Goal: Task Accomplishment & Management: Manage account settings

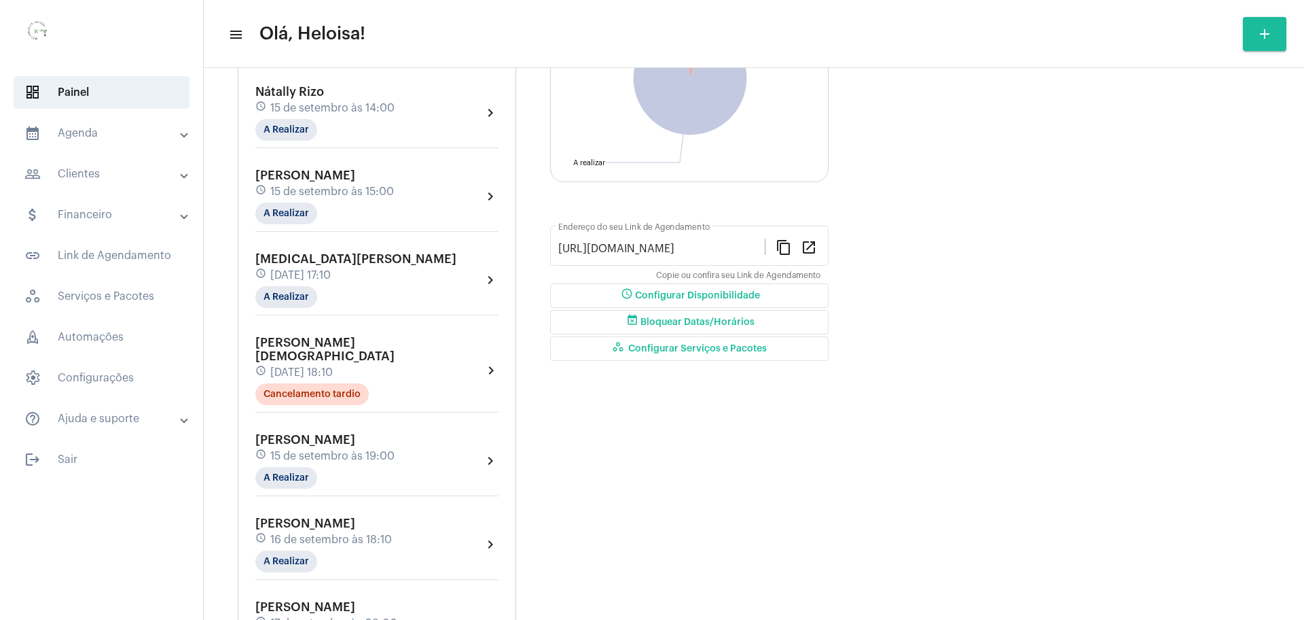
scroll to position [170, 0]
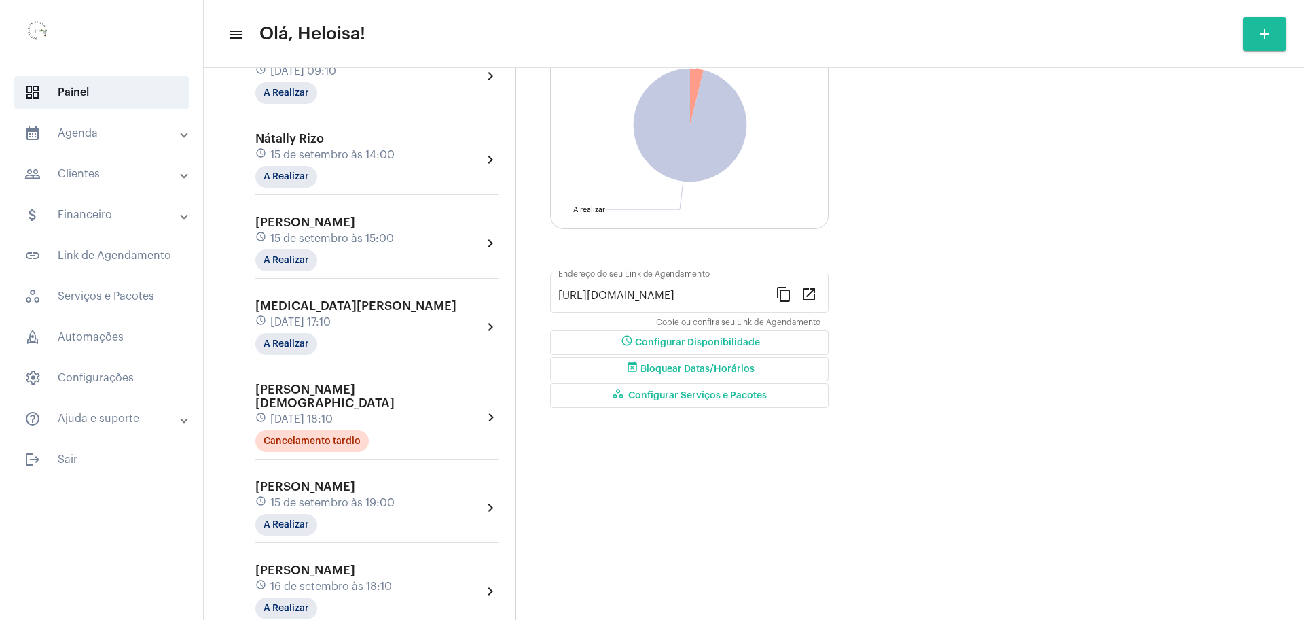
click at [296, 307] on span "[MEDICAL_DATA][PERSON_NAME]" at bounding box center [355, 306] width 201 height 12
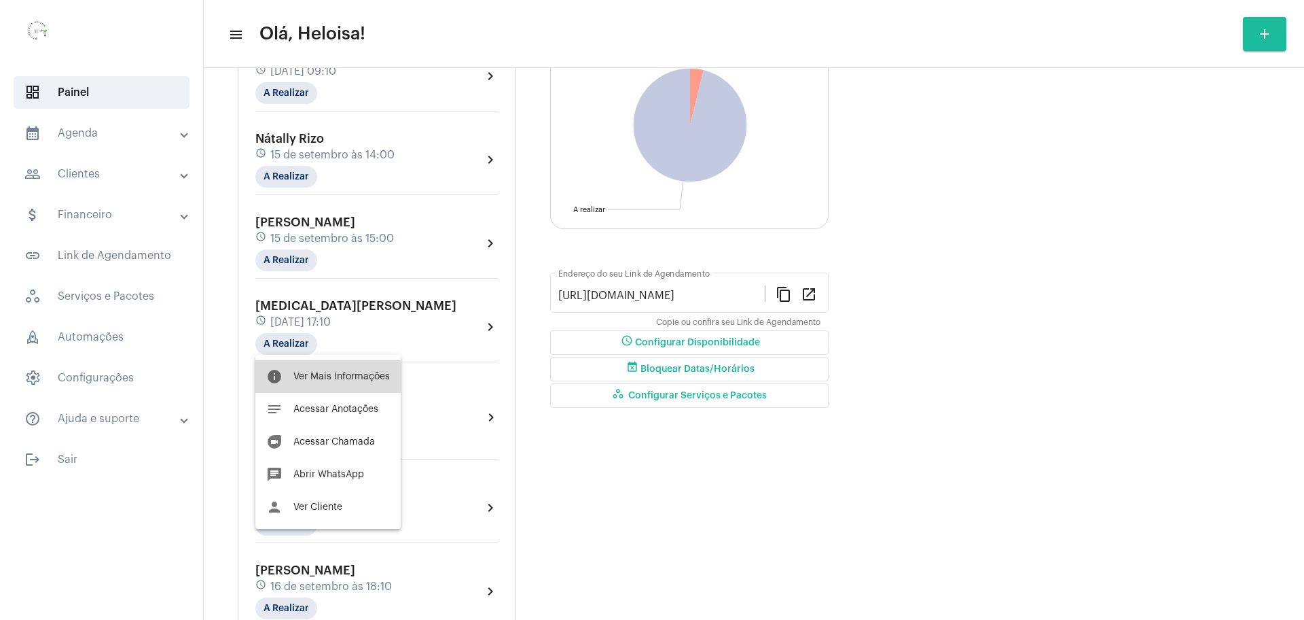
click at [340, 370] on button "info Ver Mais Informações" at bounding box center [327, 376] width 145 height 33
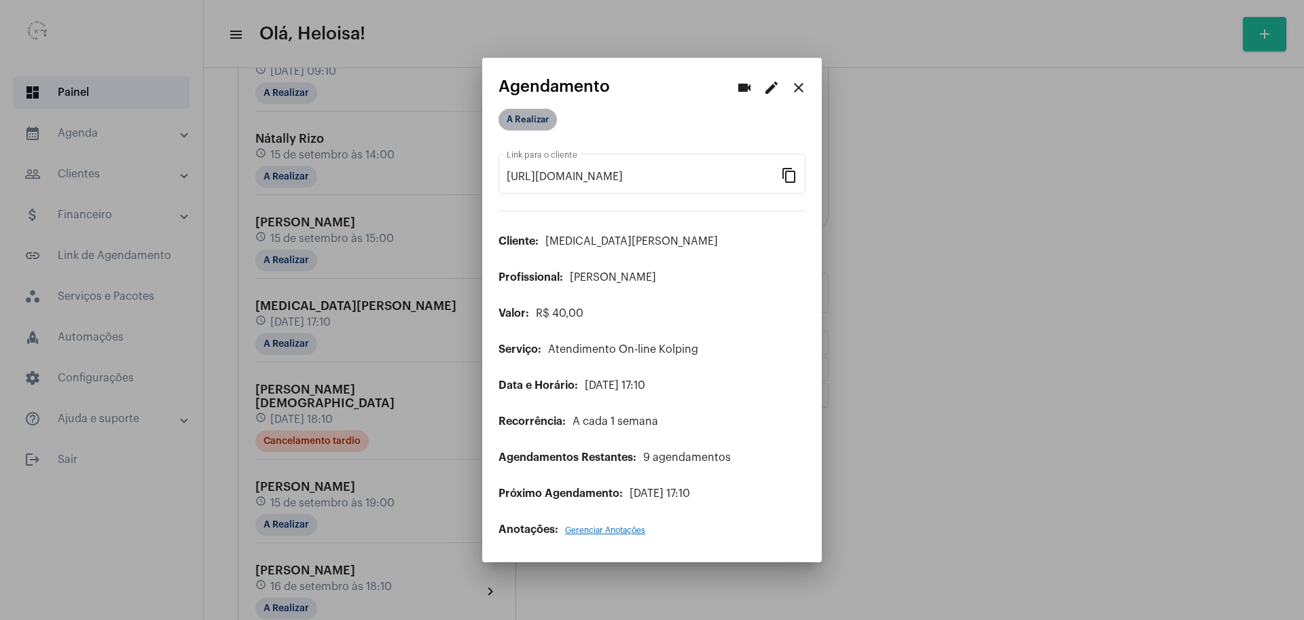
click at [527, 122] on mat-chip "A Realizar" at bounding box center [528, 120] width 58 height 22
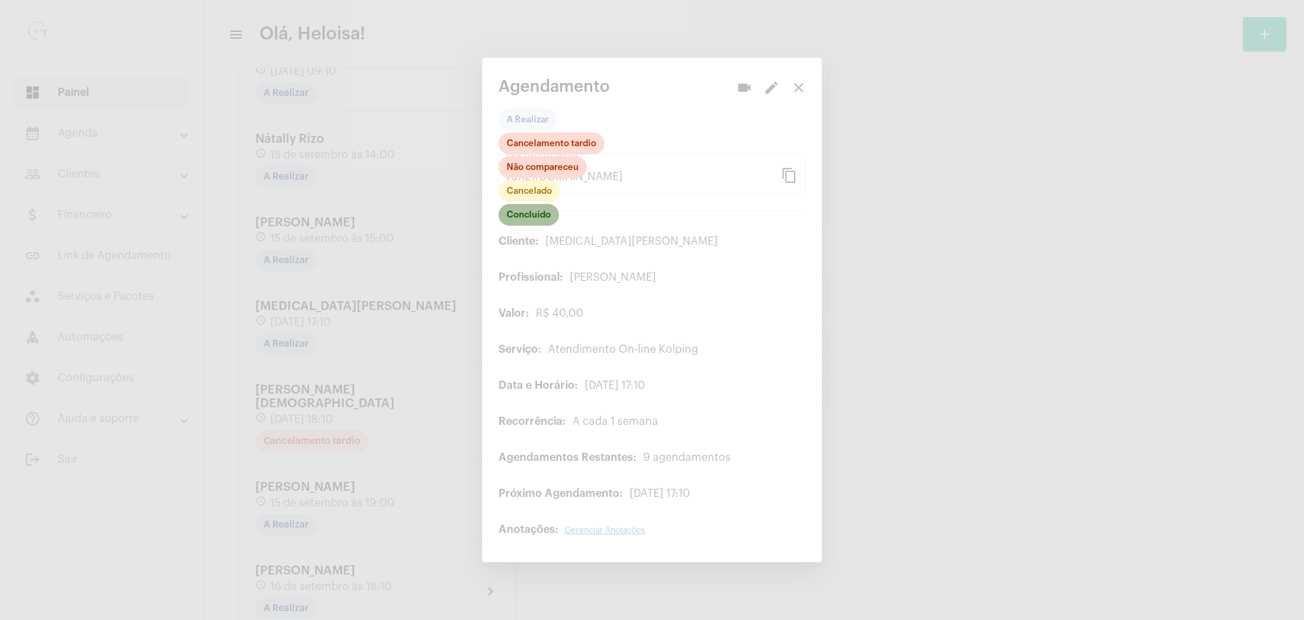
click at [541, 215] on mat-chip "Concluído" at bounding box center [529, 215] width 60 height 22
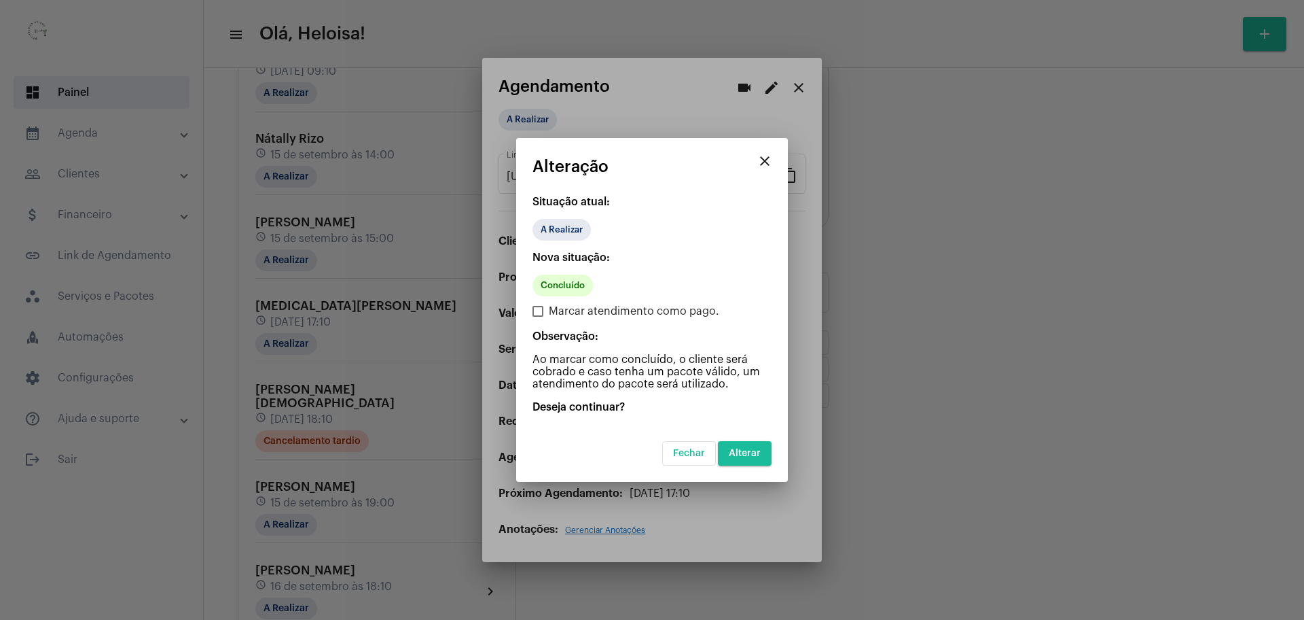
click at [749, 457] on span "Alterar" at bounding box center [745, 453] width 32 height 10
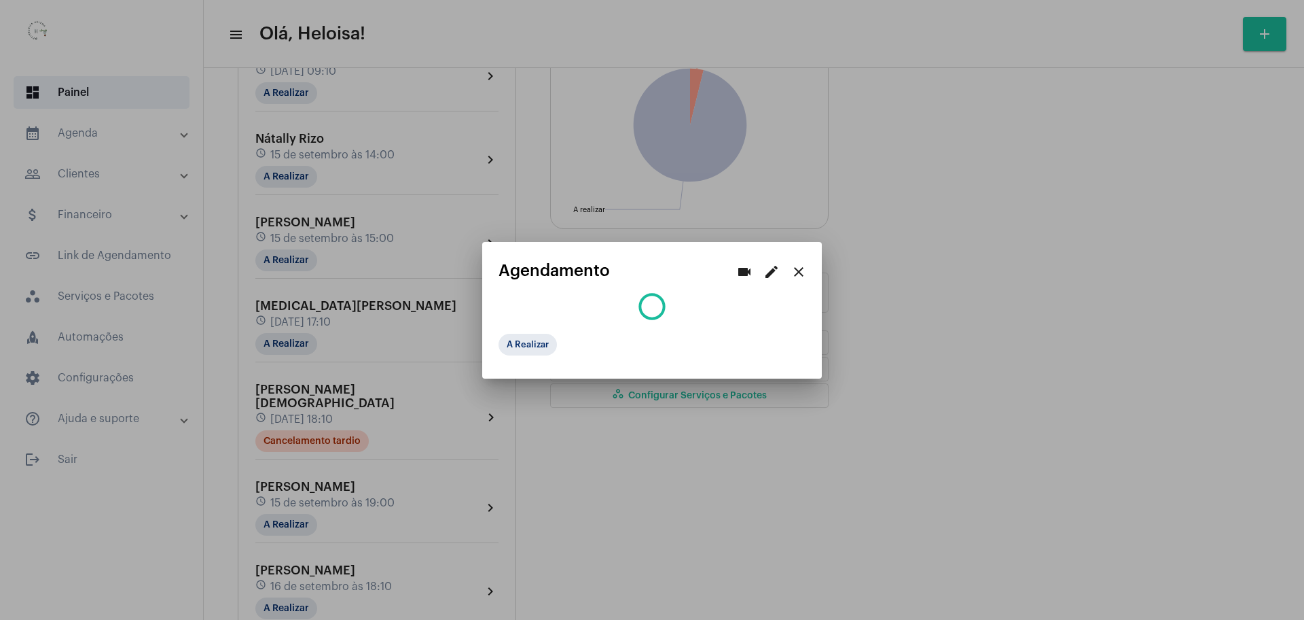
click at [749, 451] on div at bounding box center [652, 310] width 1304 height 620
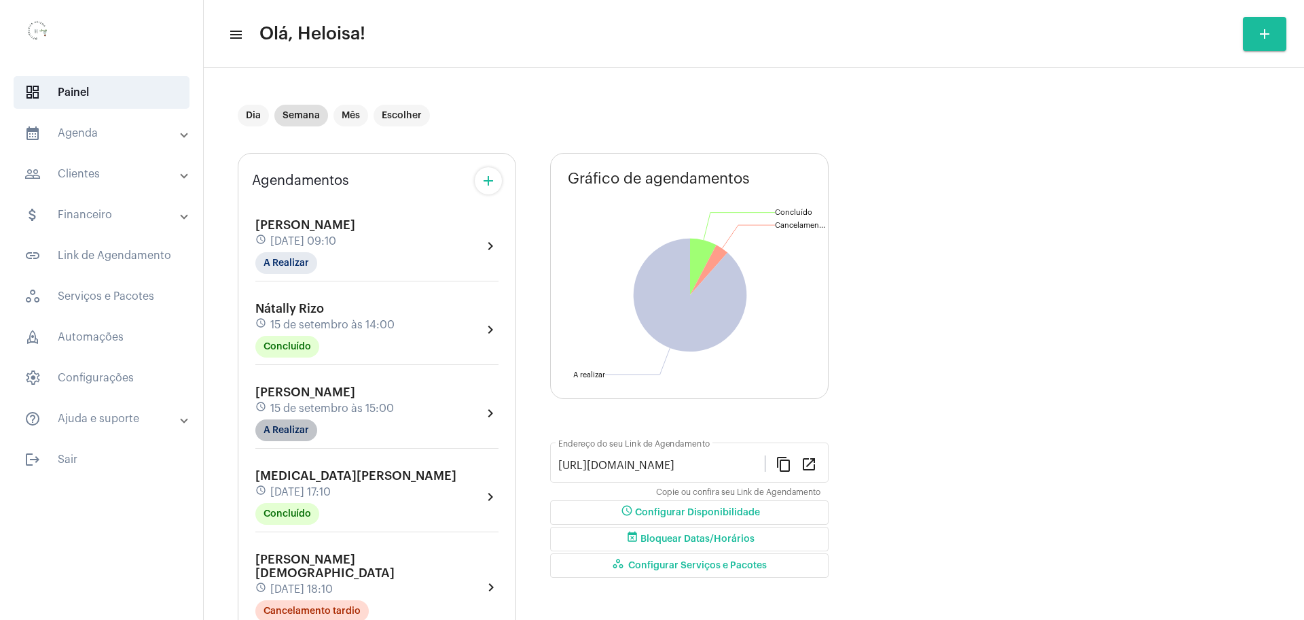
click at [276, 433] on mat-chip "A Realizar" at bounding box center [286, 430] width 62 height 22
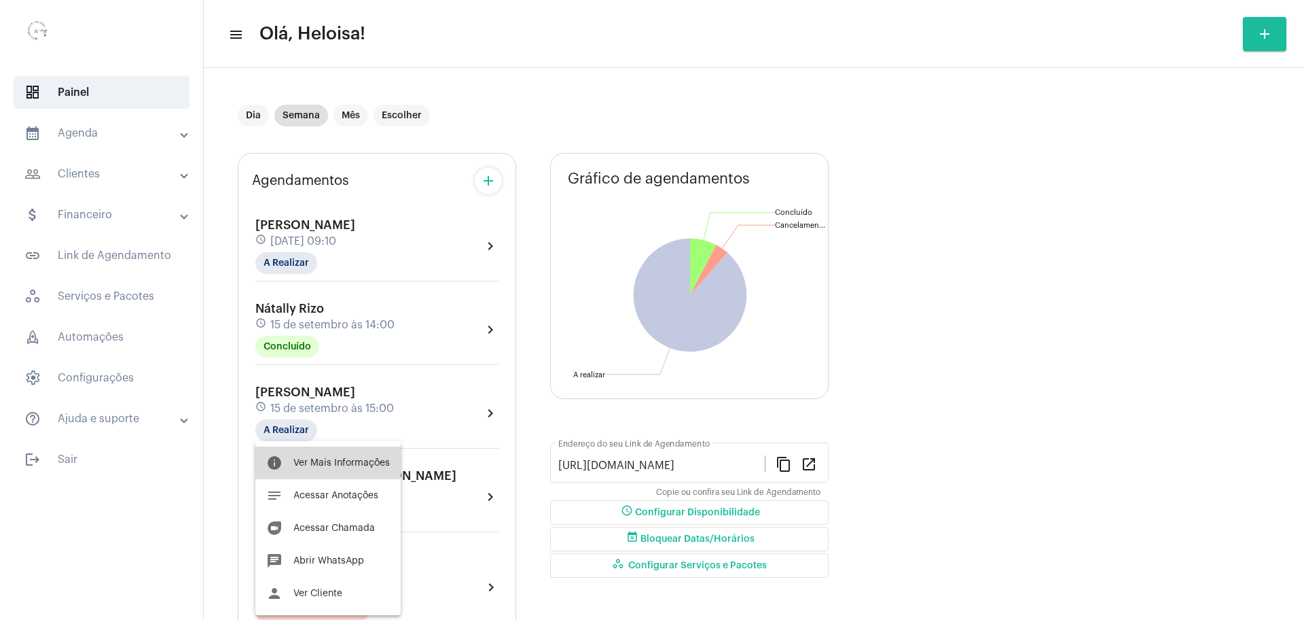
click at [316, 459] on span "Ver Mais Informações" at bounding box center [341, 463] width 96 height 10
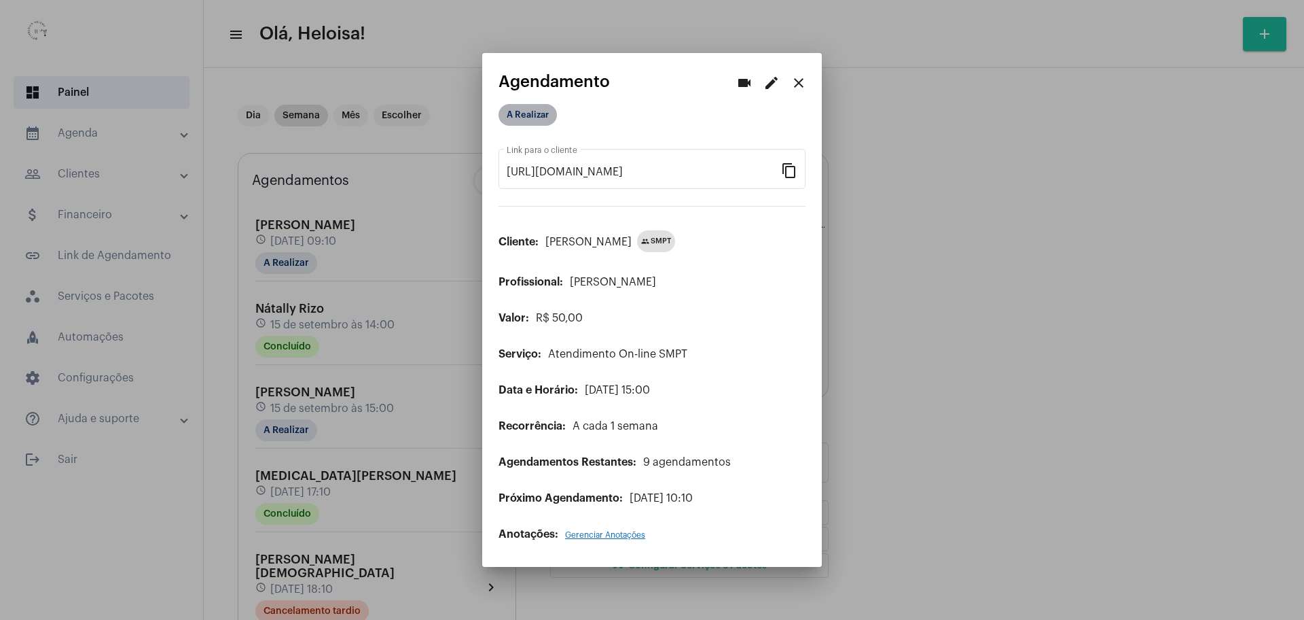
click at [537, 107] on mat-chip "A Realizar" at bounding box center [528, 115] width 58 height 22
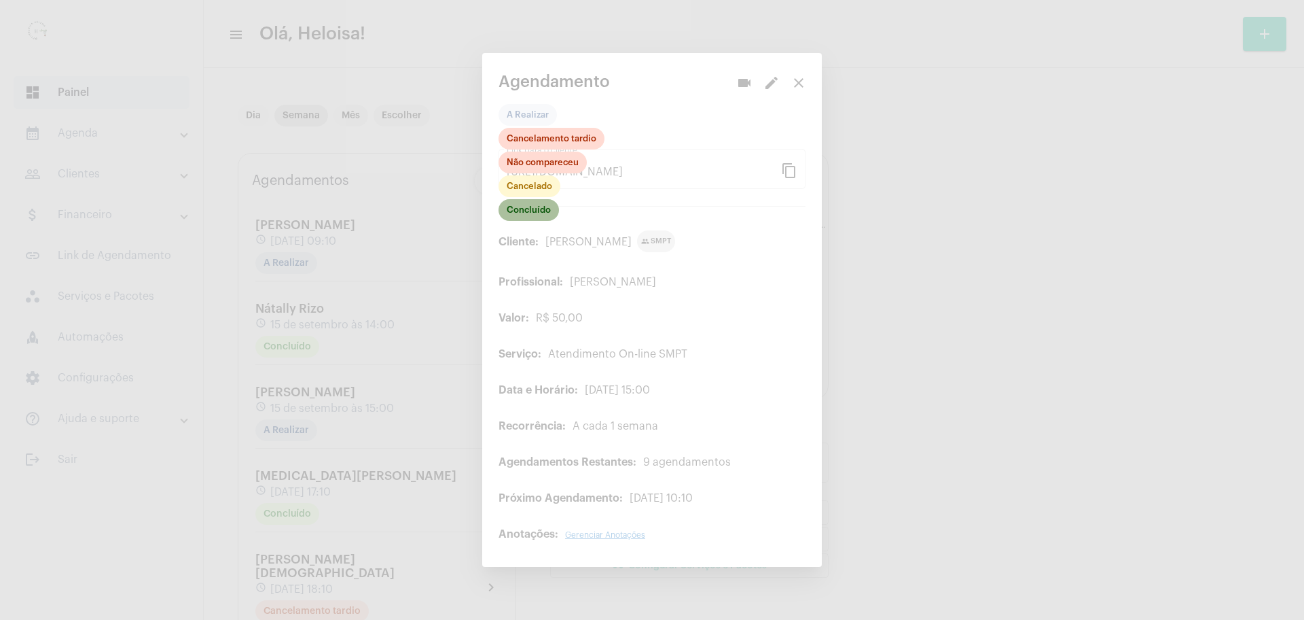
click at [533, 213] on mat-chip "Concluído" at bounding box center [529, 210] width 60 height 22
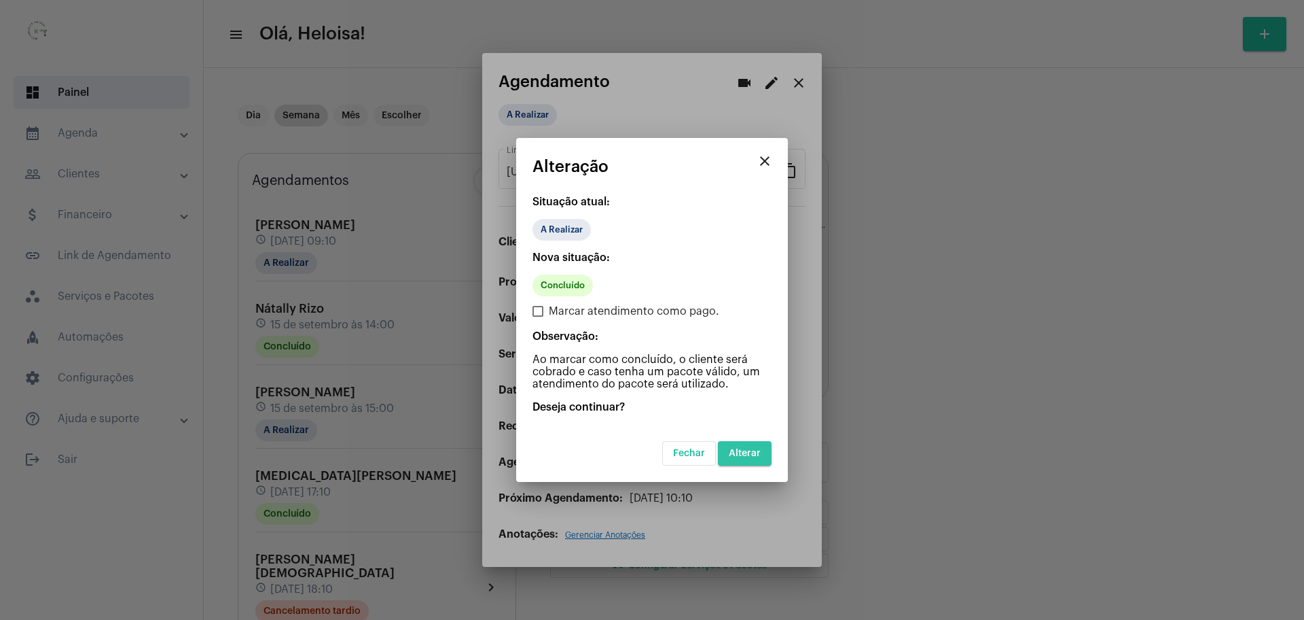
click at [748, 443] on button "Alterar" at bounding box center [745, 453] width 54 height 24
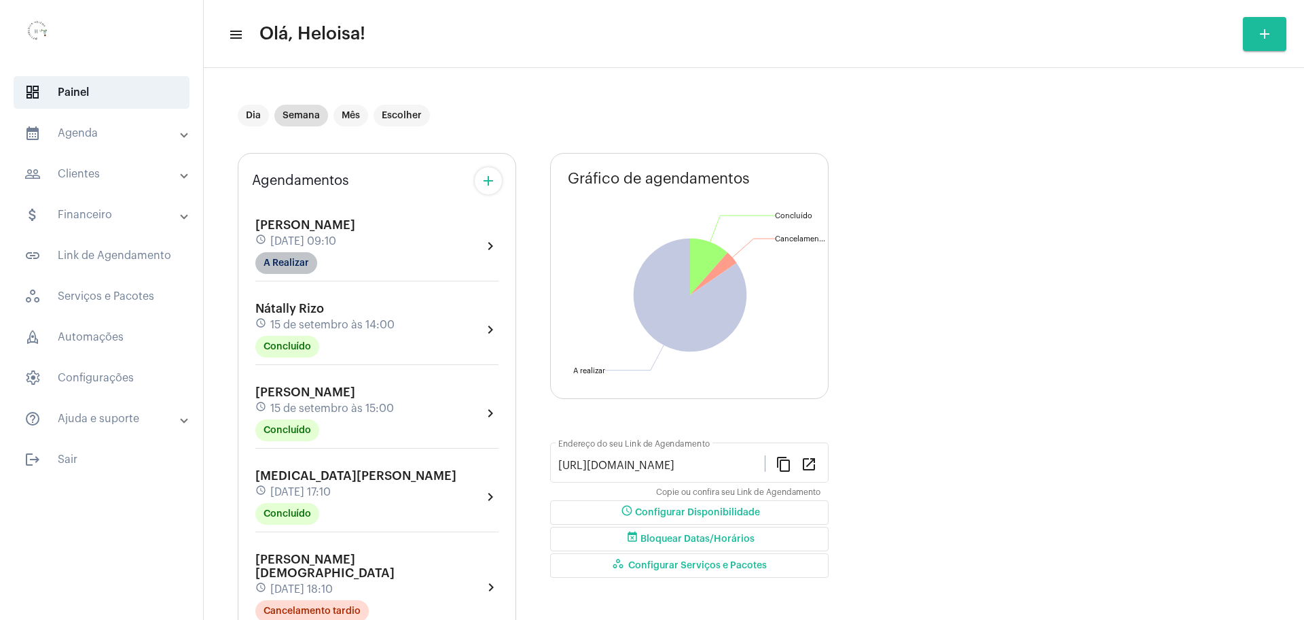
click at [291, 269] on mat-chip "A Realizar" at bounding box center [286, 263] width 62 height 22
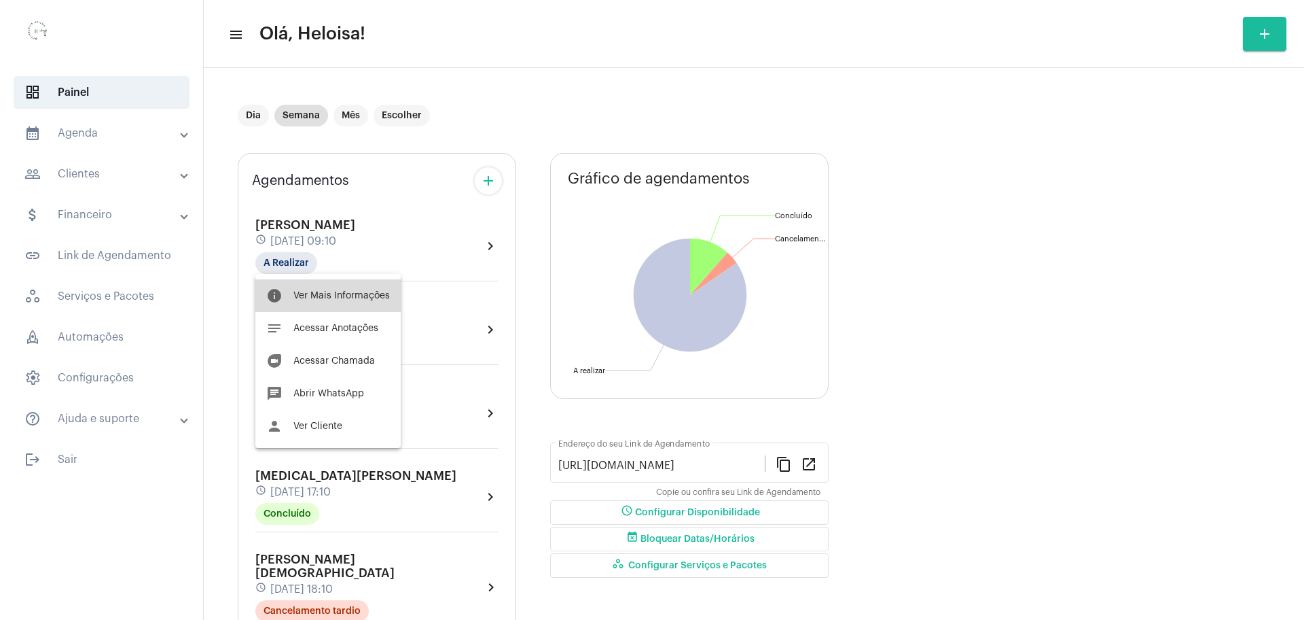
click at [329, 293] on span "Ver Mais Informações" at bounding box center [341, 296] width 96 height 10
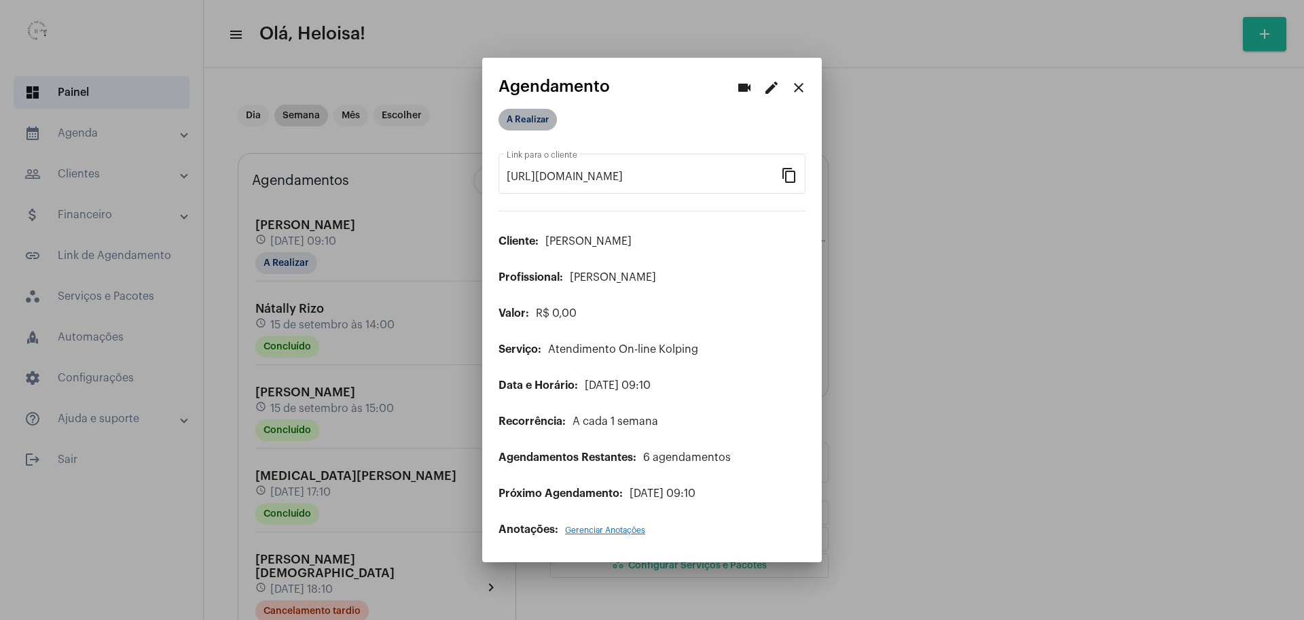
click at [529, 120] on mat-chip "A Realizar" at bounding box center [528, 120] width 58 height 22
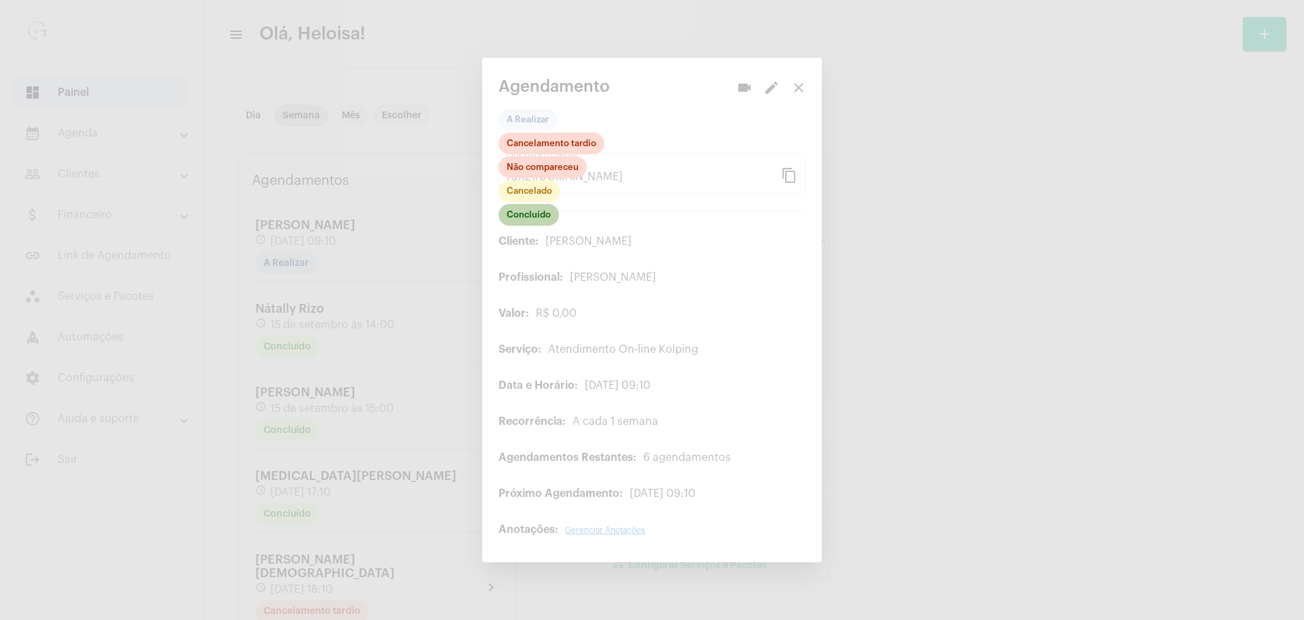
click at [512, 219] on mat-chip "Concluído" at bounding box center [529, 215] width 60 height 22
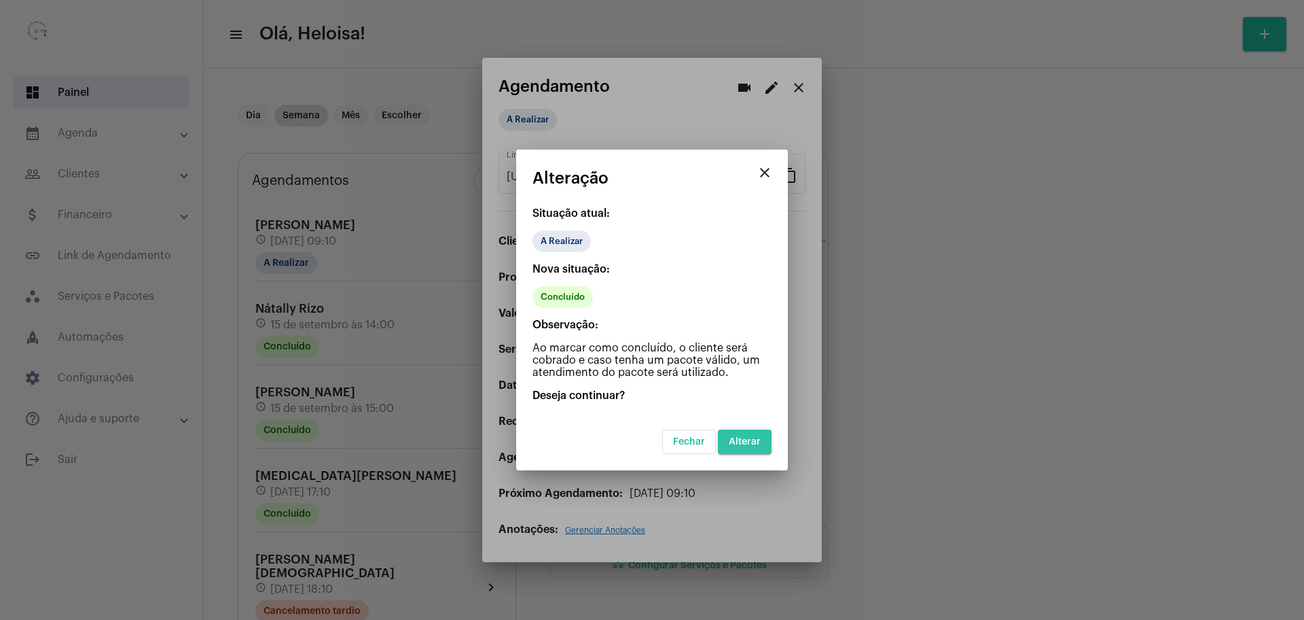
click at [743, 439] on span "Alterar" at bounding box center [745, 442] width 32 height 10
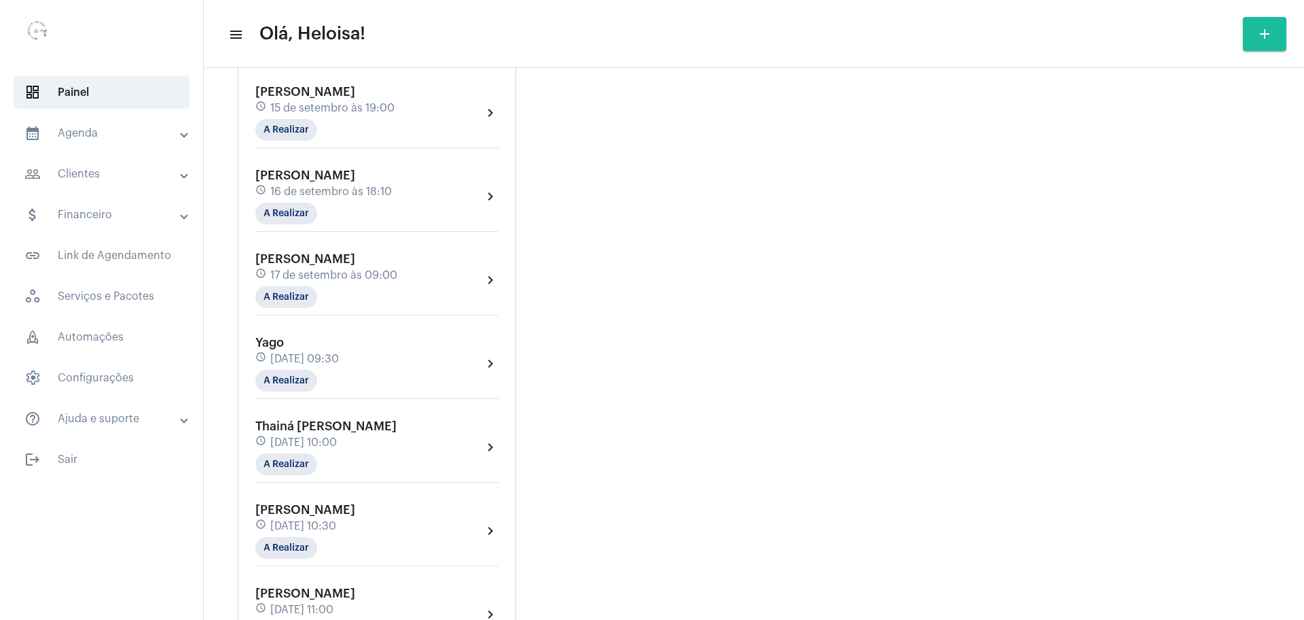
scroll to position [594, 0]
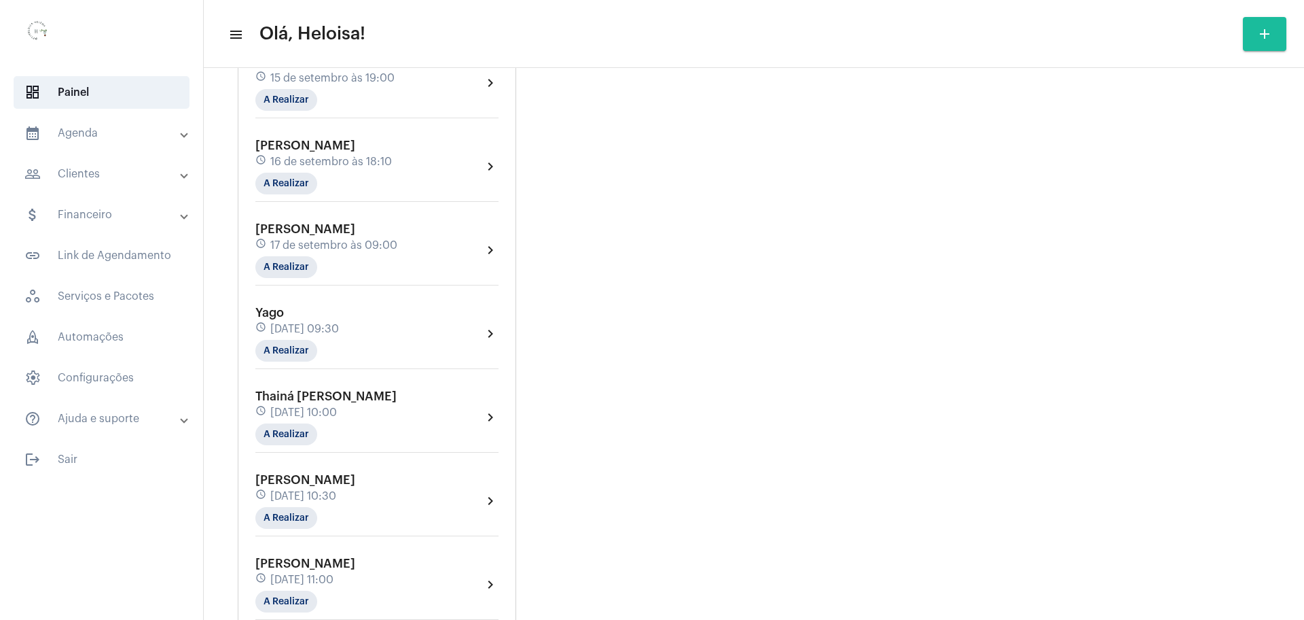
click at [278, 306] on span "Yago" at bounding box center [269, 312] width 29 height 12
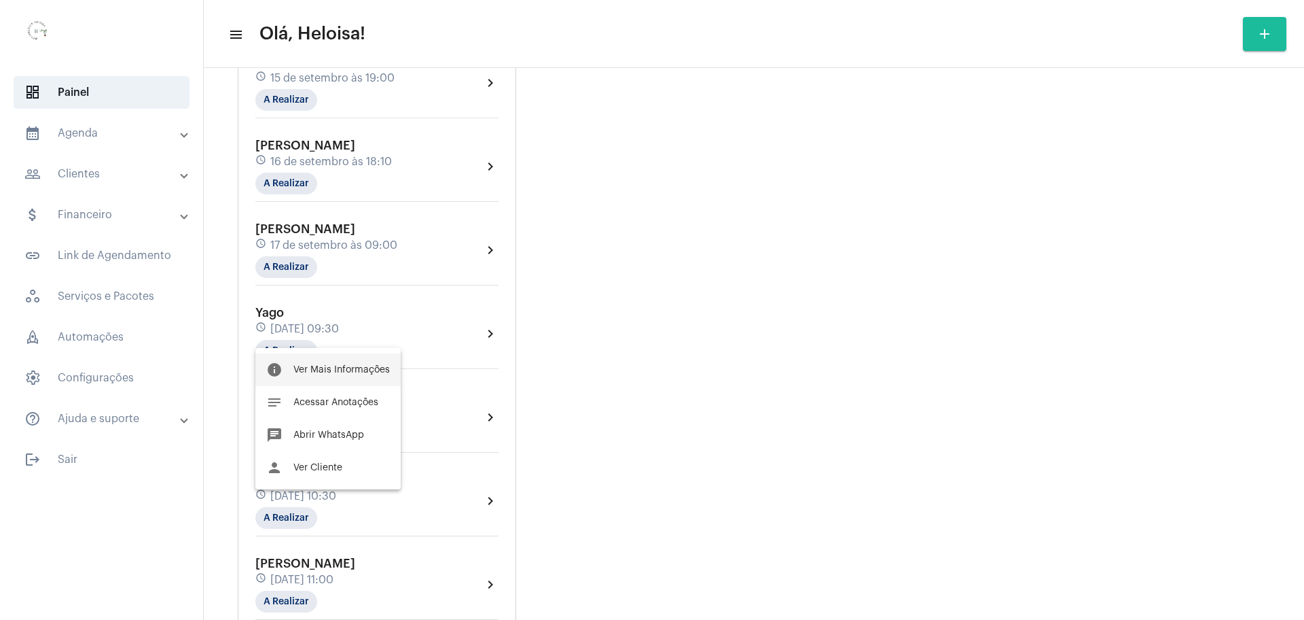
click at [340, 367] on span "Ver Mais Informações" at bounding box center [341, 370] width 96 height 10
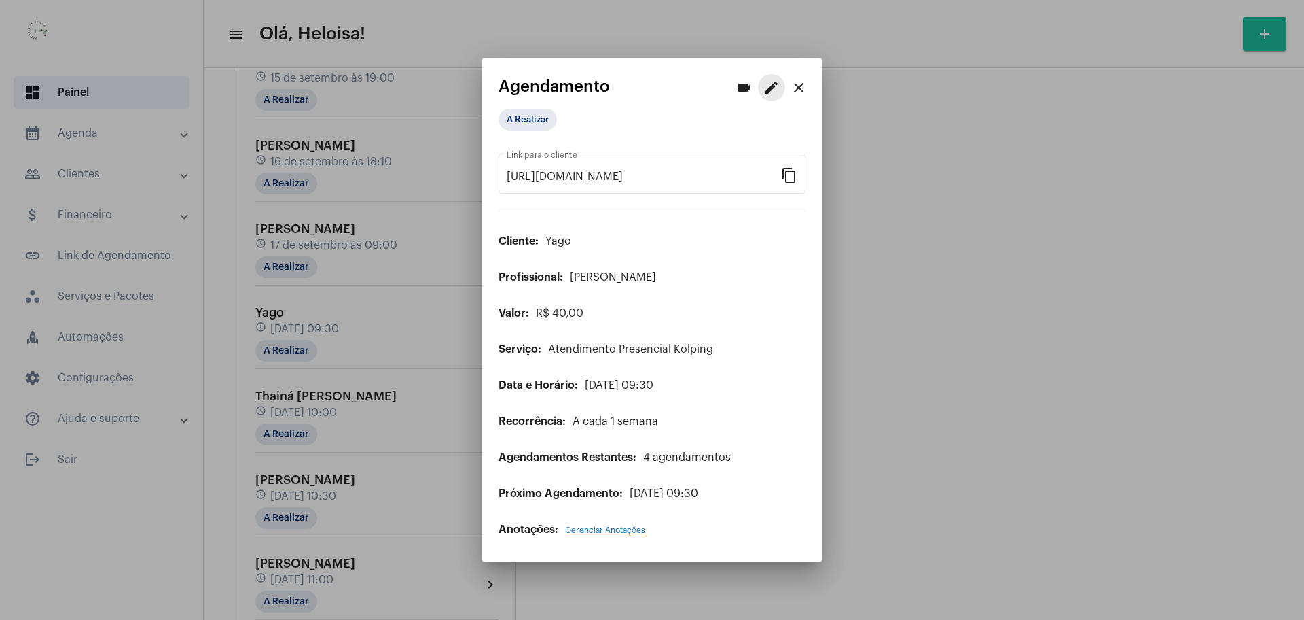
click at [777, 86] on mat-icon "edit" at bounding box center [772, 87] width 16 height 16
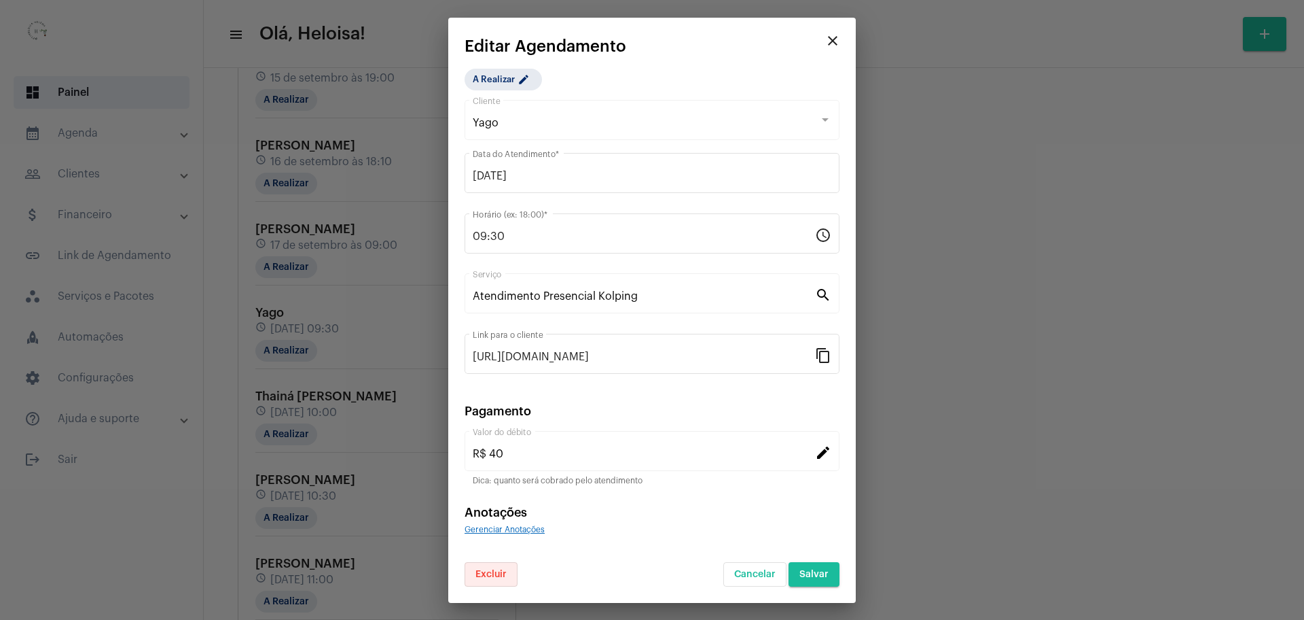
click at [501, 568] on button "Excluir" at bounding box center [491, 574] width 53 height 24
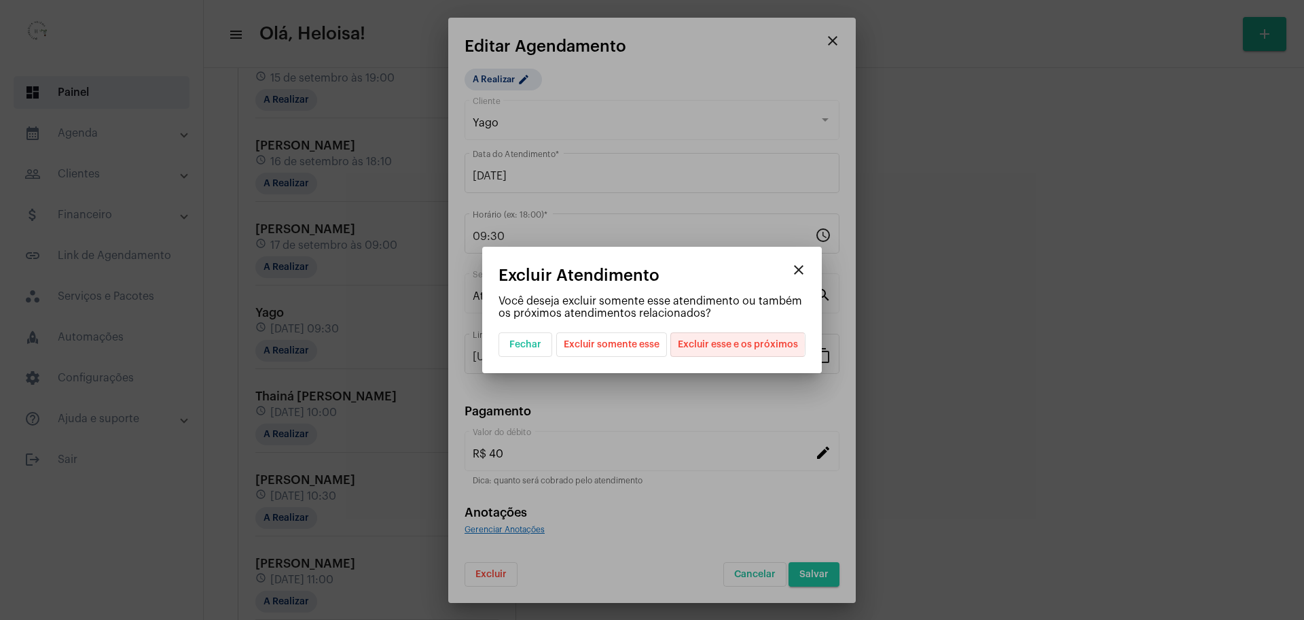
click at [718, 344] on span "Excluir esse e os próximos" at bounding box center [738, 344] width 120 height 23
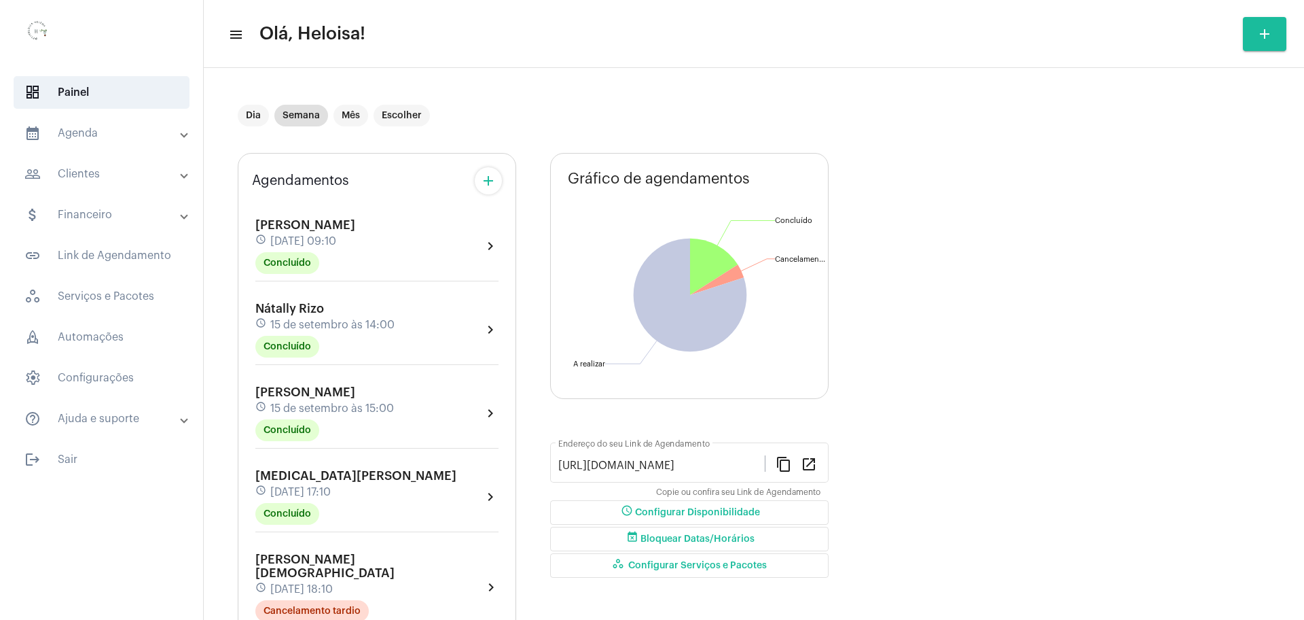
click at [83, 139] on mat-panel-title "calendar_month_outlined Agenda" at bounding box center [102, 133] width 157 height 16
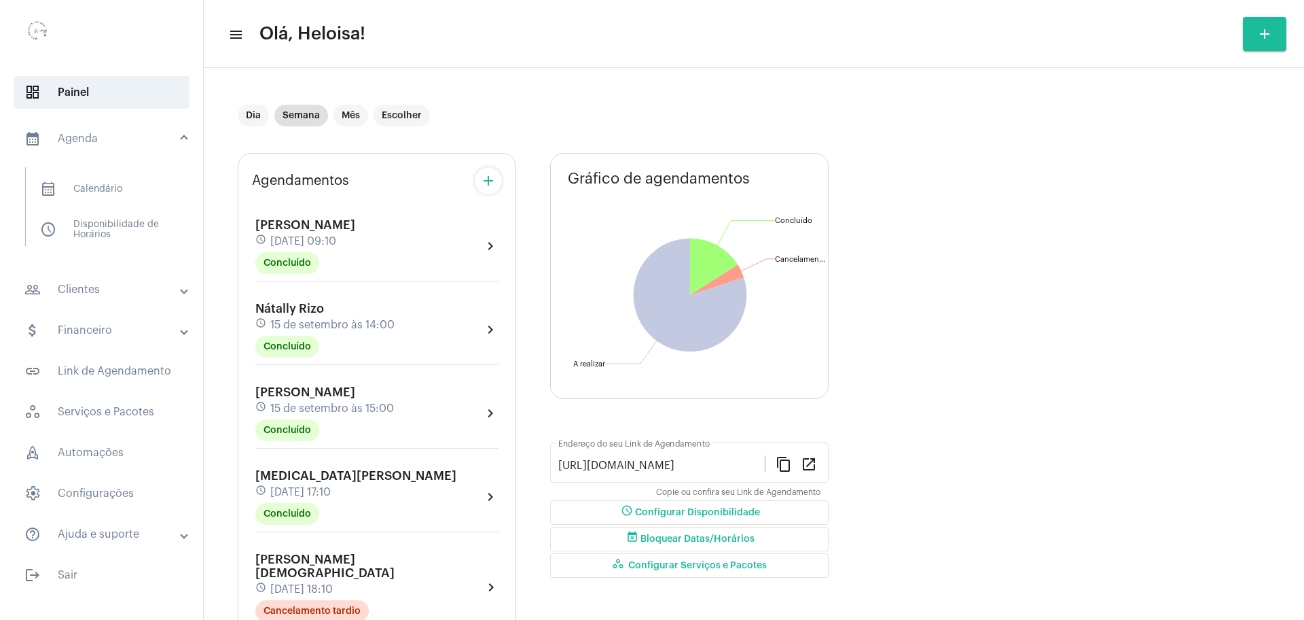
click at [101, 139] on mat-panel-title "calendar_month_outlined Agenda" at bounding box center [102, 138] width 157 height 16
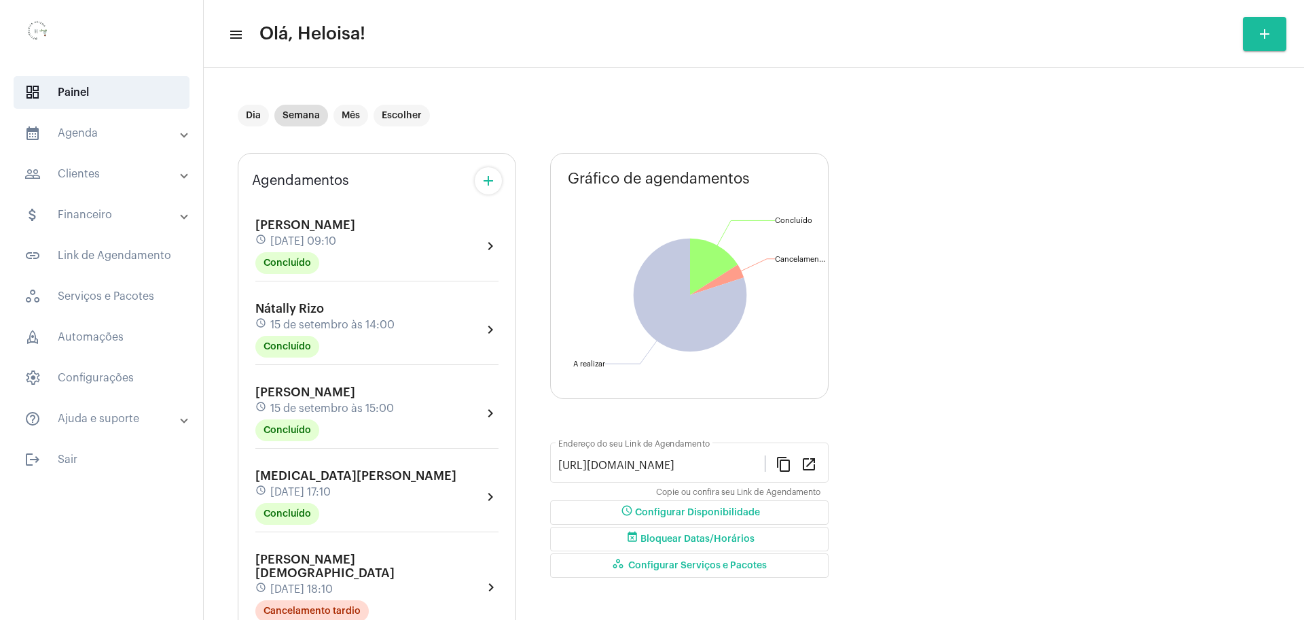
click at [1272, 33] on mat-icon "add" at bounding box center [1265, 34] width 16 height 16
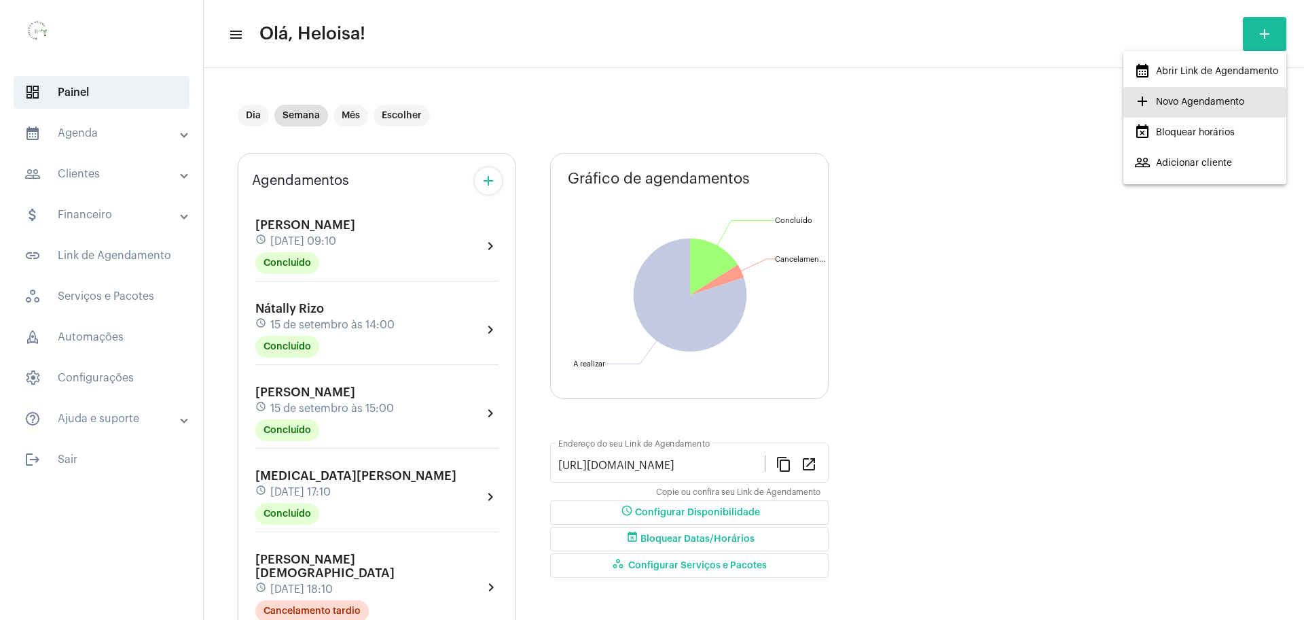
click at [1222, 109] on span "add Novo Agendamento" at bounding box center [1189, 102] width 110 height 24
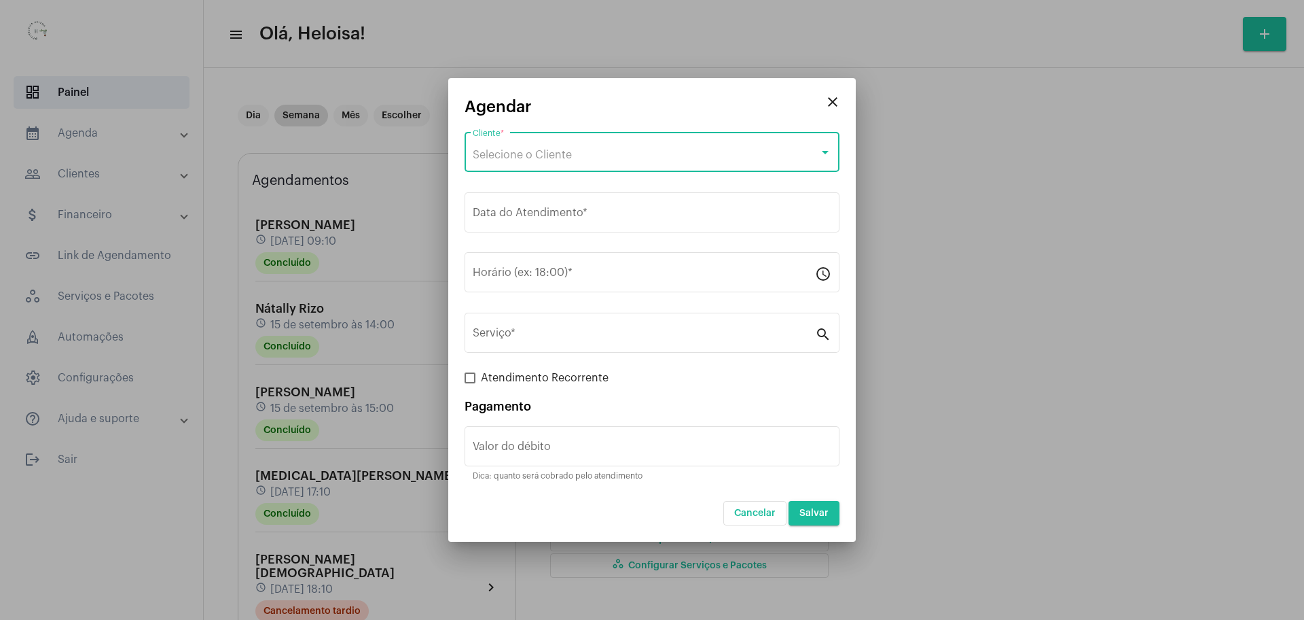
click at [562, 151] on span "Selecione o Cliente" at bounding box center [522, 154] width 99 height 11
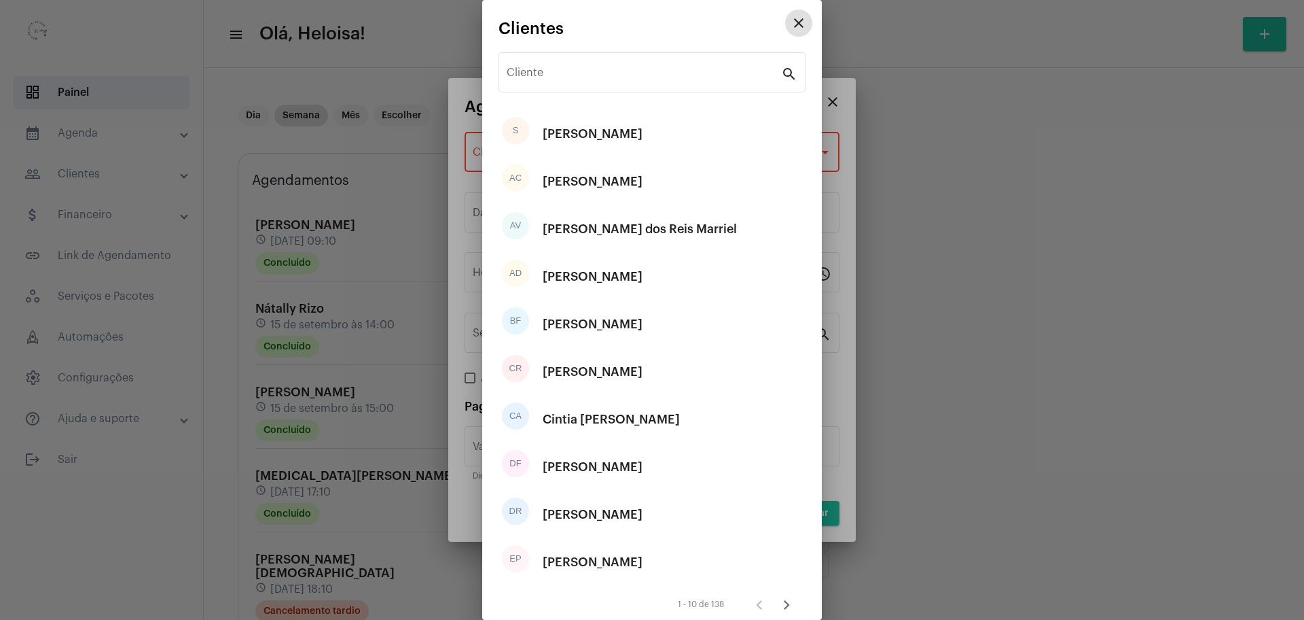
click at [793, 27] on mat-icon "close" at bounding box center [799, 23] width 16 height 16
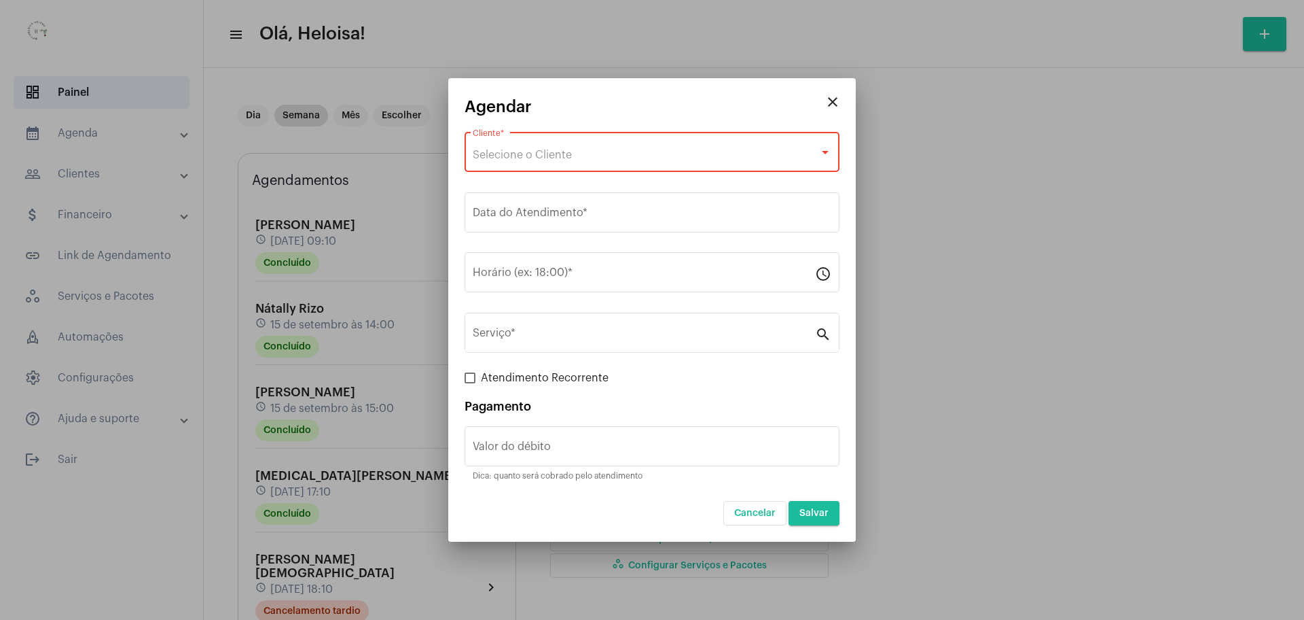
click at [1266, 30] on div at bounding box center [652, 310] width 1304 height 620
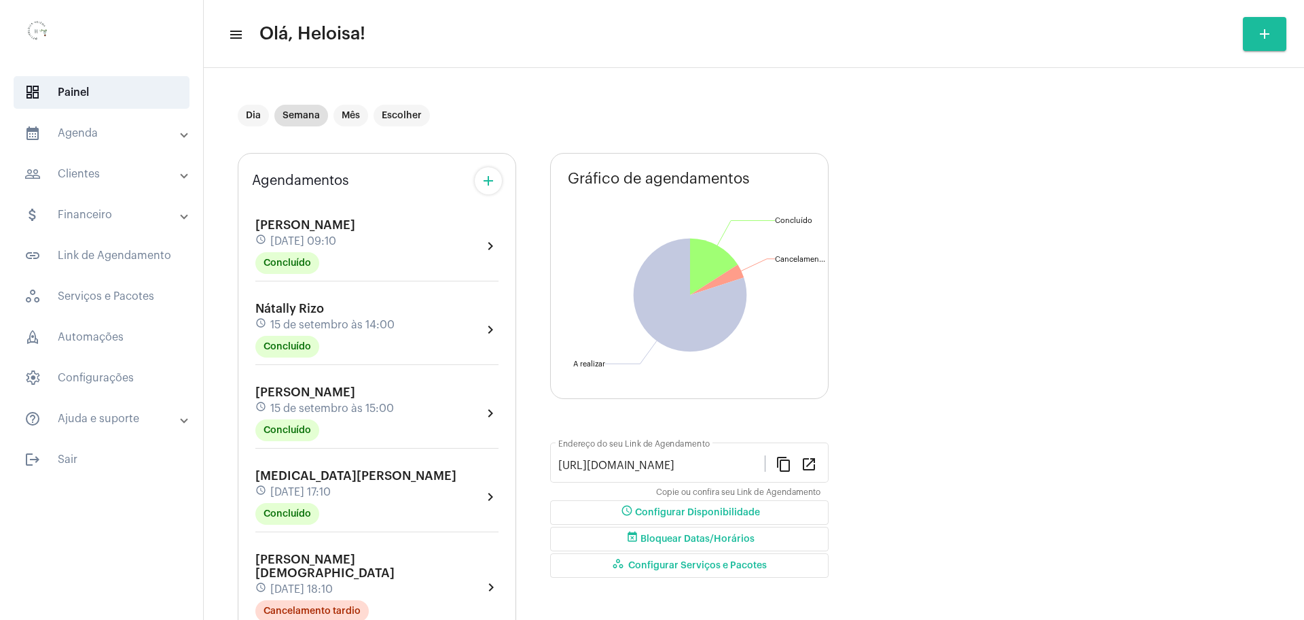
click at [1264, 34] on mat-icon "add" at bounding box center [1265, 34] width 16 height 16
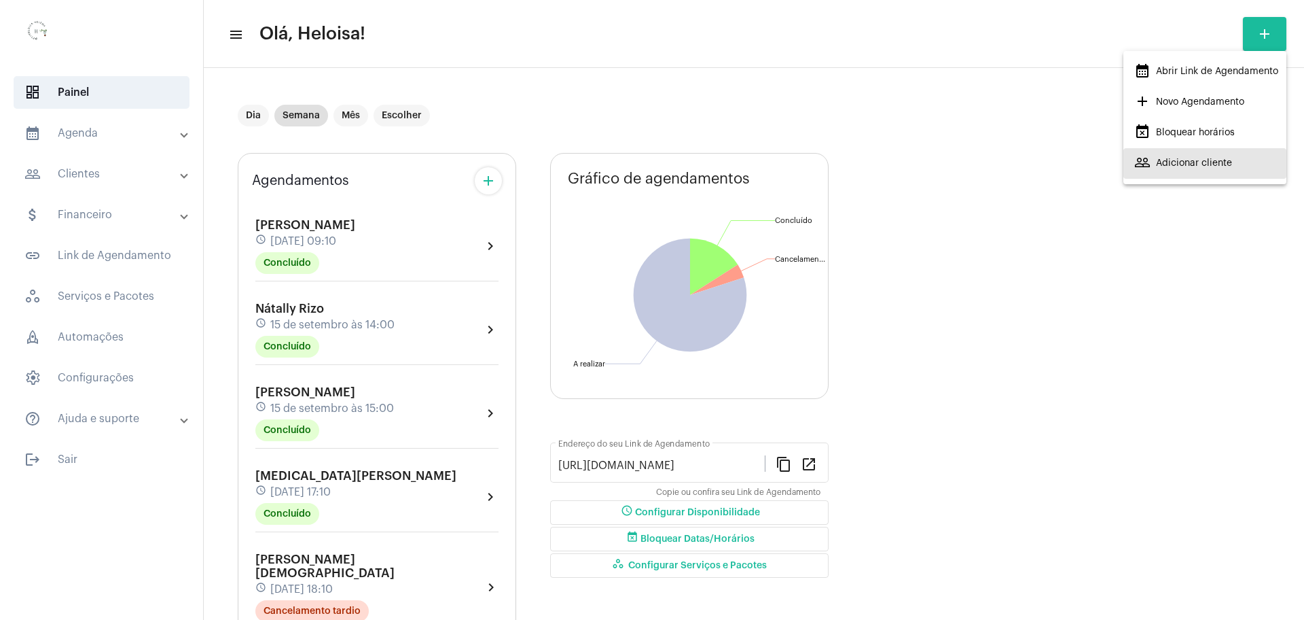
click at [1232, 162] on button "people_outline Adicionar cliente" at bounding box center [1205, 163] width 163 height 31
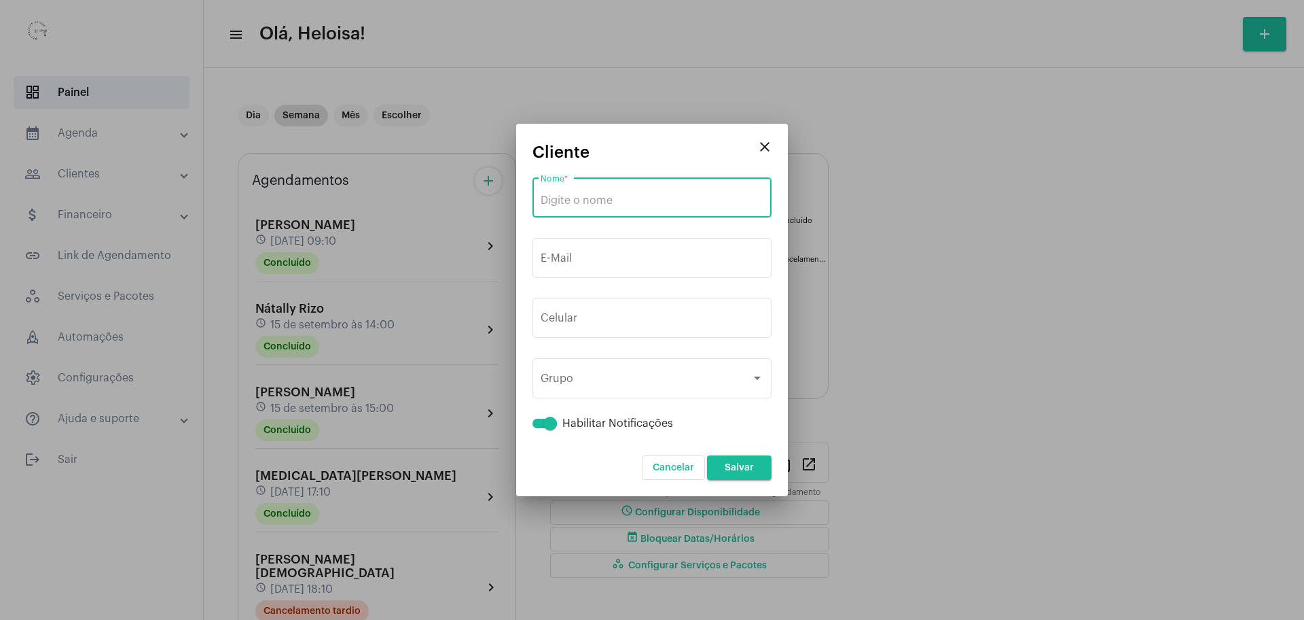
click at [667, 206] on input "Nome *" at bounding box center [652, 200] width 223 height 12
click at [640, 202] on input "Nome *" at bounding box center [652, 200] width 223 height 12
paste input "R"
type input "[PERSON_NAME]"
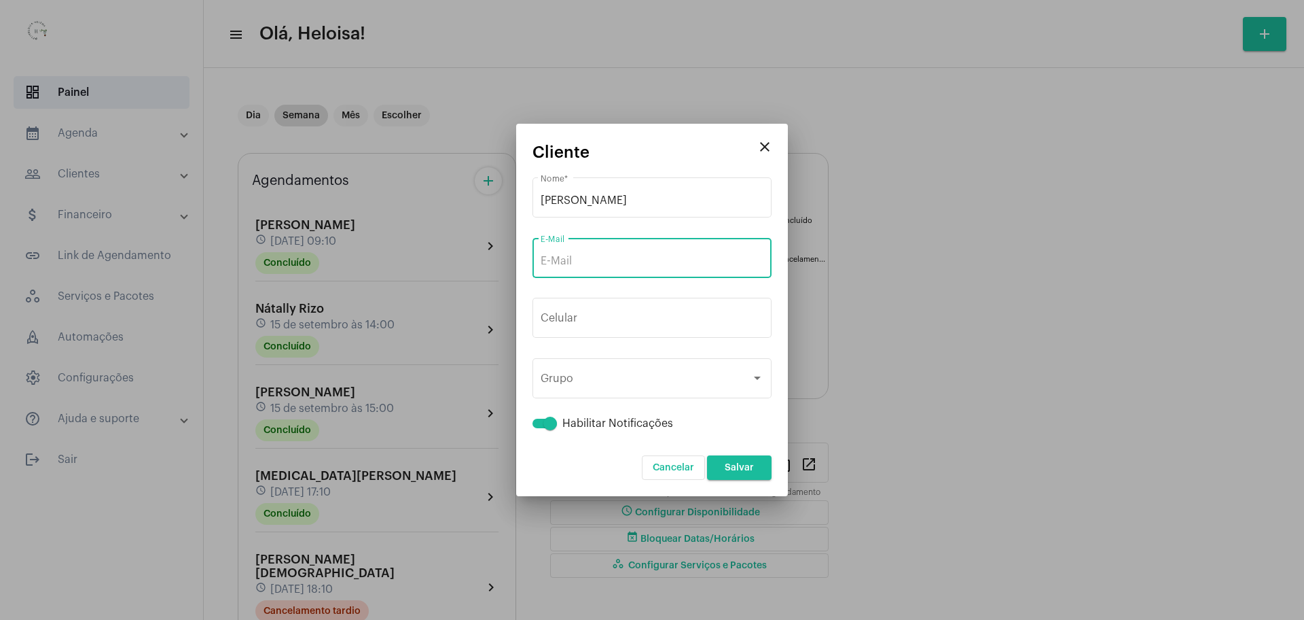
click at [711, 266] on input "E-Mail" at bounding box center [652, 261] width 223 height 12
click at [613, 330] on div "+55 Celular" at bounding box center [652, 316] width 223 height 43
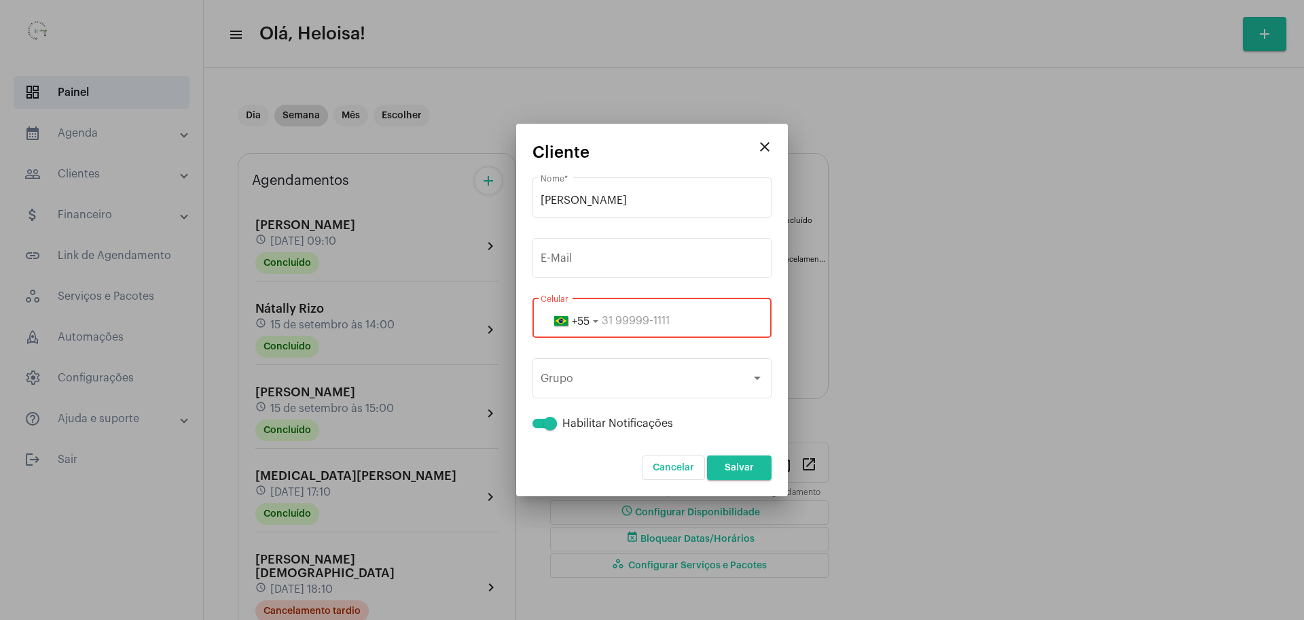
click at [683, 320] on input "tel" at bounding box center [652, 321] width 223 height 12
click at [626, 318] on input "tel" at bounding box center [652, 321] width 223 height 12
click at [722, 347] on div "close Cliente [PERSON_NAME] Nome * E-Mail +55 Celular Grupo Grupo Habilitar Not…" at bounding box center [652, 310] width 1304 height 620
click at [740, 361] on div "Grupo Grupo" at bounding box center [652, 376] width 223 height 43
click at [776, 365] on mat-dialog-container "close Cliente [PERSON_NAME] Nome * E-Mail +55 Celular Grupo Grupo Habilitar Not…" at bounding box center [652, 310] width 272 height 372
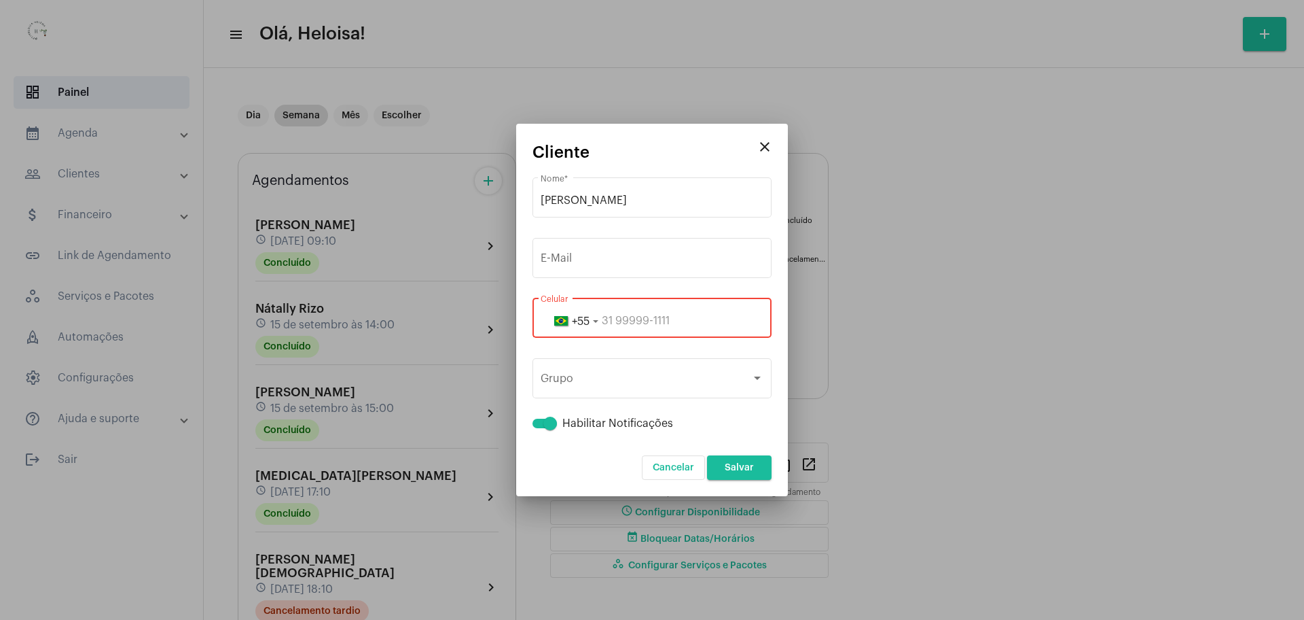
click at [965, 390] on div at bounding box center [652, 310] width 1304 height 620
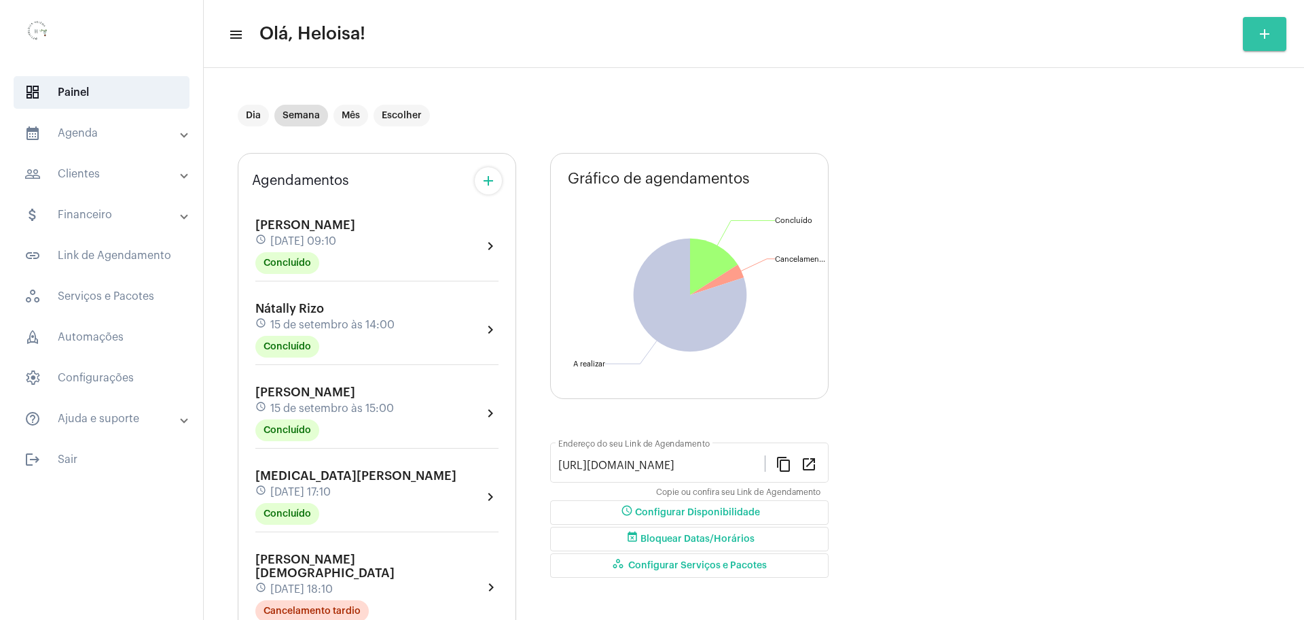
click at [1264, 33] on mat-icon "add" at bounding box center [1265, 34] width 16 height 16
click at [70, 138] on div at bounding box center [652, 310] width 1304 height 620
click at [1261, 37] on mat-icon "add" at bounding box center [1265, 34] width 16 height 16
drag, startPoint x: 1206, startPoint y: 105, endPoint x: 635, endPoint y: 69, distance: 572.4
click at [901, 98] on div "calendar_month_outlined Abrir Link de Agendamento add Novo Agendamento event_bu…" at bounding box center [652, 310] width 1304 height 620
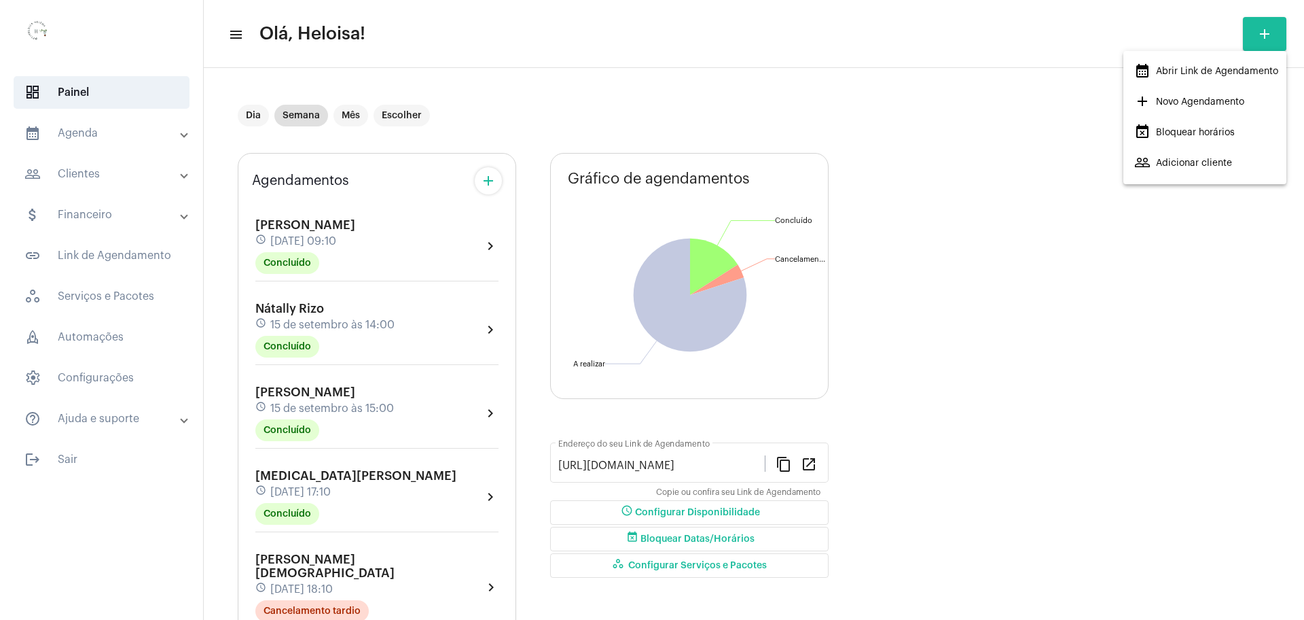
click at [77, 139] on div at bounding box center [652, 310] width 1304 height 620
drag, startPoint x: 81, startPoint y: 135, endPoint x: 145, endPoint y: 141, distance: 64.8
click at [86, 135] on mat-panel-title "calendar_month_outlined Agenda" at bounding box center [102, 133] width 157 height 16
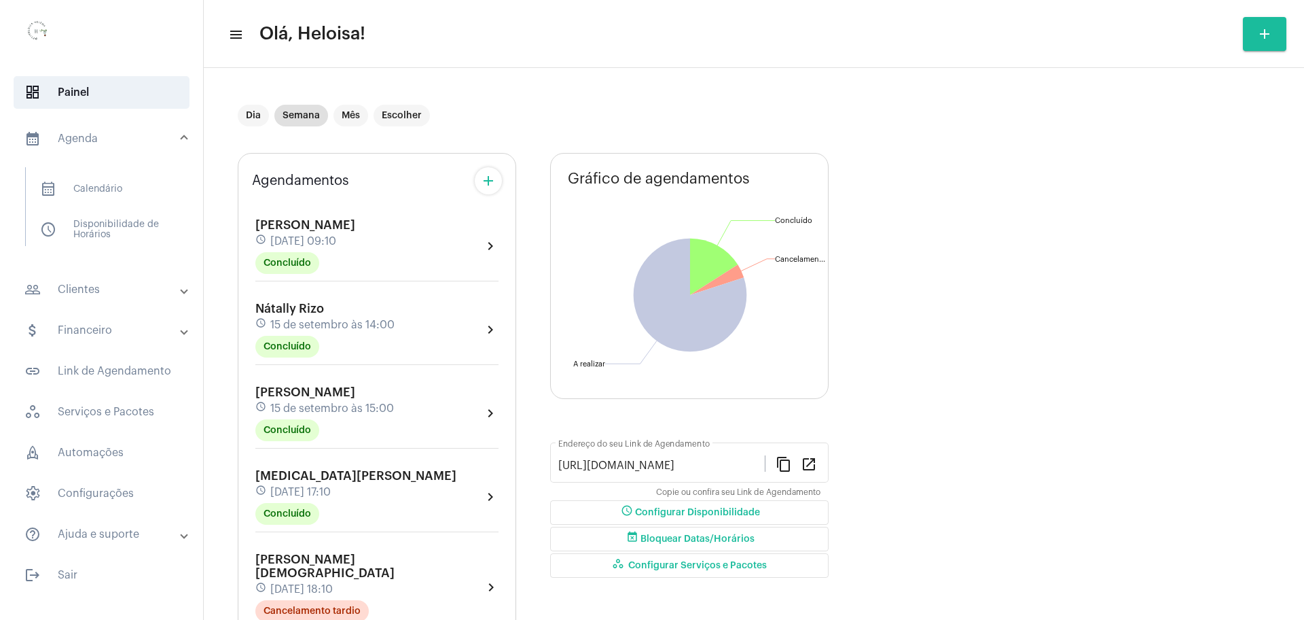
drag, startPoint x: 120, startPoint y: 286, endPoint x: 113, endPoint y: 288, distance: 7.1
click at [117, 287] on mat-panel-title "people_outline Clientes" at bounding box center [102, 289] width 157 height 16
click at [104, 230] on span "people_outline Meus Clientes" at bounding box center [100, 232] width 143 height 33
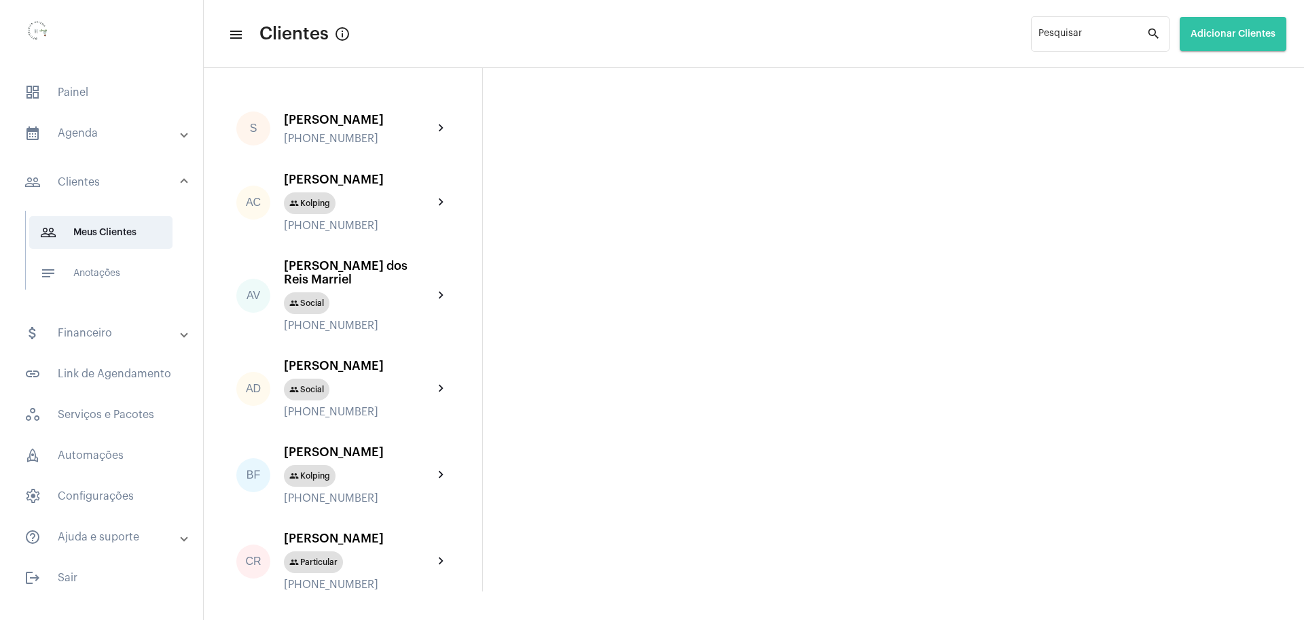
click at [1247, 38] on span "Adicionar Clientes" at bounding box center [1233, 34] width 85 height 10
click at [1252, 77] on span "add Novo Cliente" at bounding box center [1231, 71] width 79 height 24
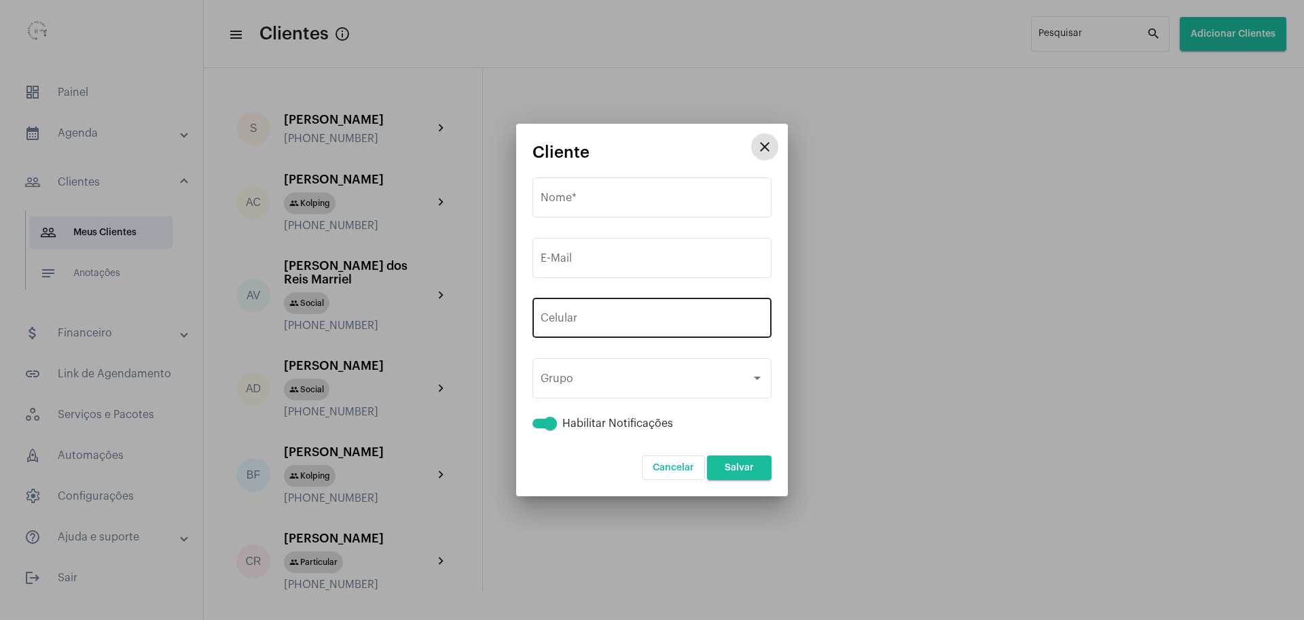
click at [586, 326] on button "+55" at bounding box center [571, 321] width 61 height 34
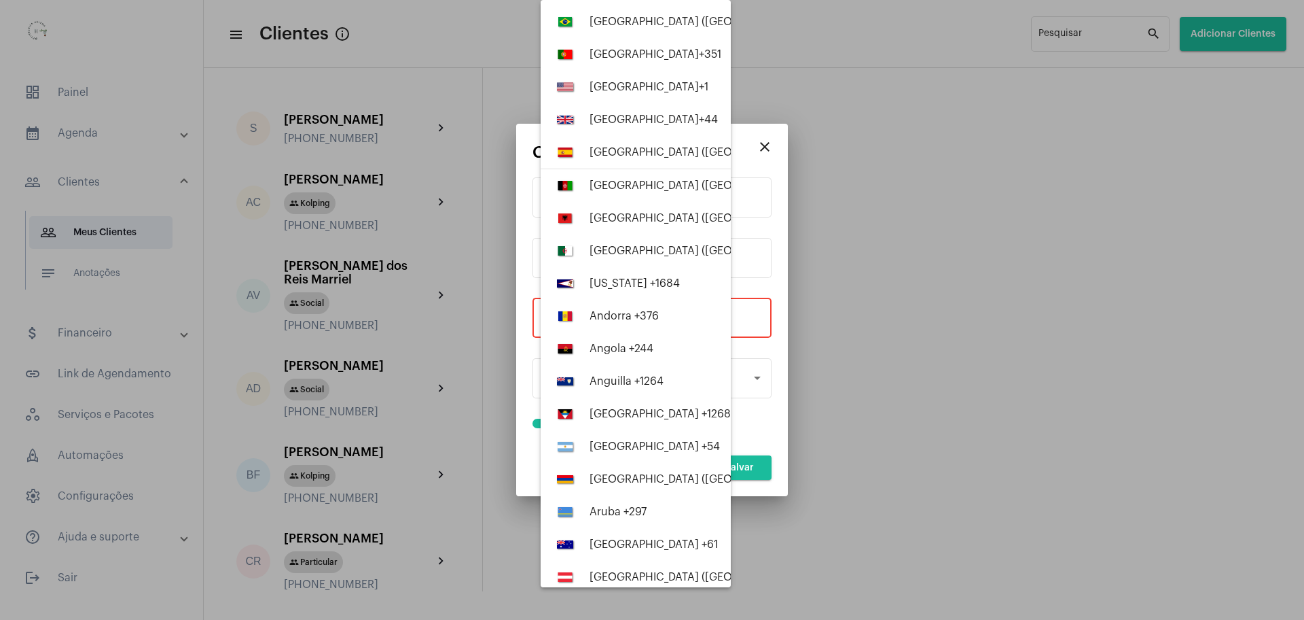
click at [753, 318] on div at bounding box center [652, 310] width 1304 height 620
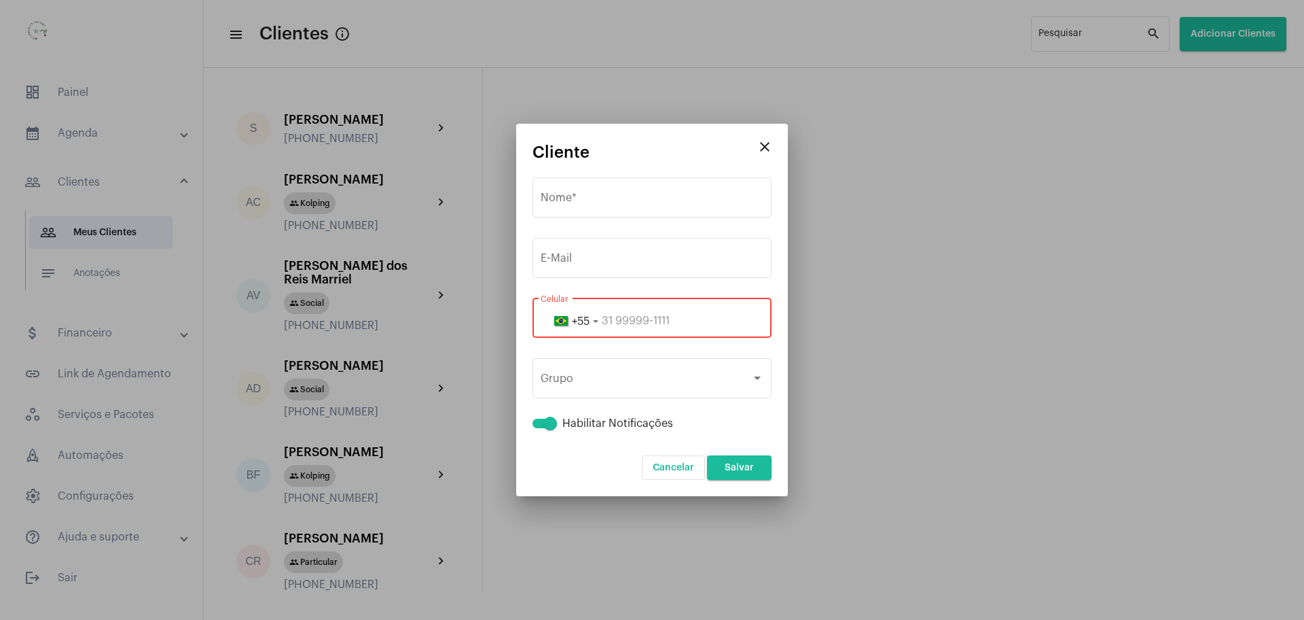
click at [753, 315] on input "tel" at bounding box center [652, 321] width 223 height 12
paste input "3196584323"
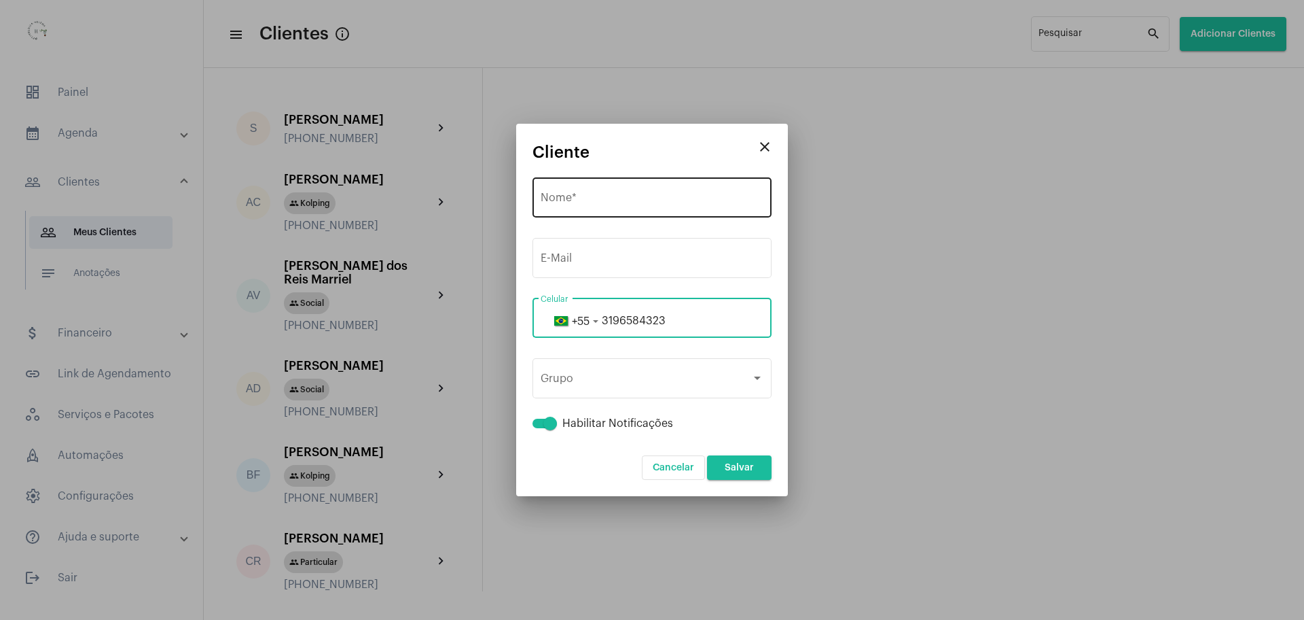
type input "3196584323"
click at [634, 190] on div "Nome *" at bounding box center [652, 196] width 223 height 43
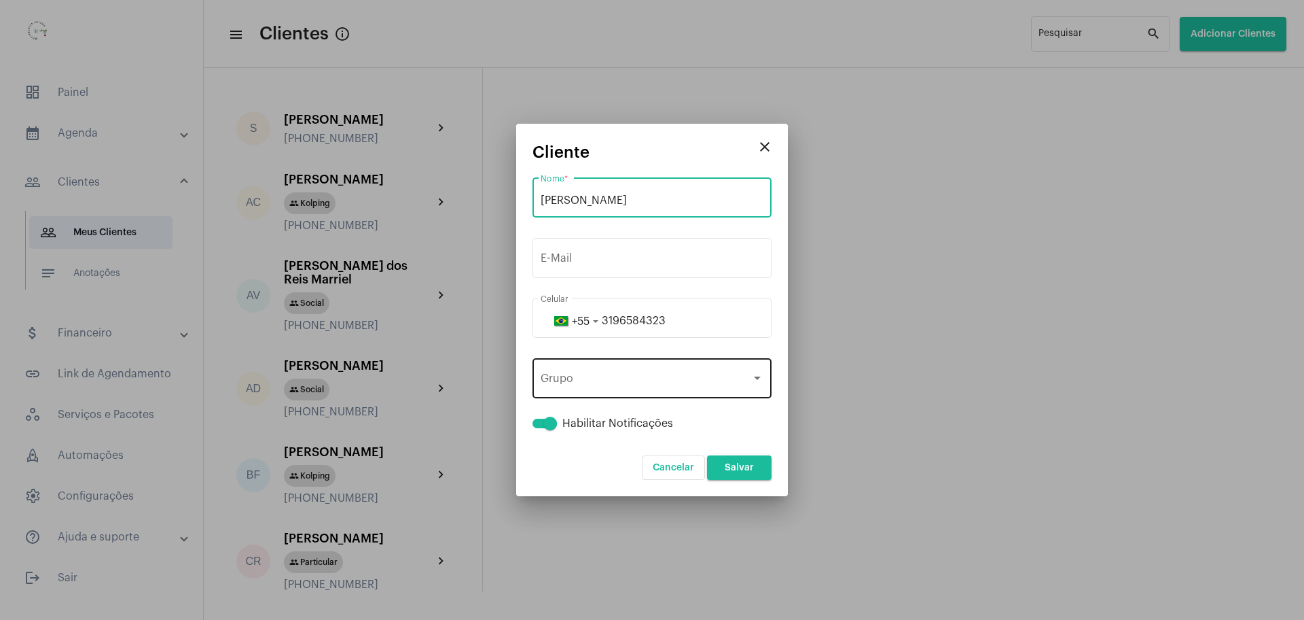
type input "[PERSON_NAME]"
click at [648, 370] on div "Grupo Grupo" at bounding box center [652, 376] width 223 height 43
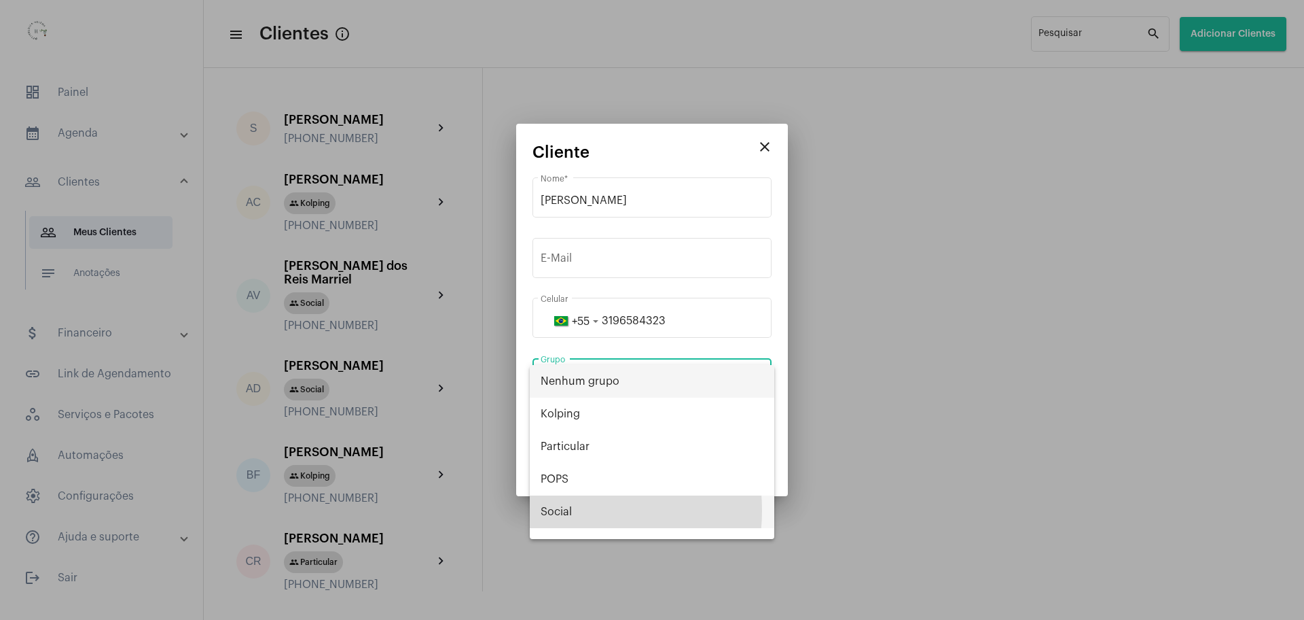
click at [553, 510] on span "Social" at bounding box center [652, 511] width 223 height 33
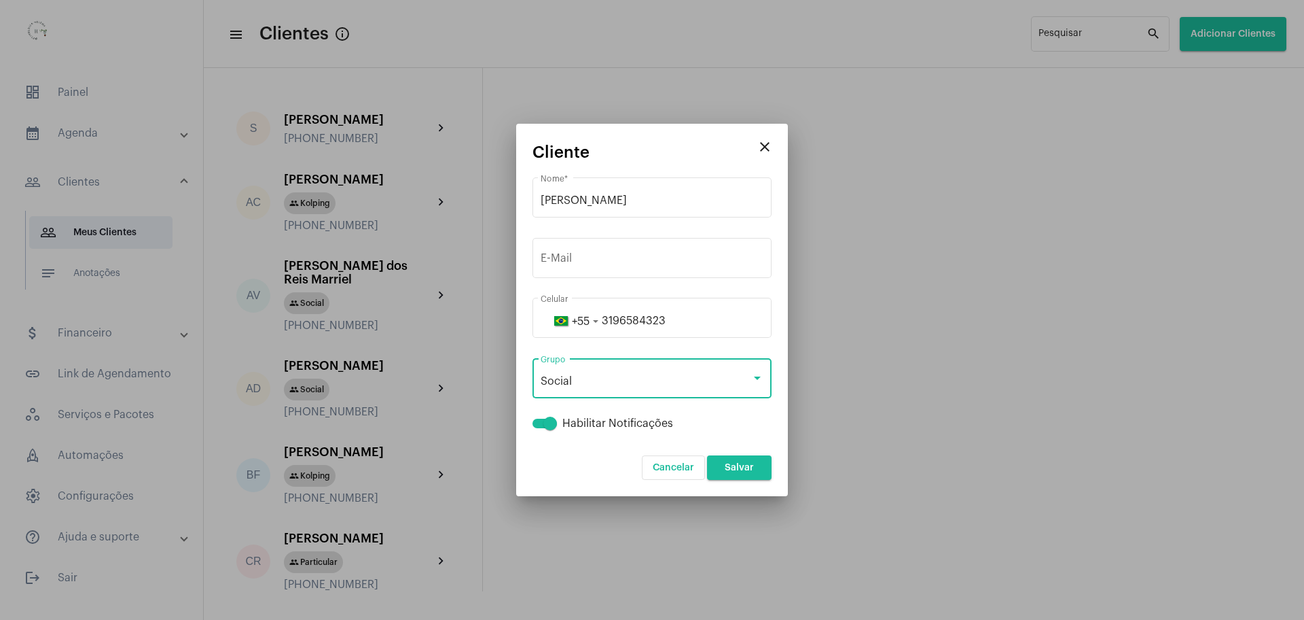
click at [600, 384] on div "Social" at bounding box center [646, 381] width 211 height 12
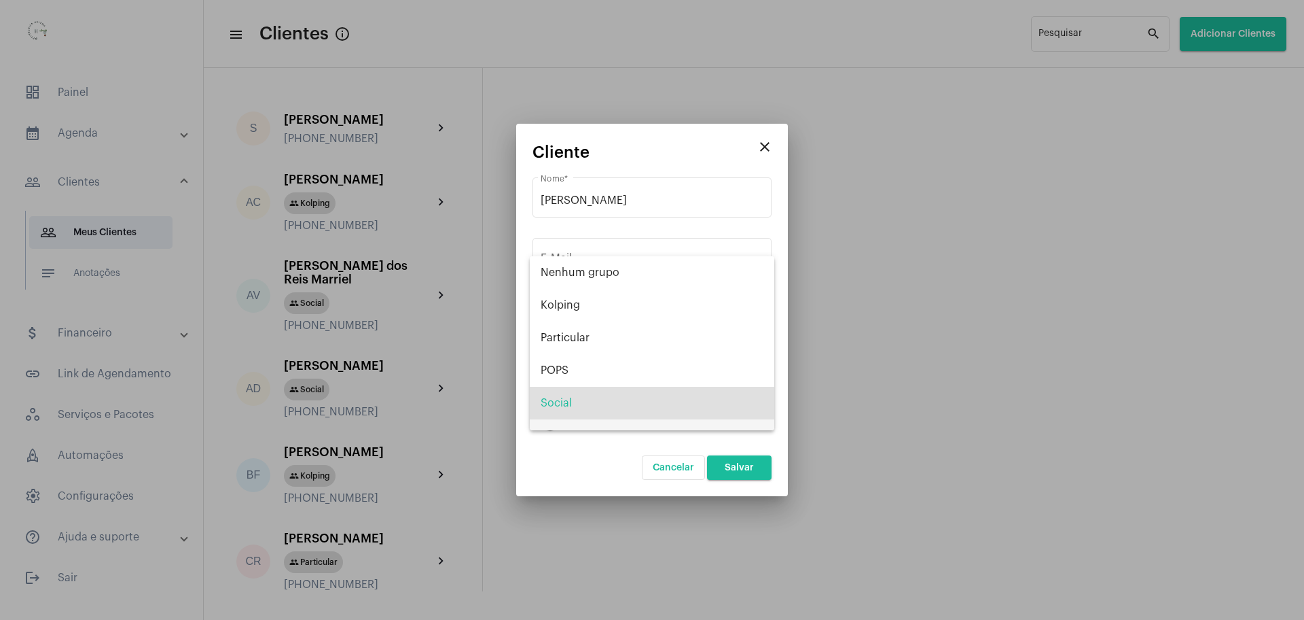
scroll to position [22, 0]
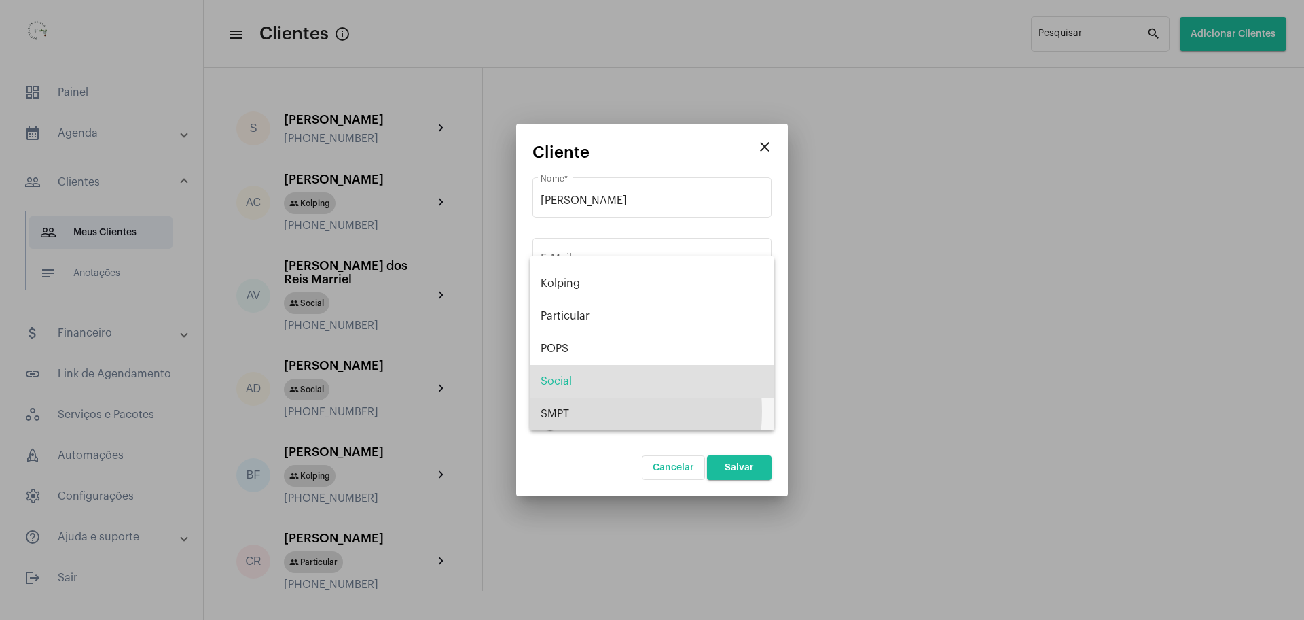
click at [568, 411] on span "SMPT" at bounding box center [652, 413] width 223 height 33
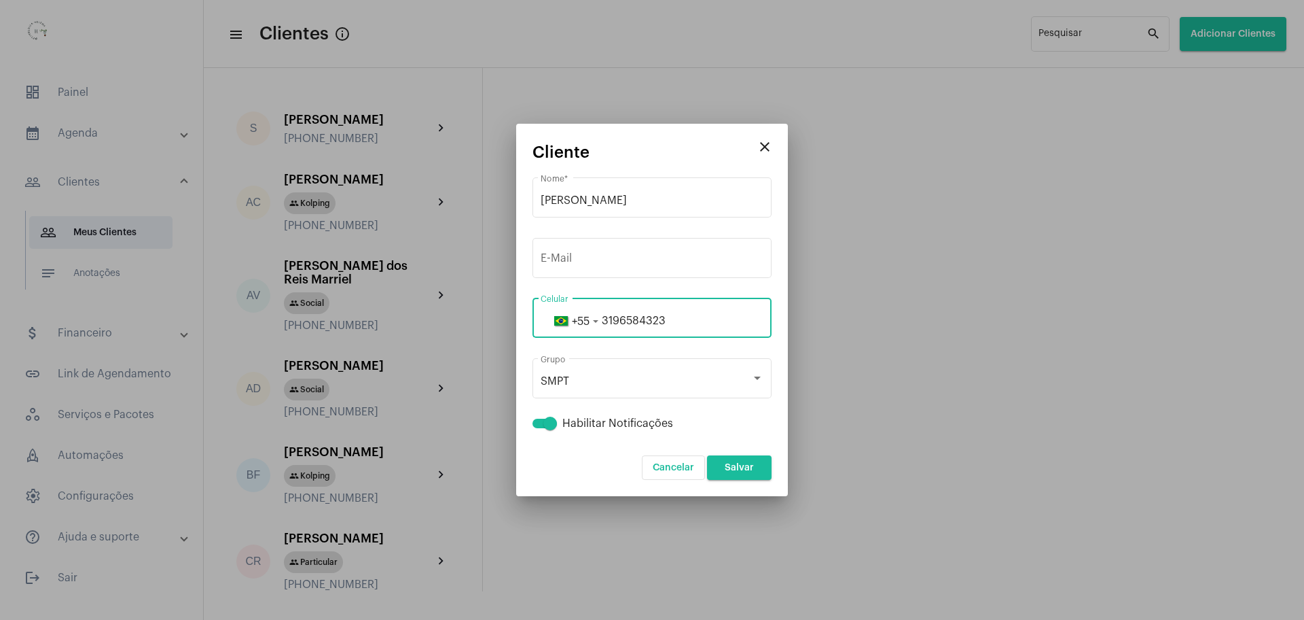
click at [616, 321] on input "3196584323" at bounding box center [652, 321] width 223 height 12
type input "31996584323"
click at [647, 320] on input "31996584323" at bounding box center [652, 321] width 223 height 12
click at [741, 464] on span "Salvar" at bounding box center [739, 468] width 29 height 10
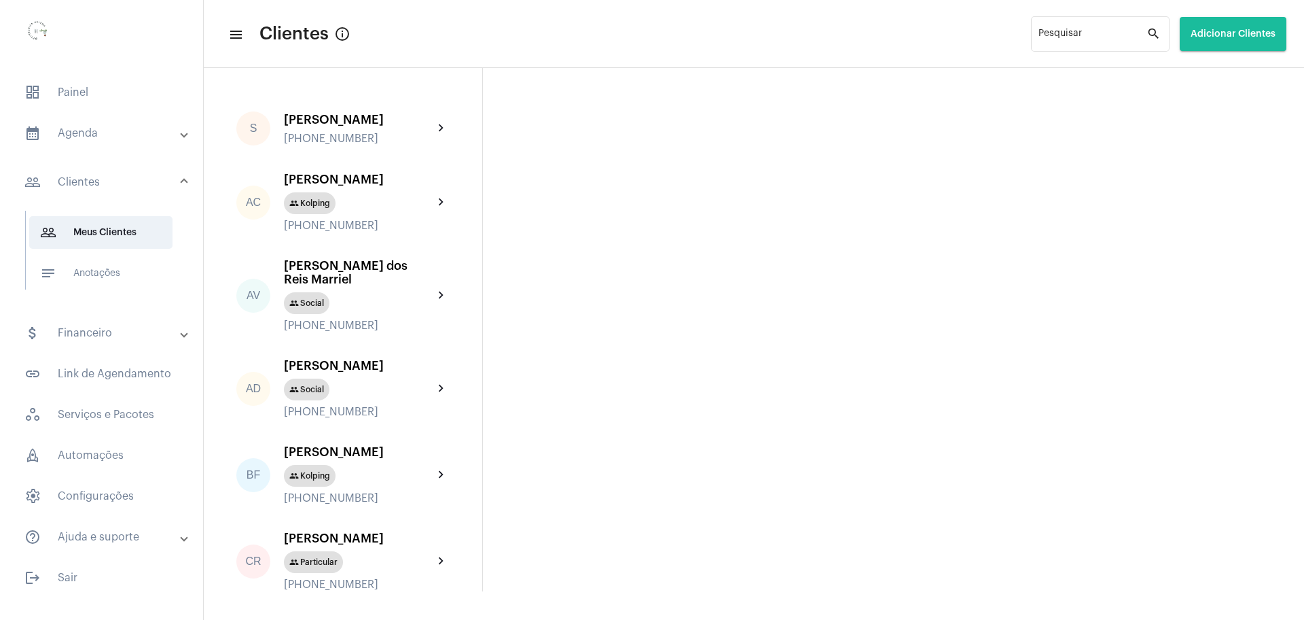
click at [94, 137] on mat-panel-title "calendar_month_outlined Agenda" at bounding box center [102, 133] width 157 height 16
click at [114, 197] on span "calendar_month_outlined Calendário" at bounding box center [100, 189] width 143 height 33
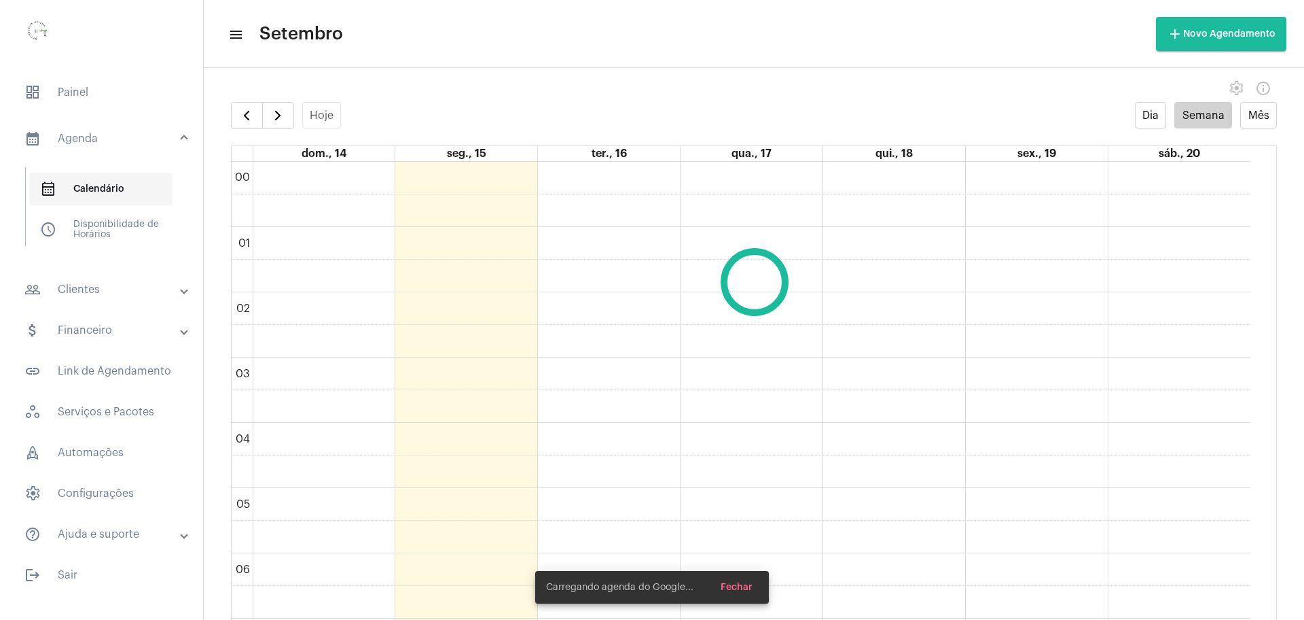
scroll to position [392, 0]
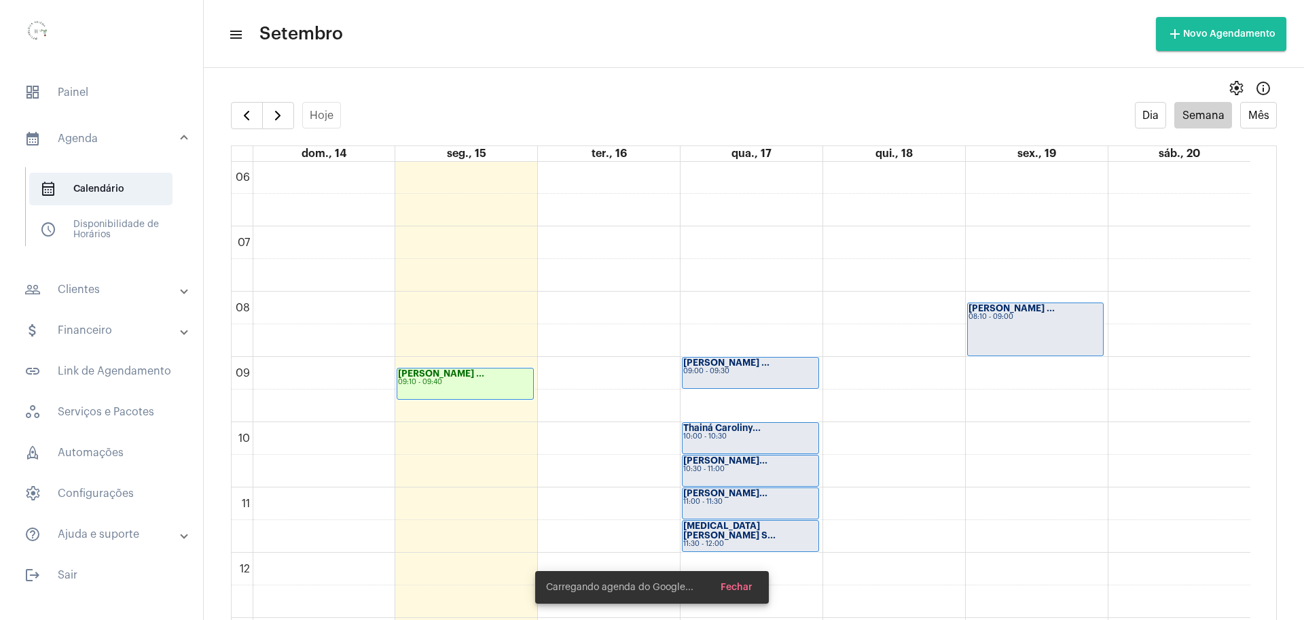
click at [85, 137] on mat-panel-title "calendar_month_outlined Agenda" at bounding box center [102, 138] width 157 height 16
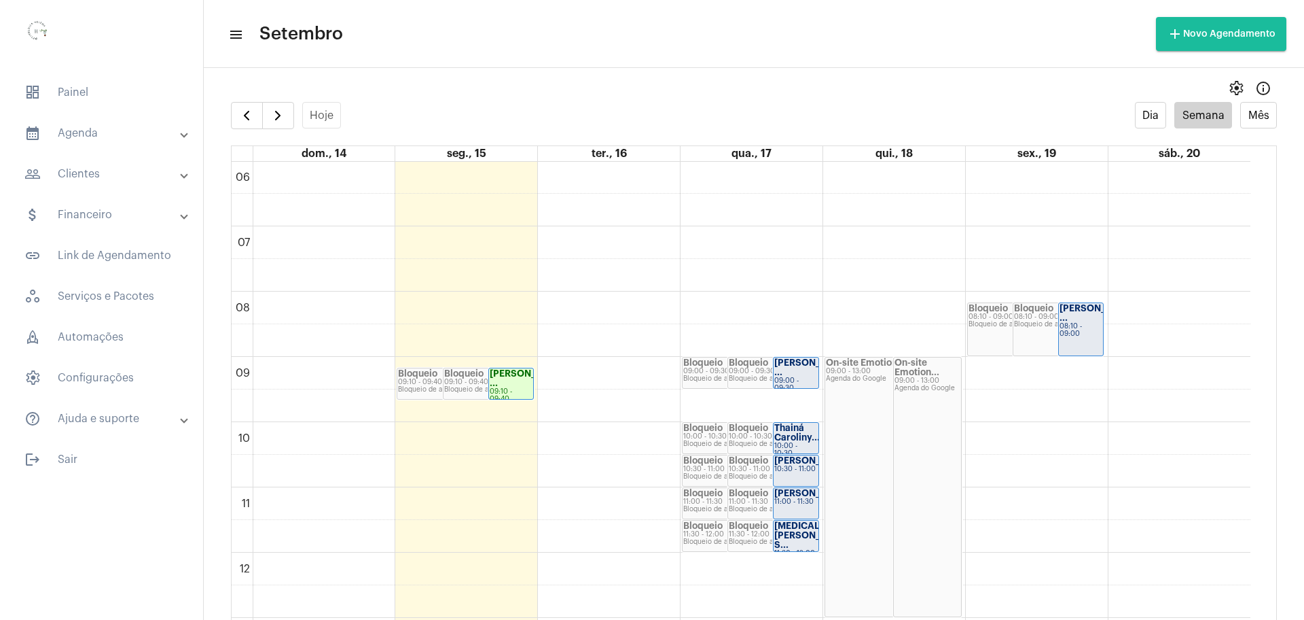
click at [85, 175] on mat-panel-title "people_outline Clientes" at bounding box center [102, 174] width 157 height 16
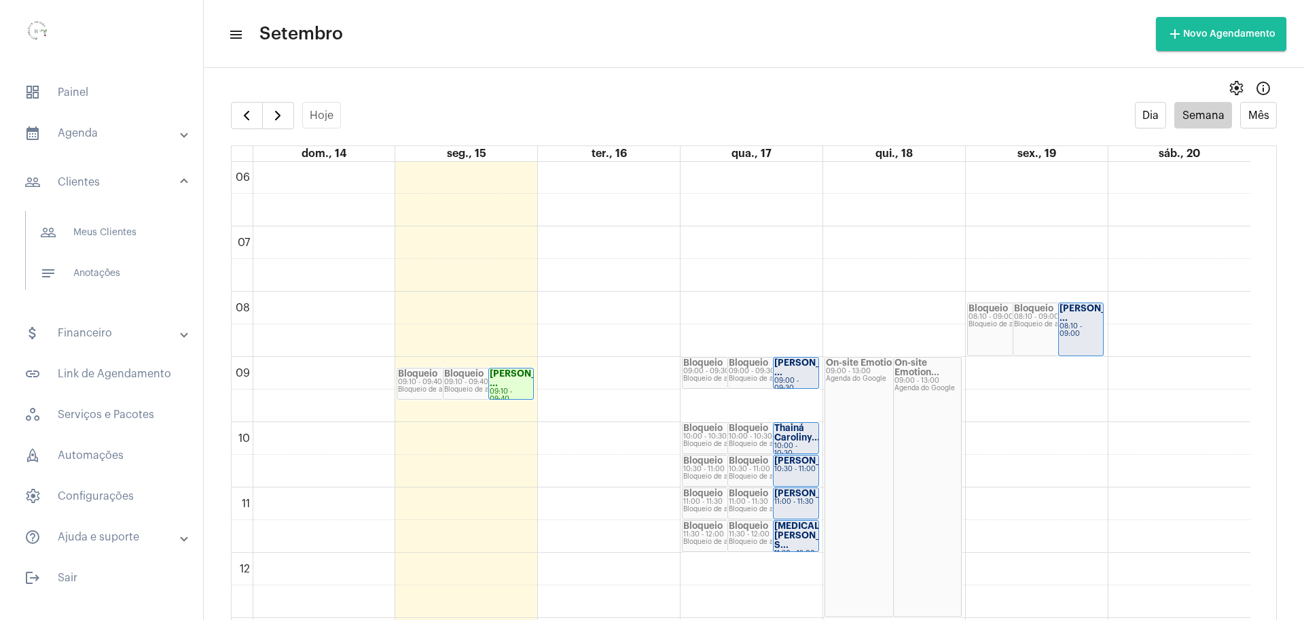
drag, startPoint x: 81, startPoint y: 126, endPoint x: 71, endPoint y: 148, distance: 23.7
click at [78, 136] on mat-panel-title "calendar_month_outlined Agenda" at bounding box center [102, 133] width 157 height 16
click at [79, 93] on span "dashboard Painel" at bounding box center [102, 92] width 176 height 33
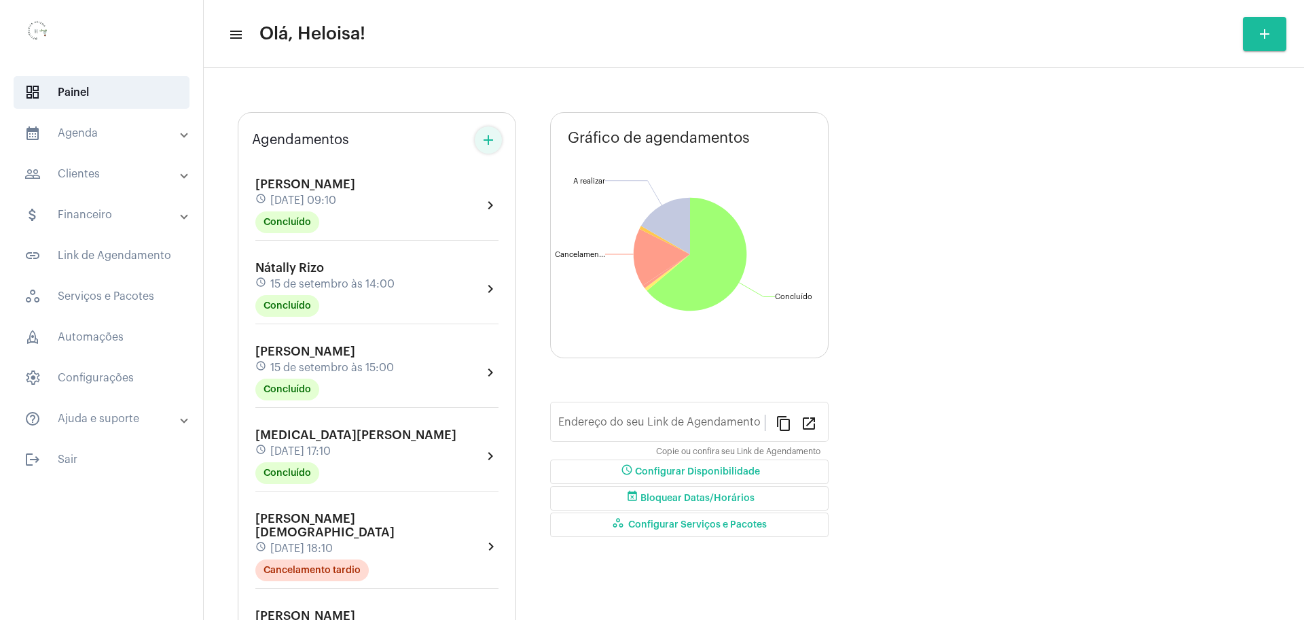
click at [490, 139] on mat-icon "add" at bounding box center [488, 140] width 16 height 16
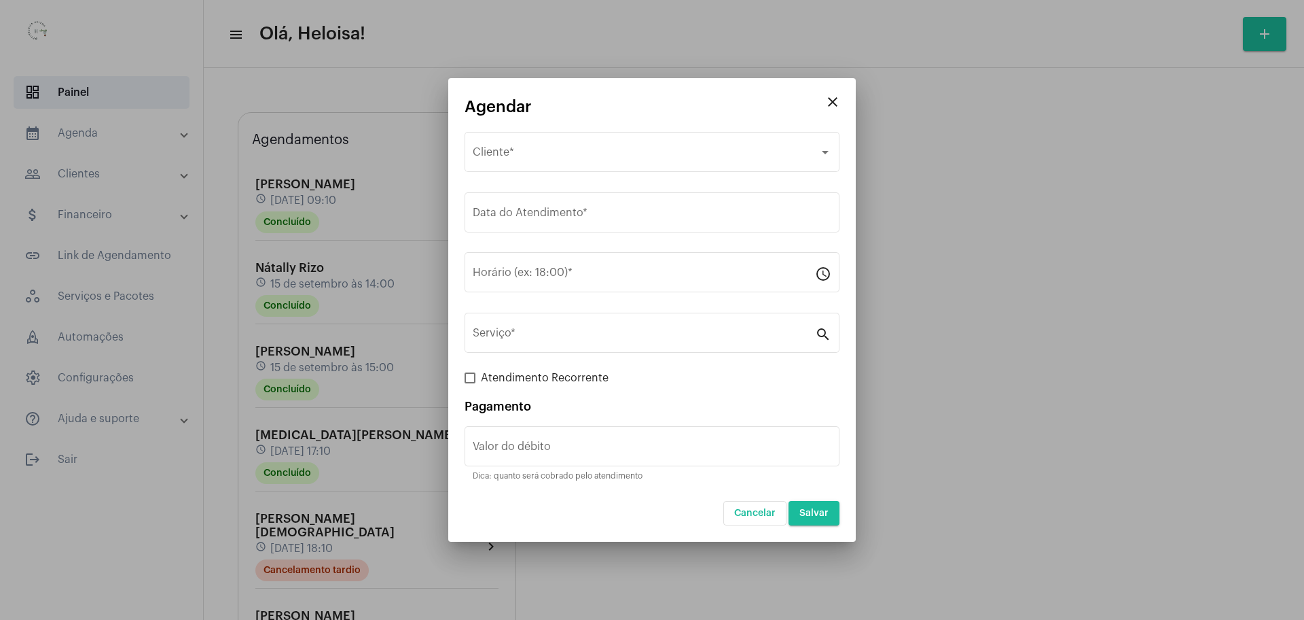
type input "[URL][DOMAIN_NAME]"
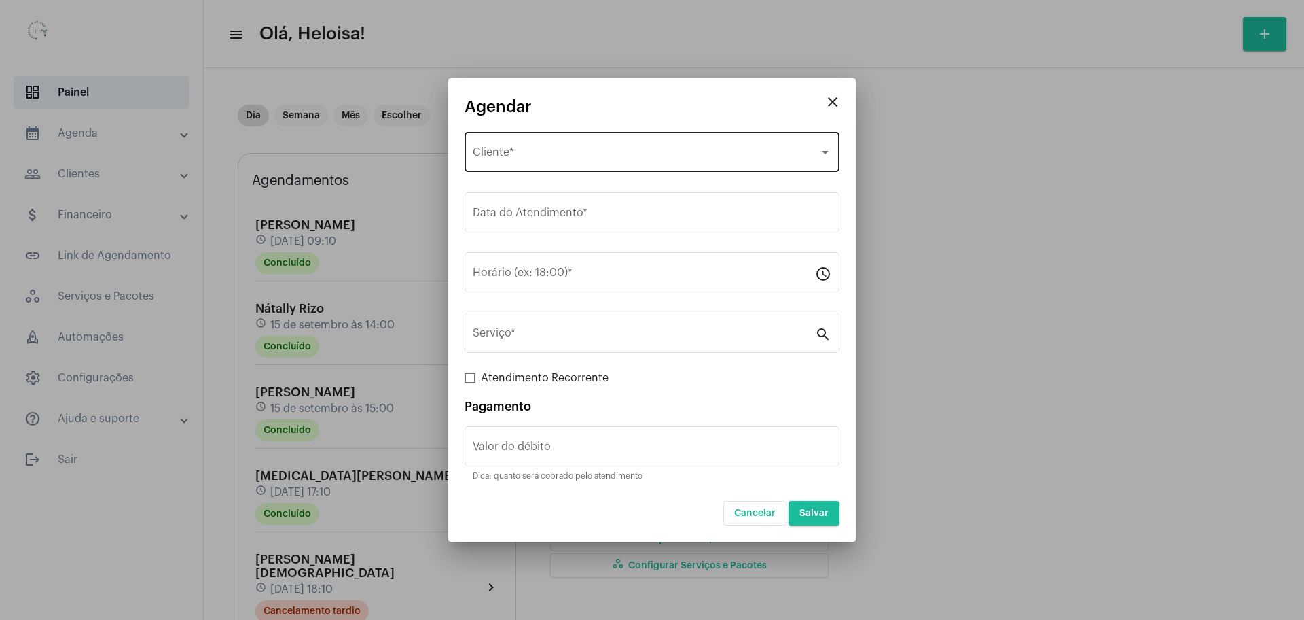
click at [727, 144] on div "Selecione o Cliente Cliente *" at bounding box center [652, 150] width 359 height 43
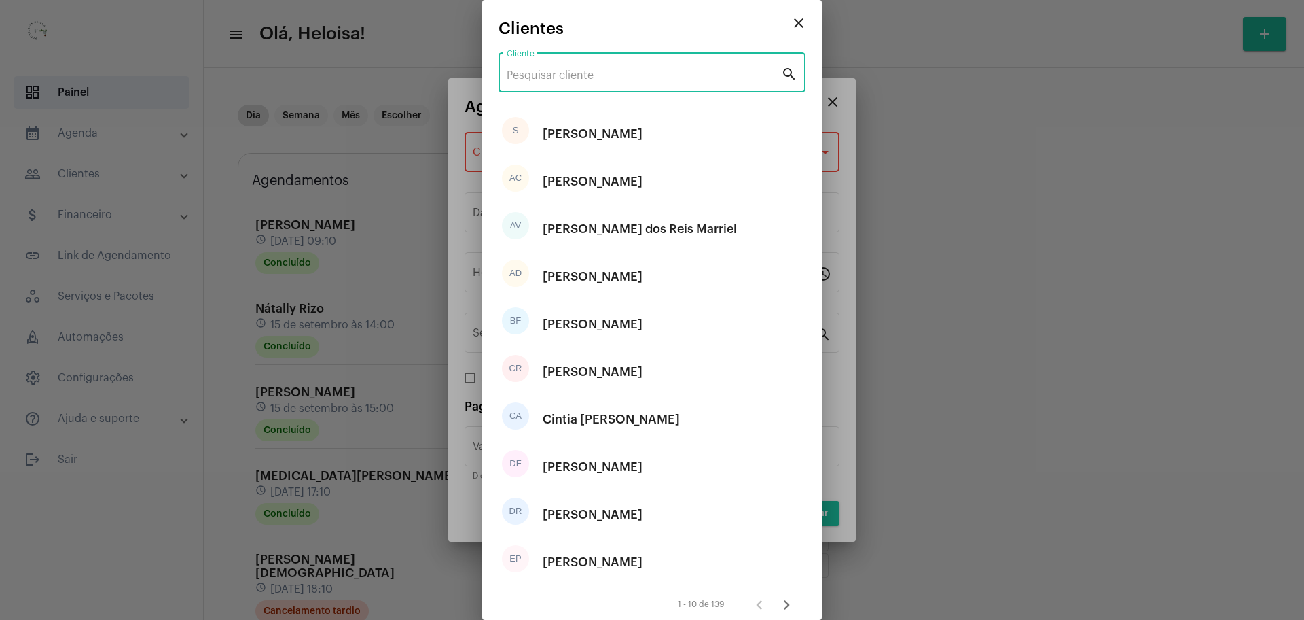
click at [598, 74] on input "Cliente" at bounding box center [644, 75] width 274 height 12
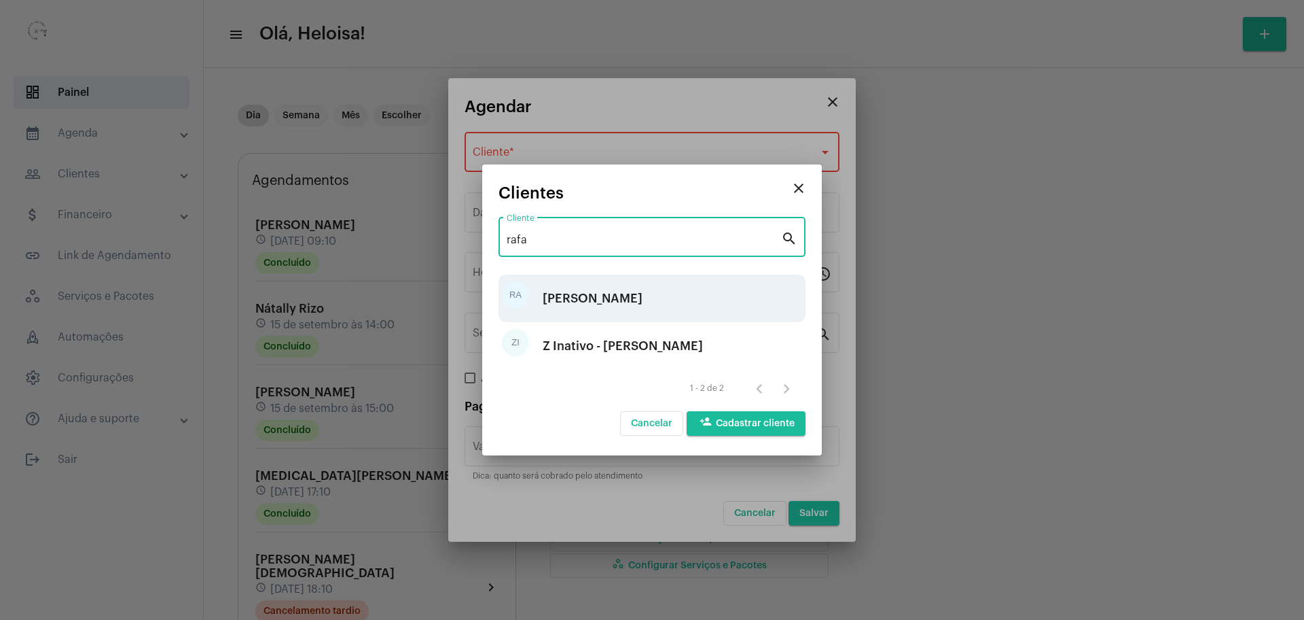
type input "rafa"
click at [586, 304] on div "[PERSON_NAME]" at bounding box center [593, 298] width 100 height 41
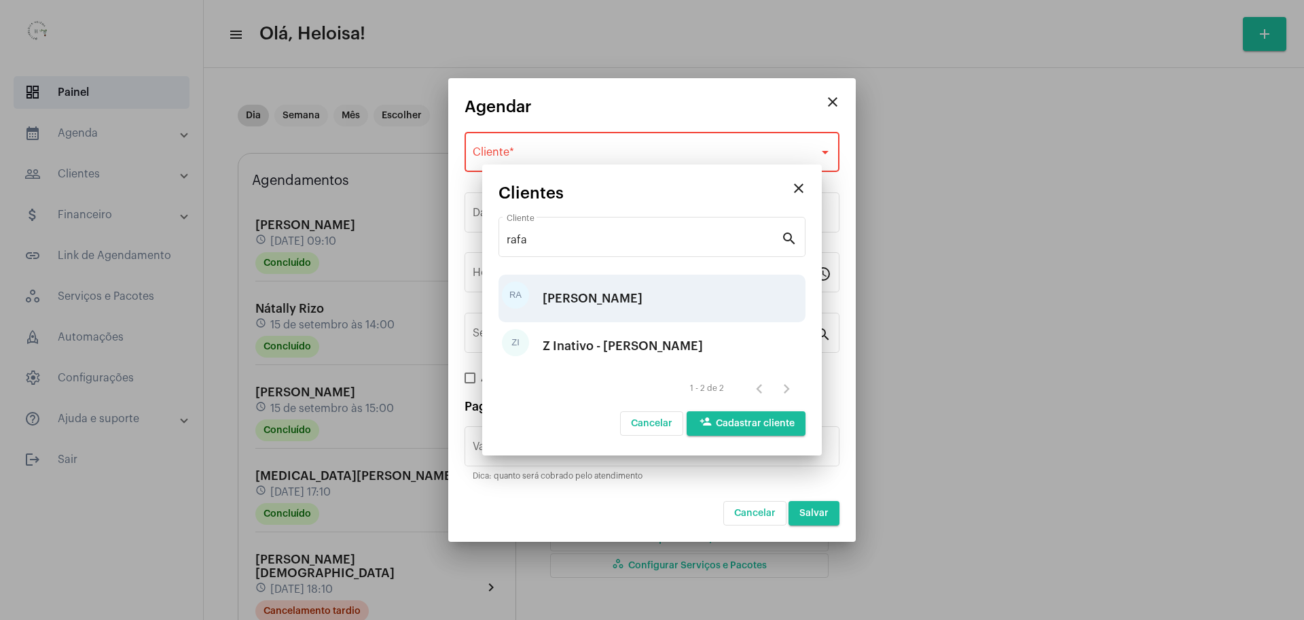
type input "R$"
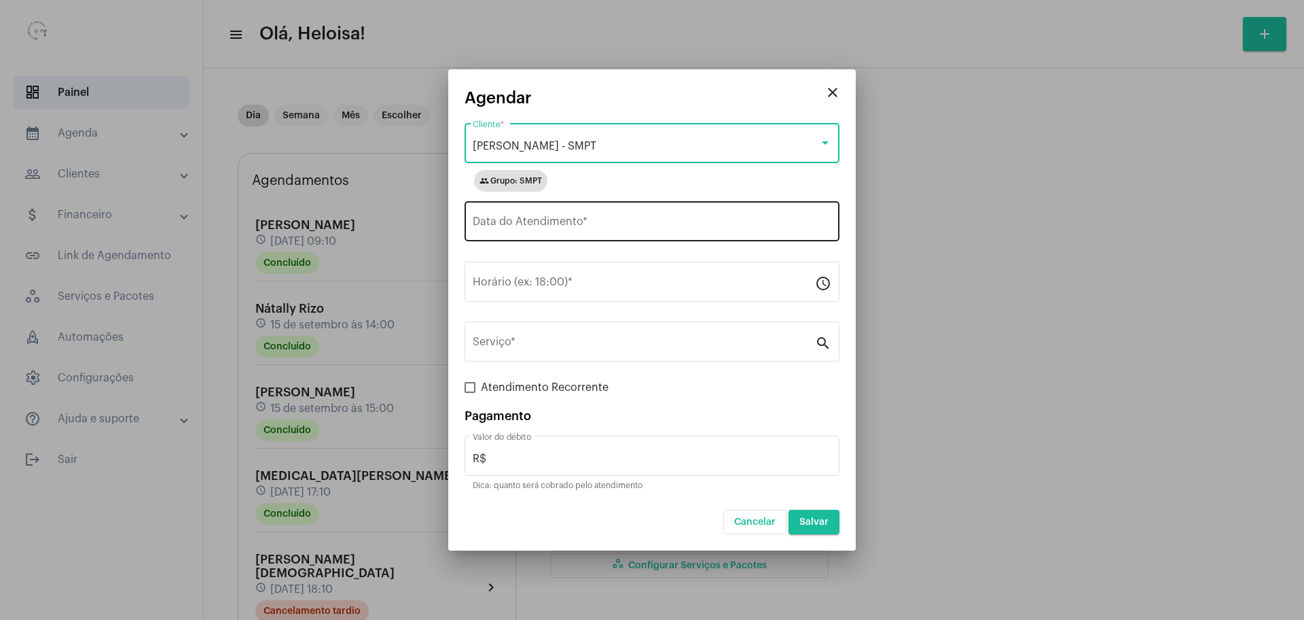
click at [551, 219] on input "Data do Atendimento *" at bounding box center [652, 224] width 359 height 12
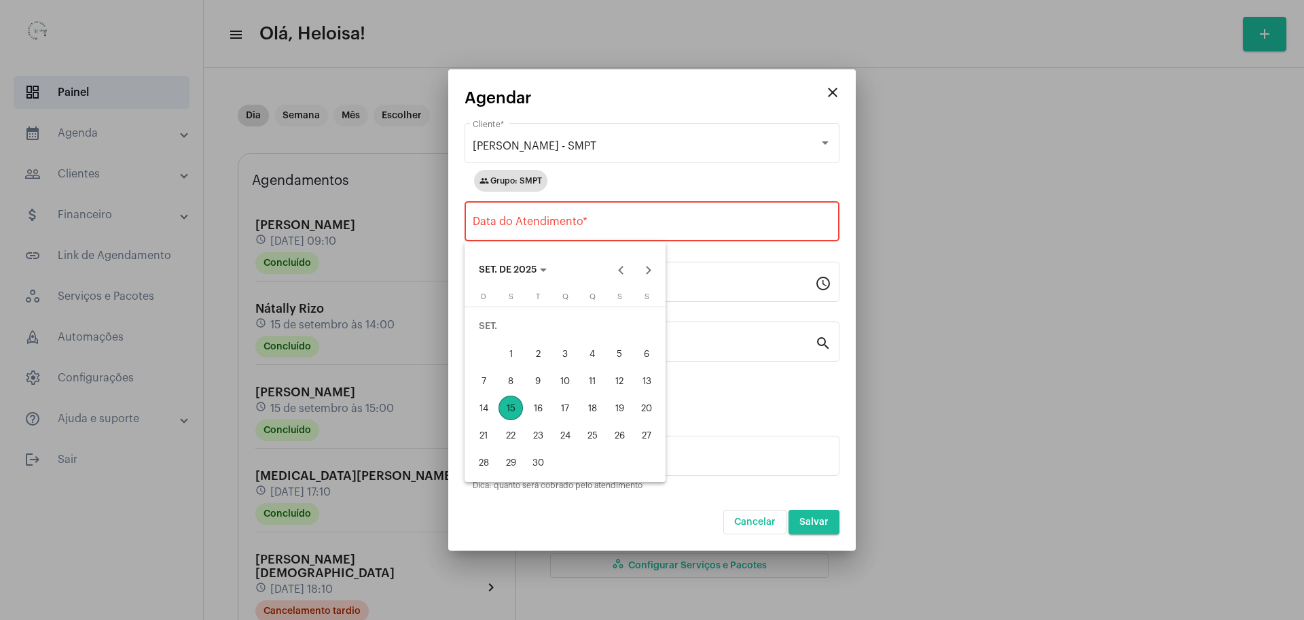
click at [539, 414] on div "16" at bounding box center [538, 407] width 24 height 24
type input "[DATE]"
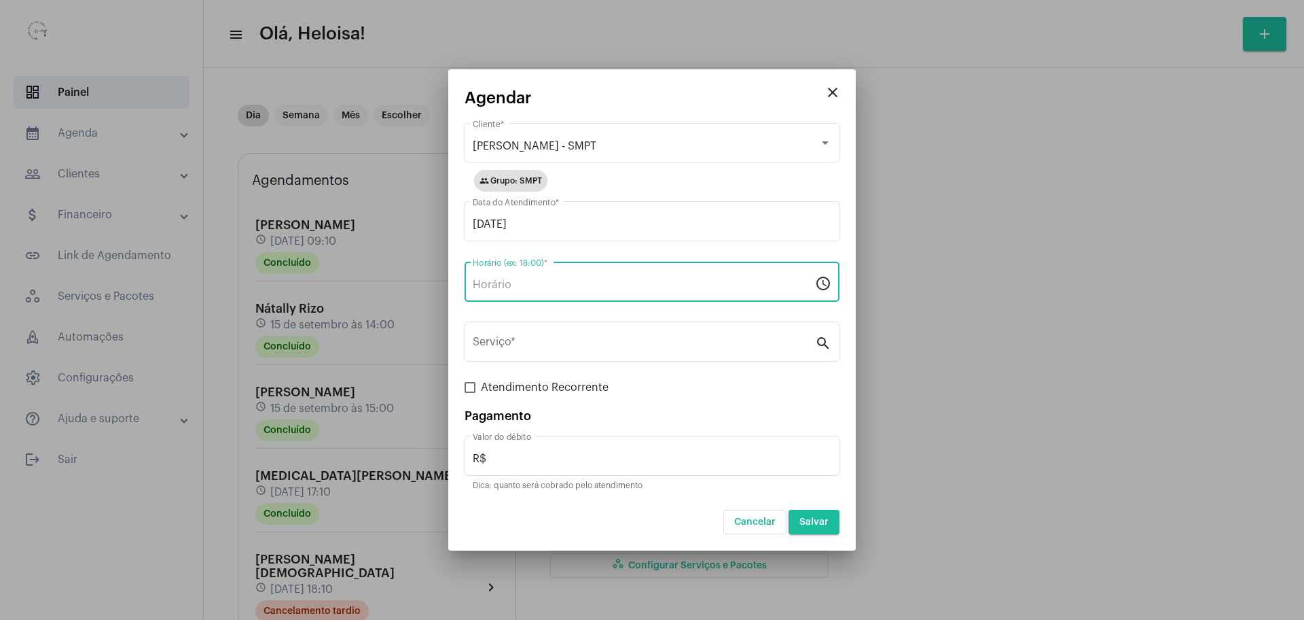
click at [502, 289] on input "Horário (ex: 18:00) *" at bounding box center [644, 285] width 342 height 12
type input "09:00"
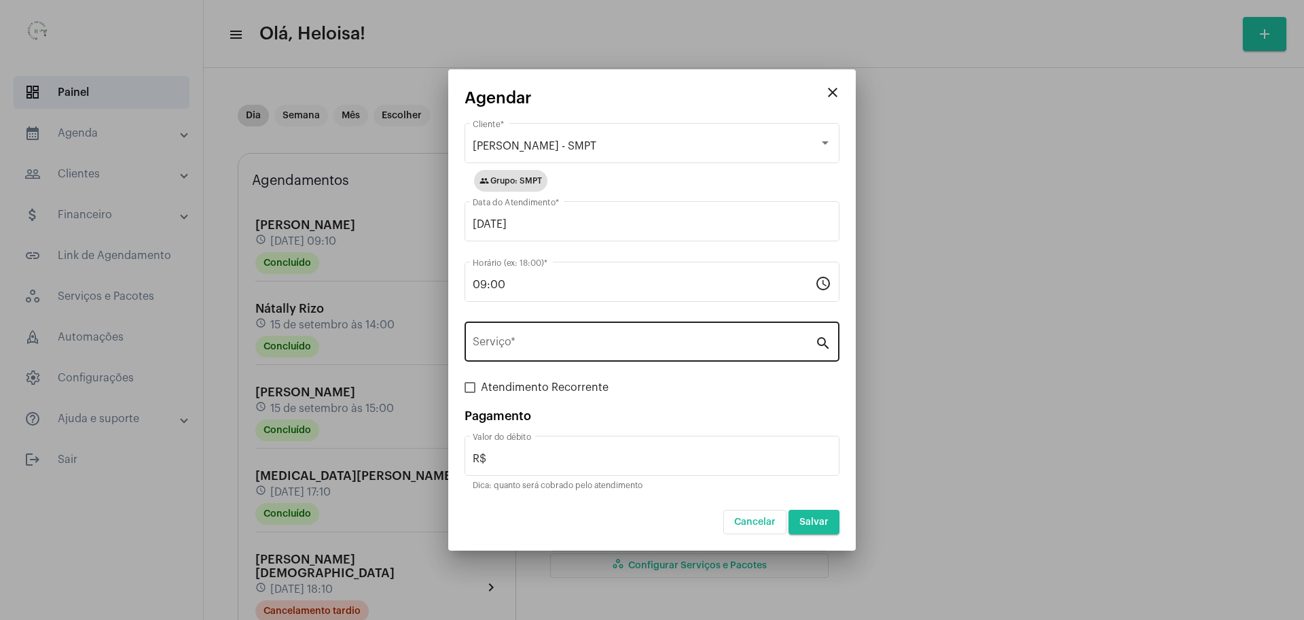
click at [516, 336] on div "Serviço *" at bounding box center [644, 340] width 342 height 43
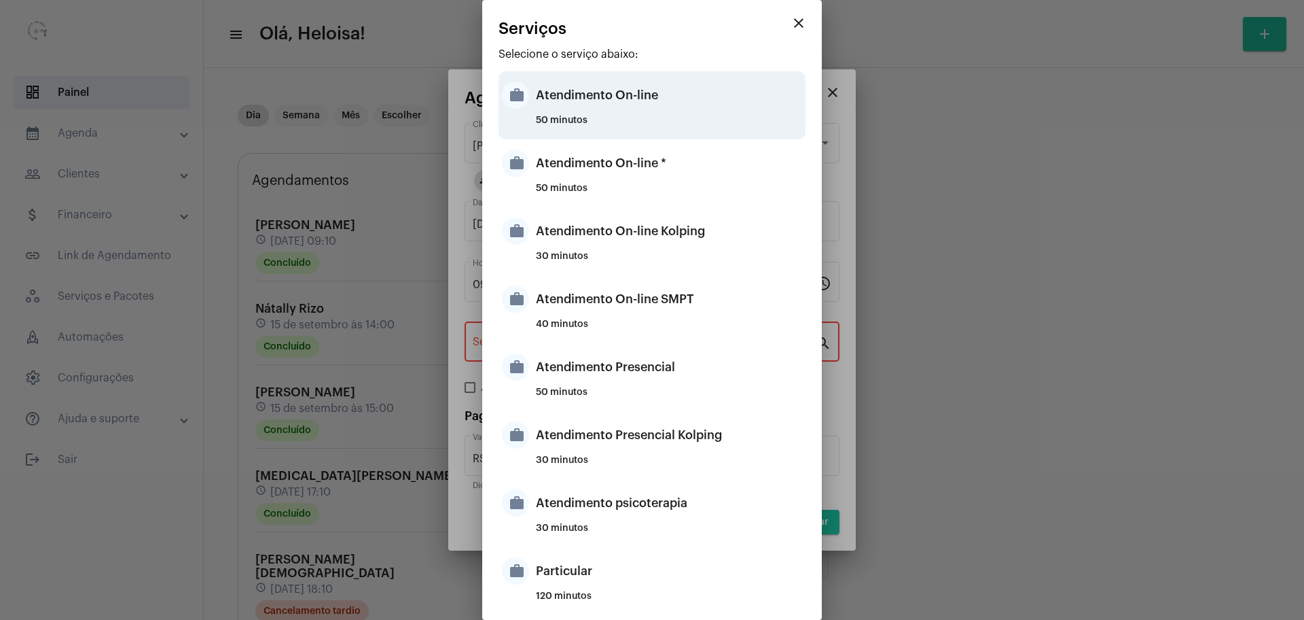
click at [600, 101] on div "Atendimento On-line" at bounding box center [669, 95] width 266 height 41
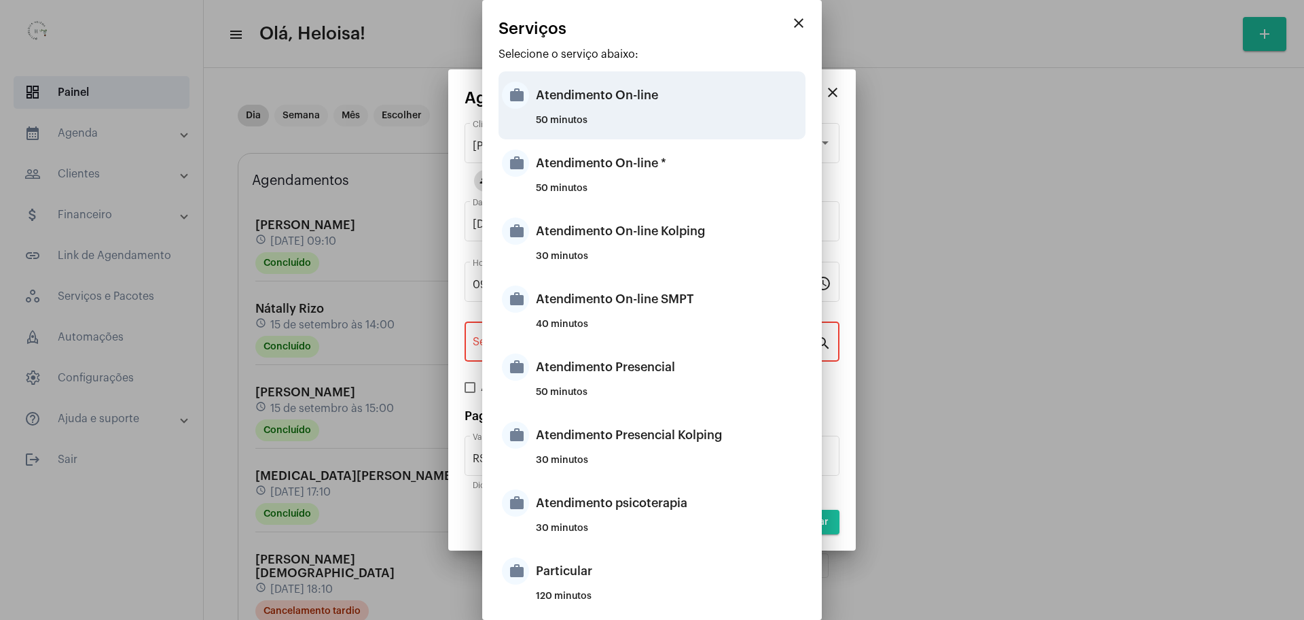
type input "Atendimento On-line"
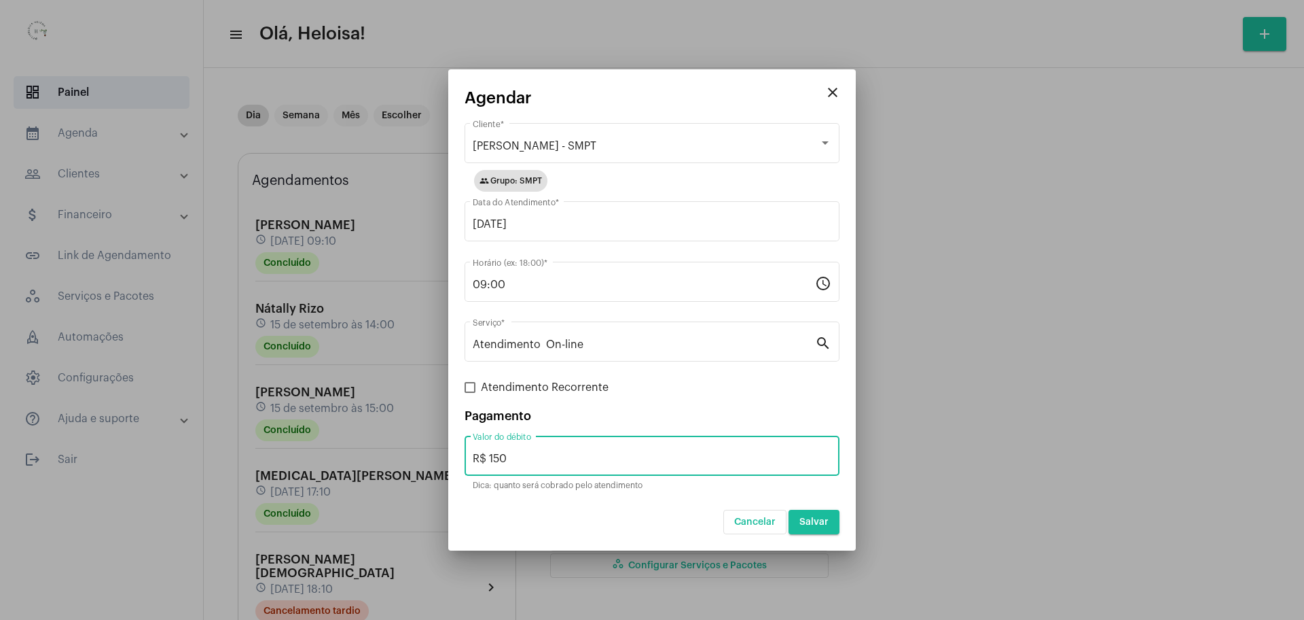
drag, startPoint x: 510, startPoint y: 449, endPoint x: 490, endPoint y: 450, distance: 20.4
click at [490, 450] on div "R$ 150 Valor do débito" at bounding box center [652, 454] width 359 height 43
type input "R$ 0"
click at [754, 393] on div "Atendimento Recorrente" at bounding box center [652, 387] width 375 height 16
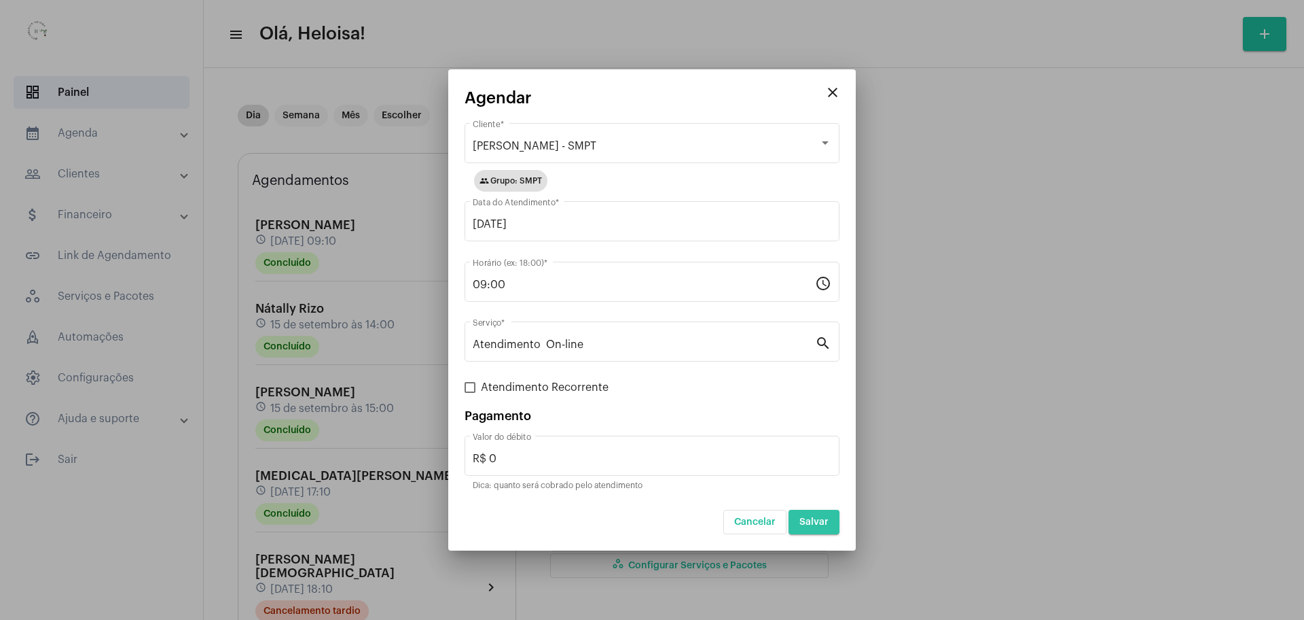
click at [816, 524] on span "Salvar" at bounding box center [814, 522] width 29 height 10
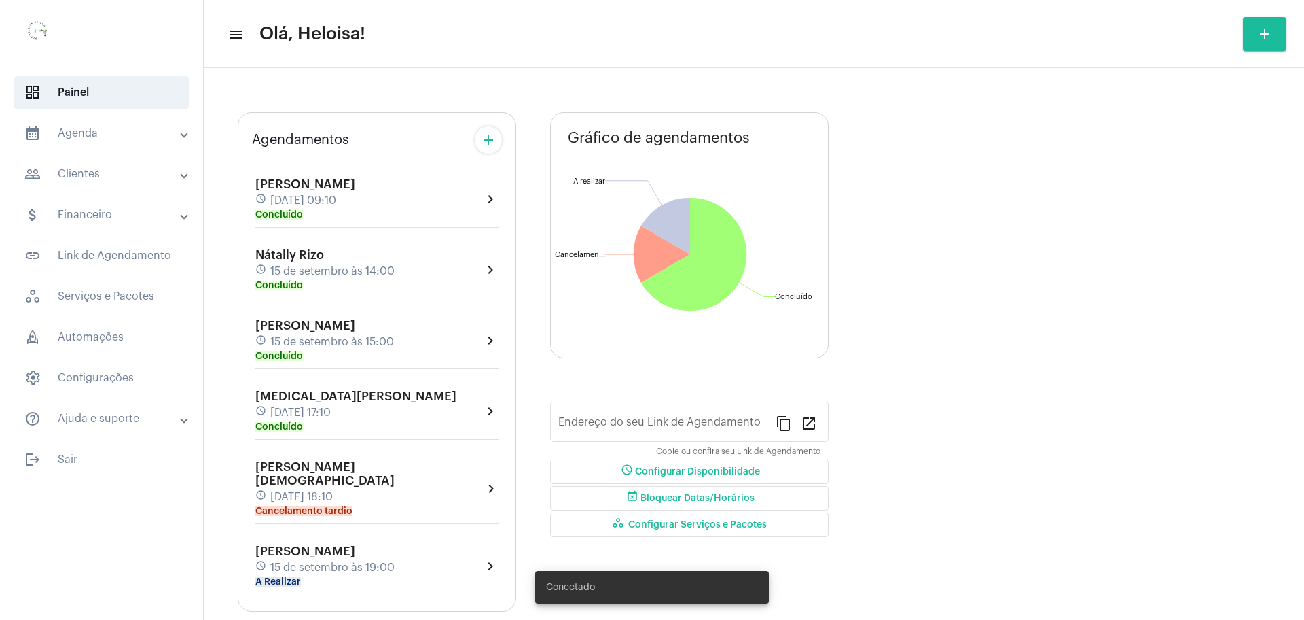
type input "[URL][DOMAIN_NAME]"
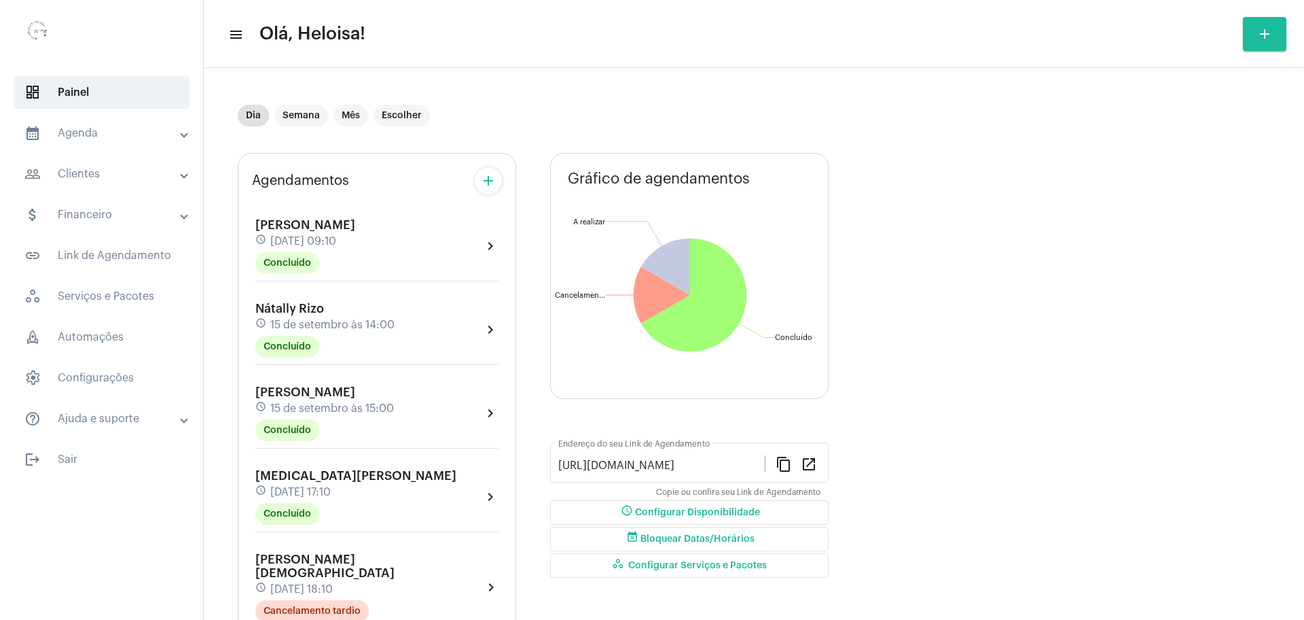
click at [86, 134] on mat-panel-title "calendar_month_outlined Agenda" at bounding box center [102, 133] width 157 height 16
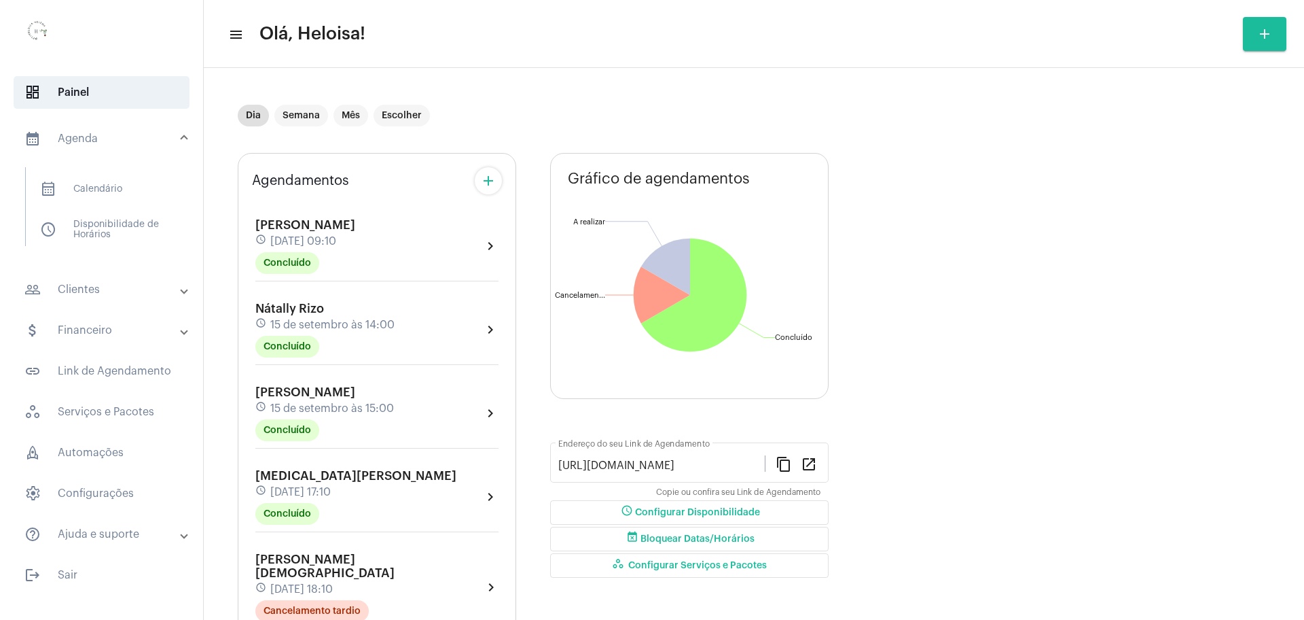
click at [1268, 33] on mat-icon "add" at bounding box center [1265, 34] width 16 height 16
click at [67, 286] on div at bounding box center [652, 310] width 1304 height 620
click at [183, 295] on span at bounding box center [183, 290] width 5 height 12
click at [97, 229] on span "people_outline Meus Clientes" at bounding box center [100, 232] width 143 height 33
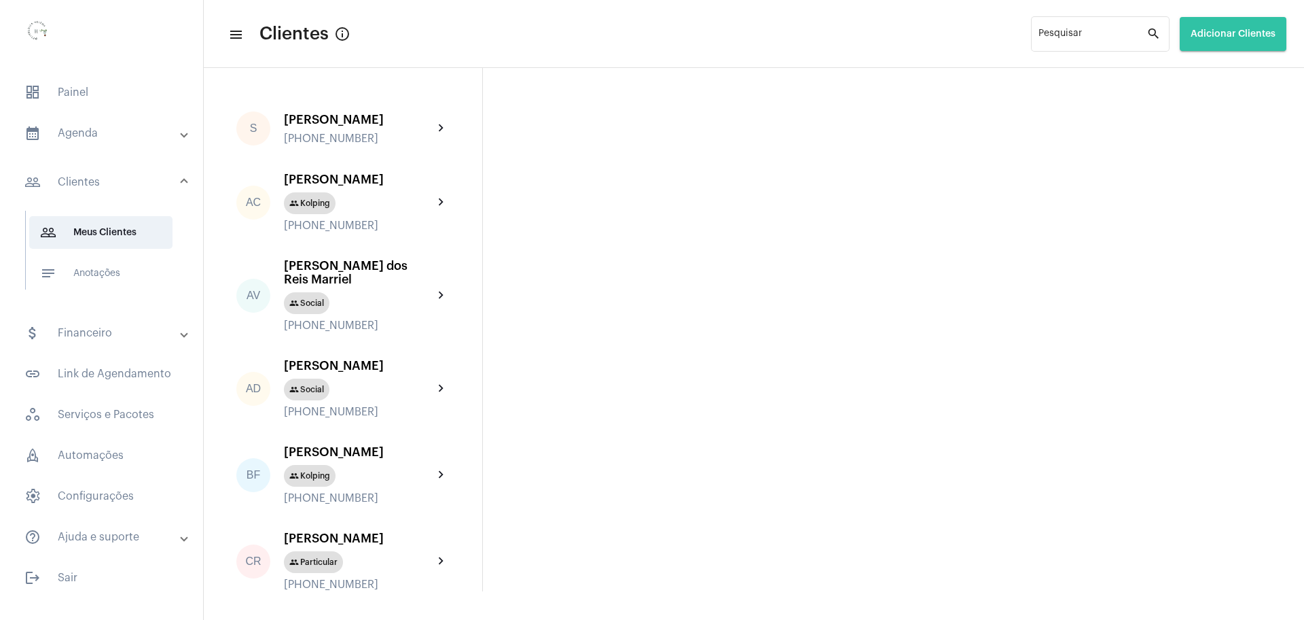
click at [1238, 45] on button "Adicionar Clientes" at bounding box center [1233, 34] width 107 height 34
click at [1240, 68] on span "add Novo Cliente" at bounding box center [1231, 71] width 79 height 24
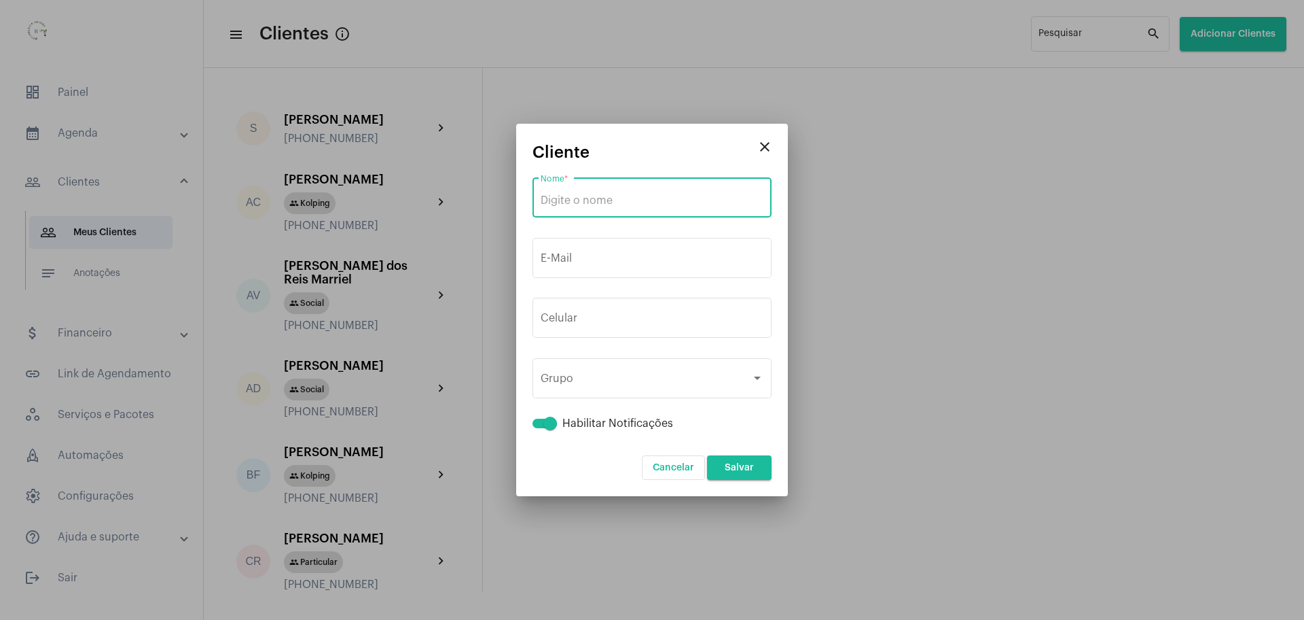
click at [663, 194] on input "Nome *" at bounding box center [652, 200] width 223 height 12
paste input "Ana Carolina Silva Luz"
type input "Ana Carolina Silva Luz"
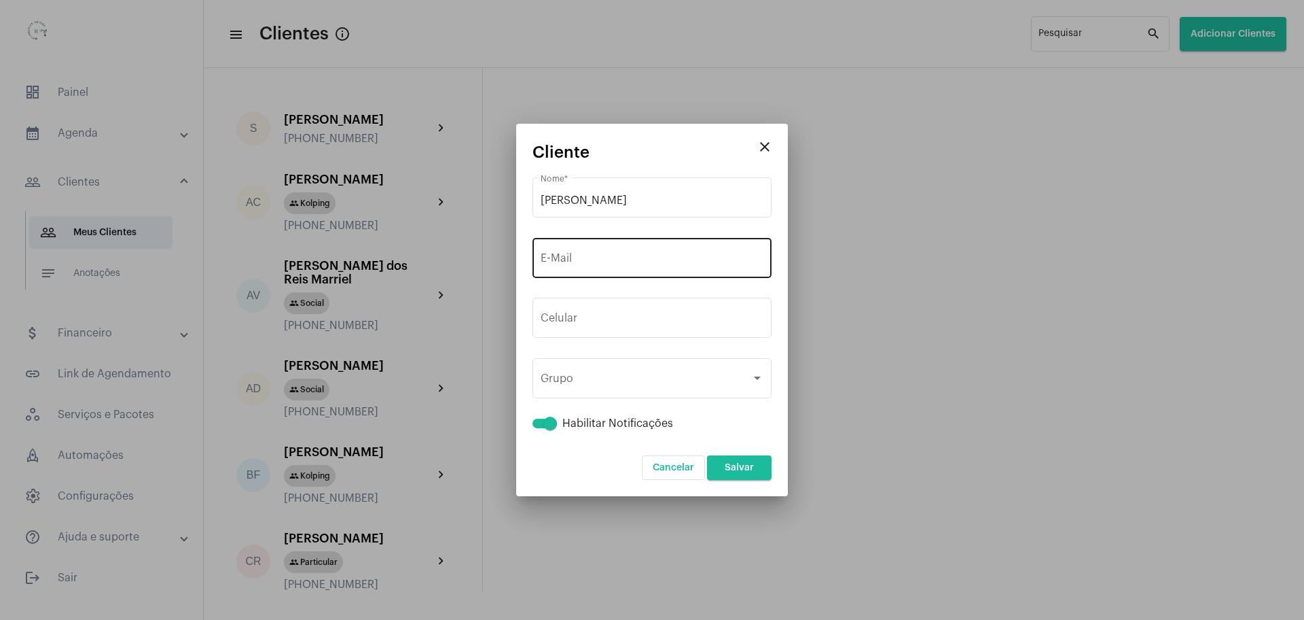
click at [651, 250] on div "E-Mail" at bounding box center [652, 256] width 223 height 43
paste input "janainasluz@gmail.com"
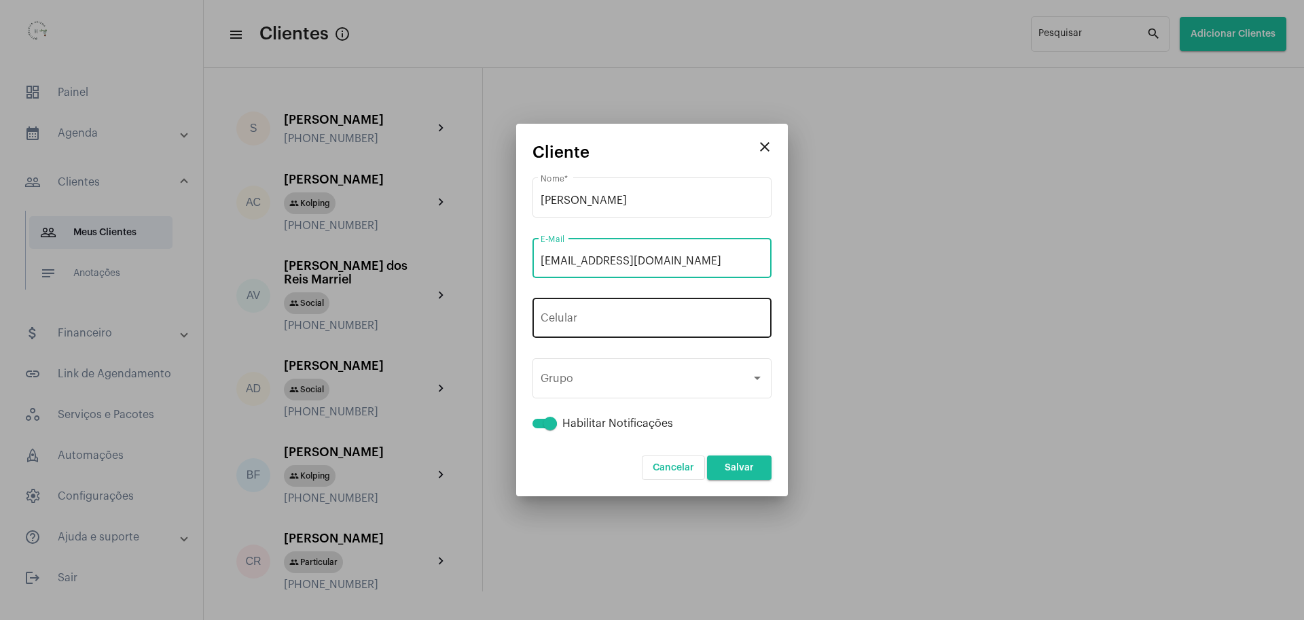
type input "janainasluz@gmail.com"
click at [628, 322] on input "tel" at bounding box center [652, 321] width 223 height 12
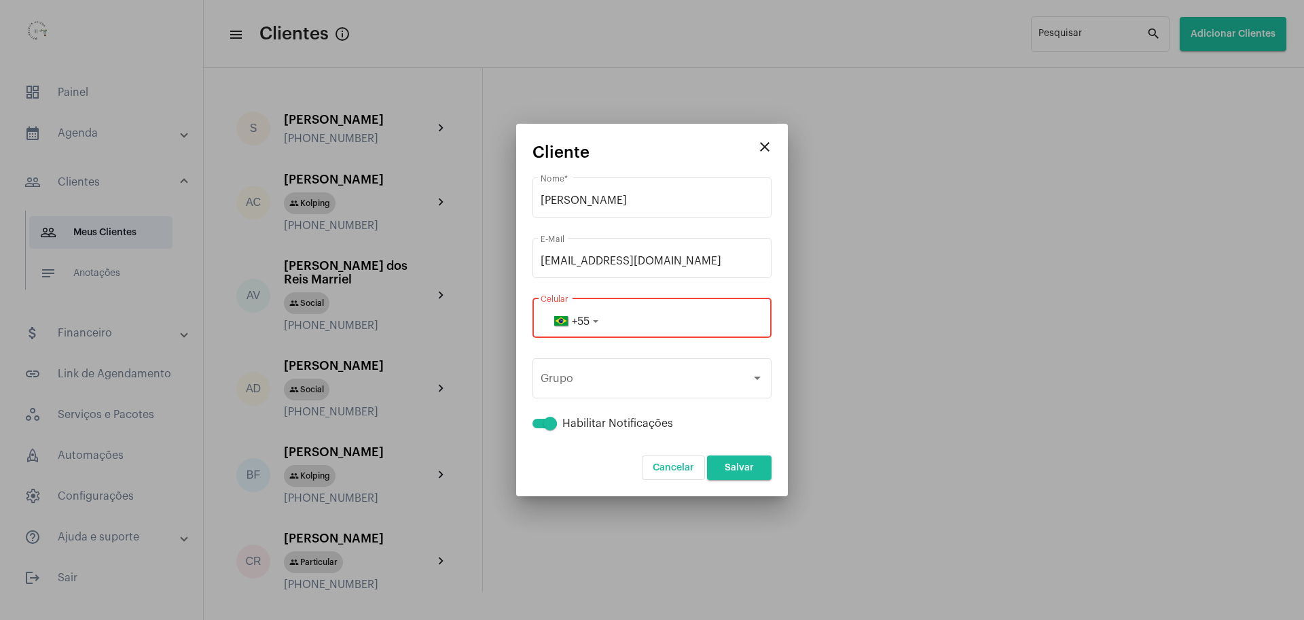
paste input "31988995529"
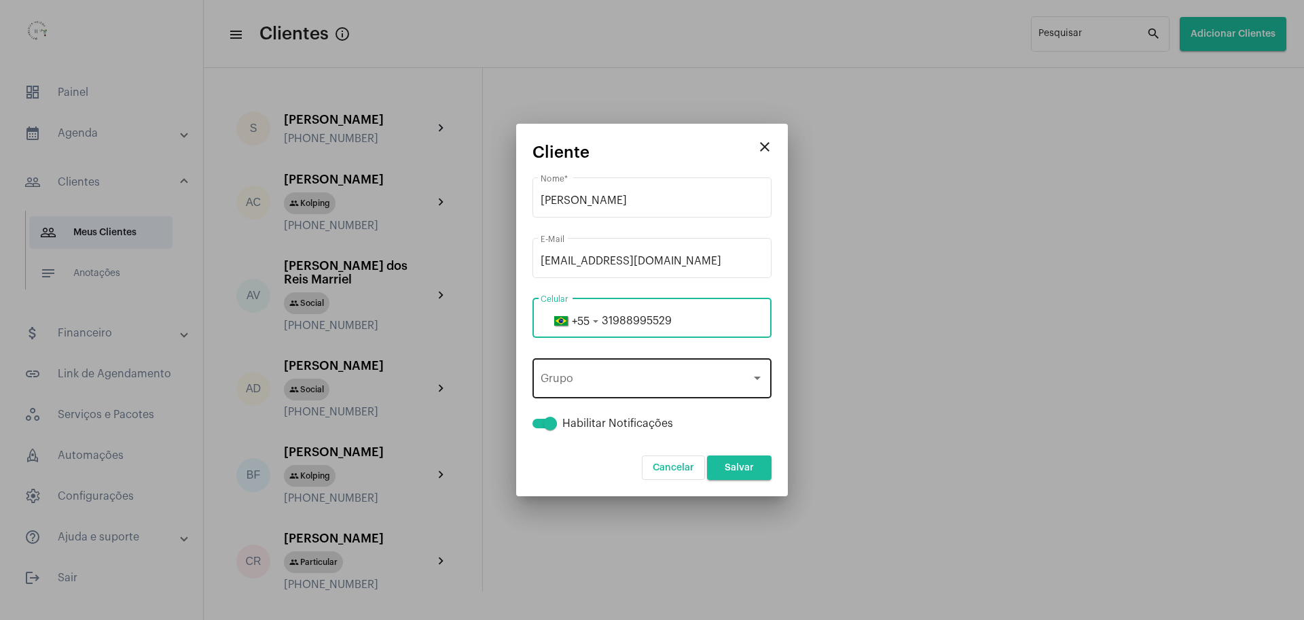
type input "31988995529"
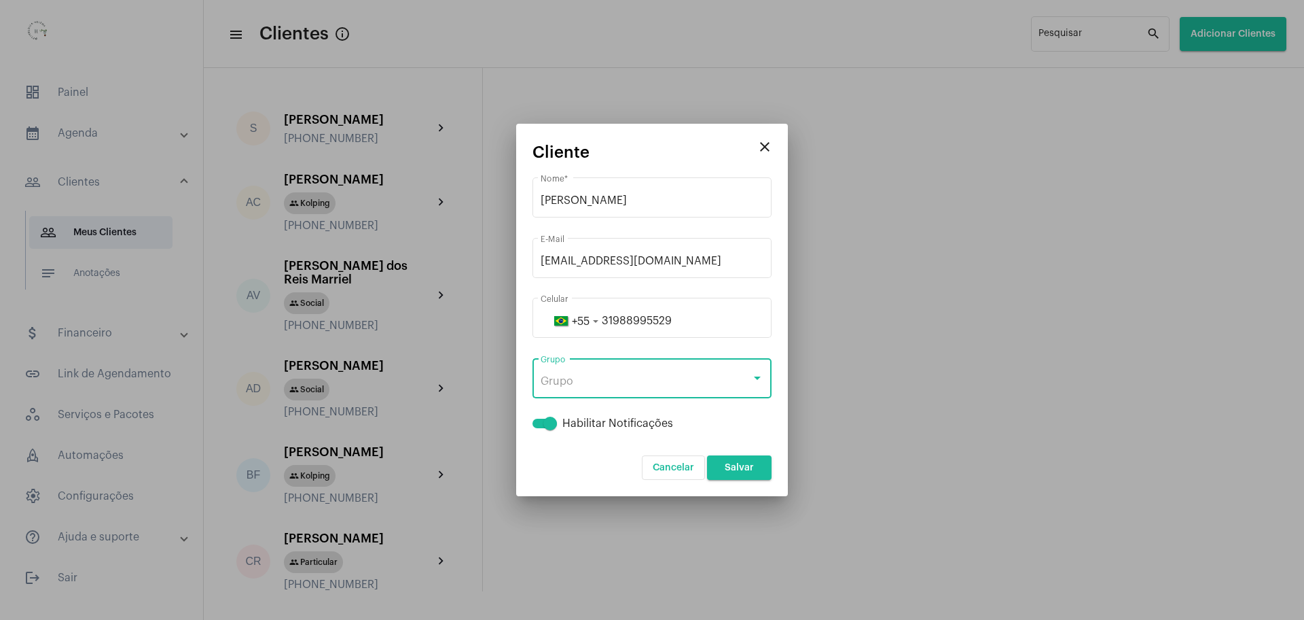
click at [651, 381] on div "Grupo" at bounding box center [646, 381] width 211 height 12
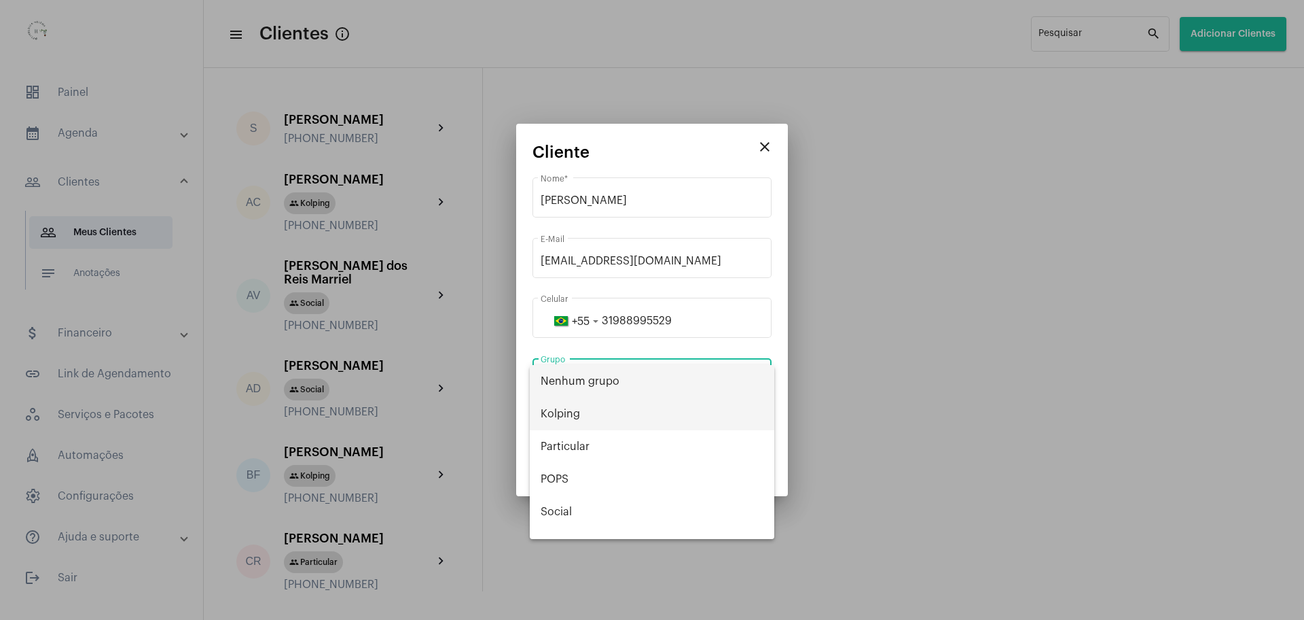
click at [556, 414] on span "Kolping" at bounding box center [652, 413] width 223 height 33
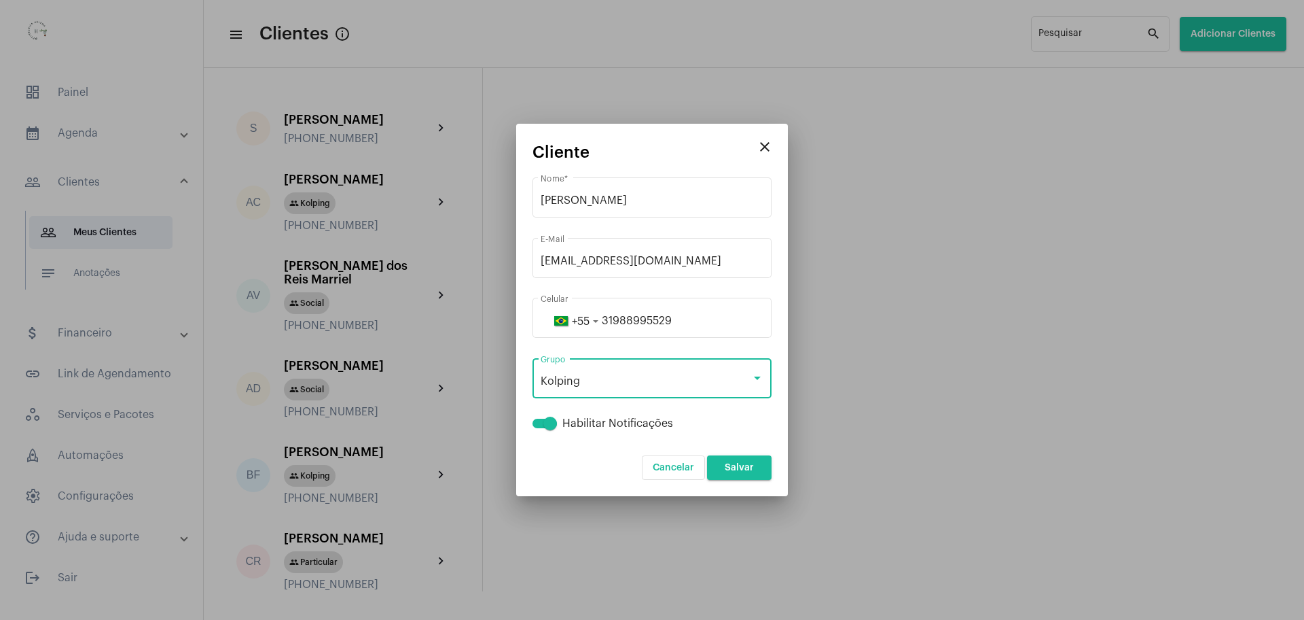
click at [743, 463] on span "Salvar" at bounding box center [739, 468] width 29 height 10
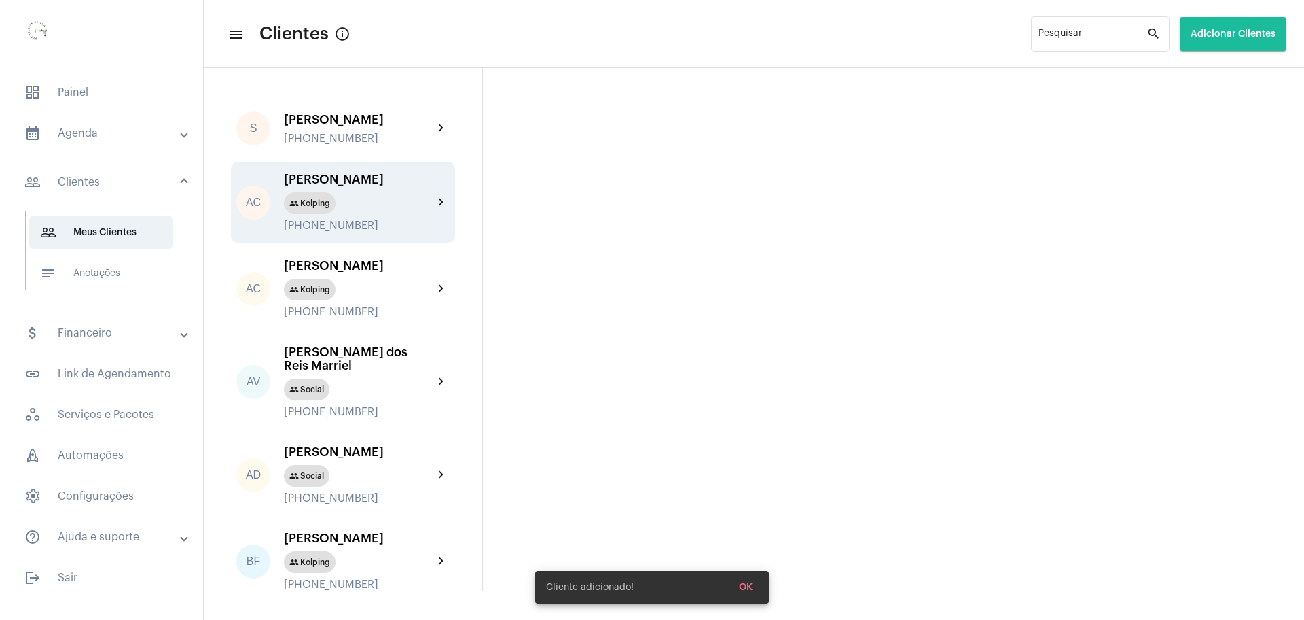
click at [369, 185] on div "Ana Carolina Silva Luz" at bounding box center [358, 180] width 149 height 14
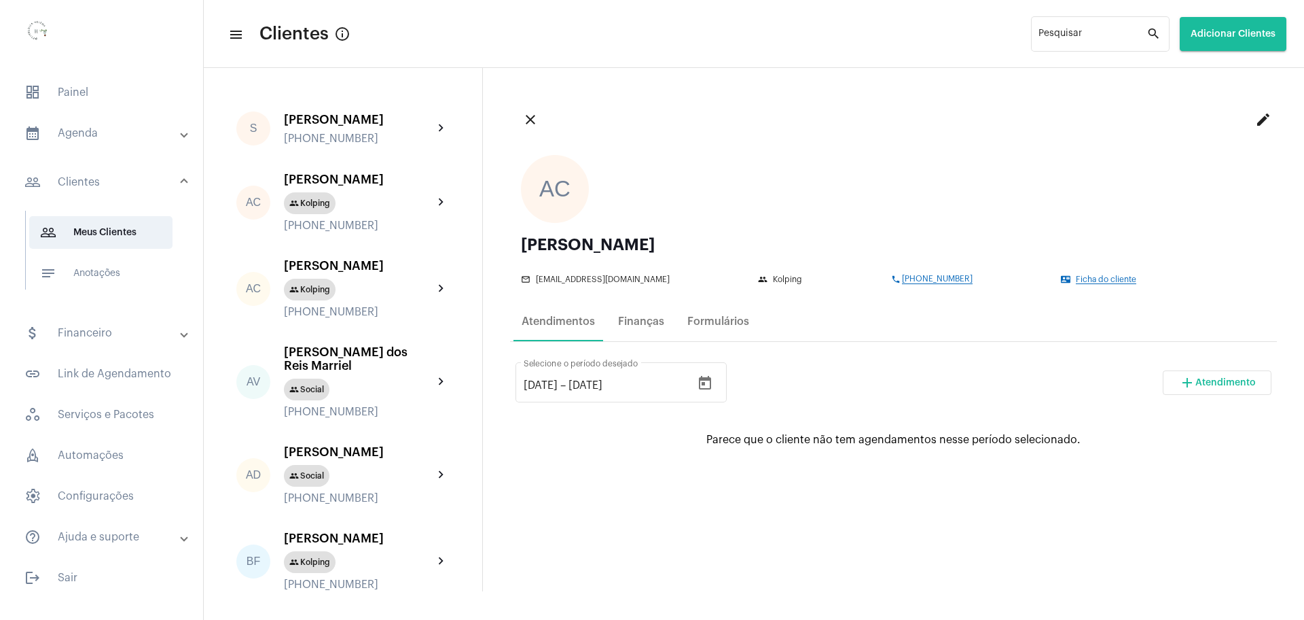
click at [1111, 281] on span "Ficha do cliente" at bounding box center [1106, 279] width 60 height 9
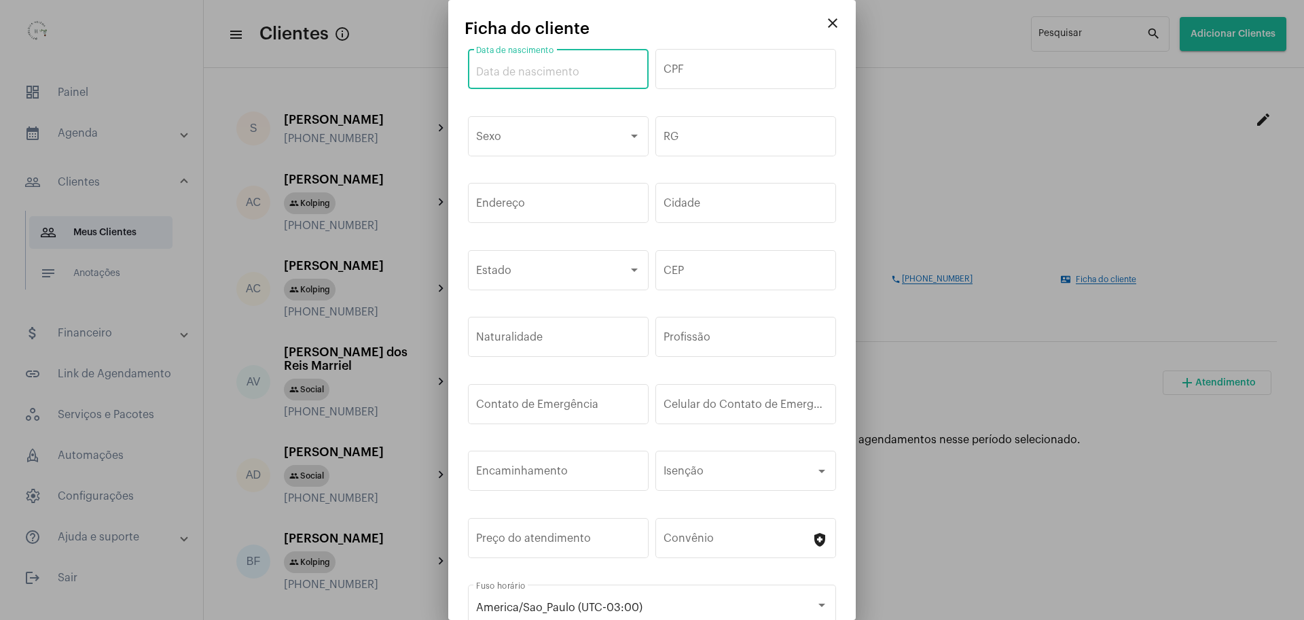
click at [517, 69] on input "Data de nascimento" at bounding box center [558, 72] width 164 height 12
paste input "22/03/2016"
type input "22/03/2016"
click at [529, 399] on div "Contato de Emergência" at bounding box center [558, 402] width 164 height 43
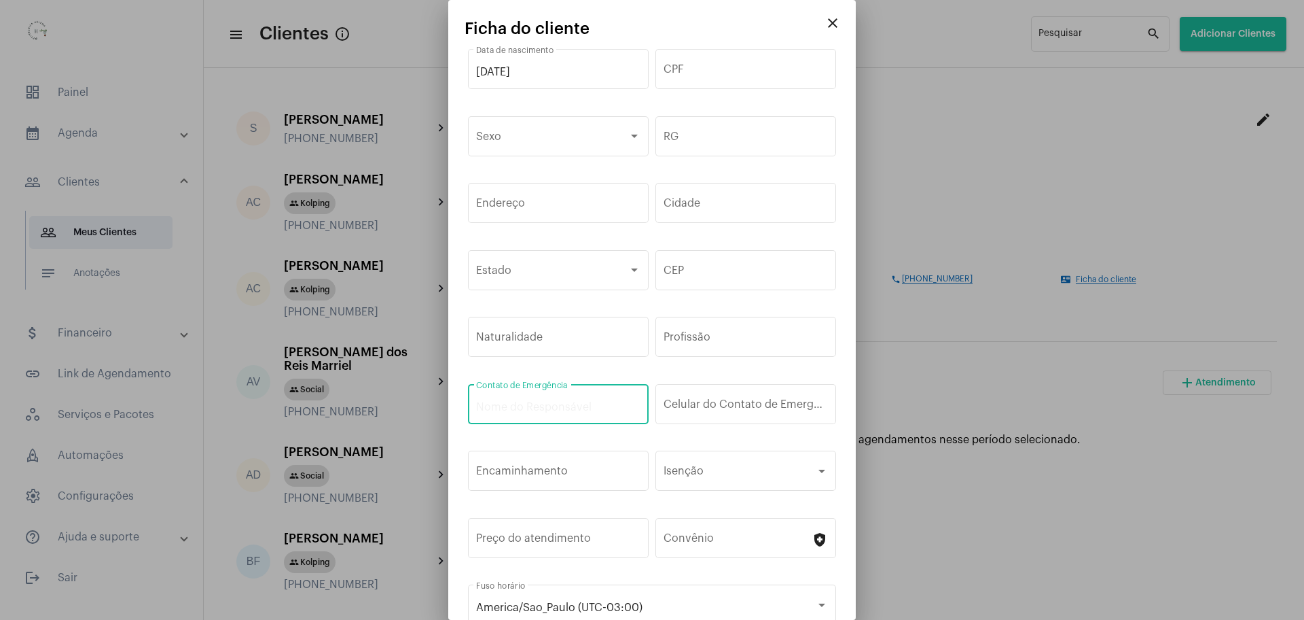
paste input "Sergio Luiz Santos Silva"
type input "Sergio Luiz Santos Silva"
click at [734, 405] on input "Celular do Contato de Emergência" at bounding box center [746, 407] width 164 height 12
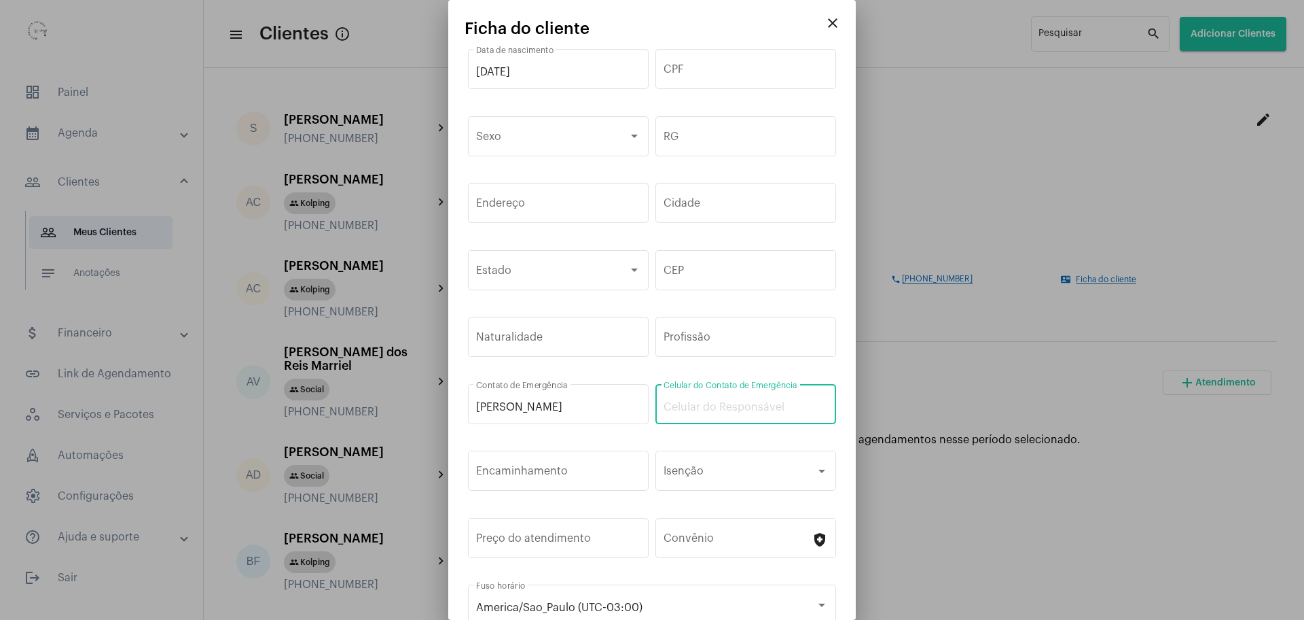
paste input "(31) 98899-5529"
type input "(31) 98899-5529"
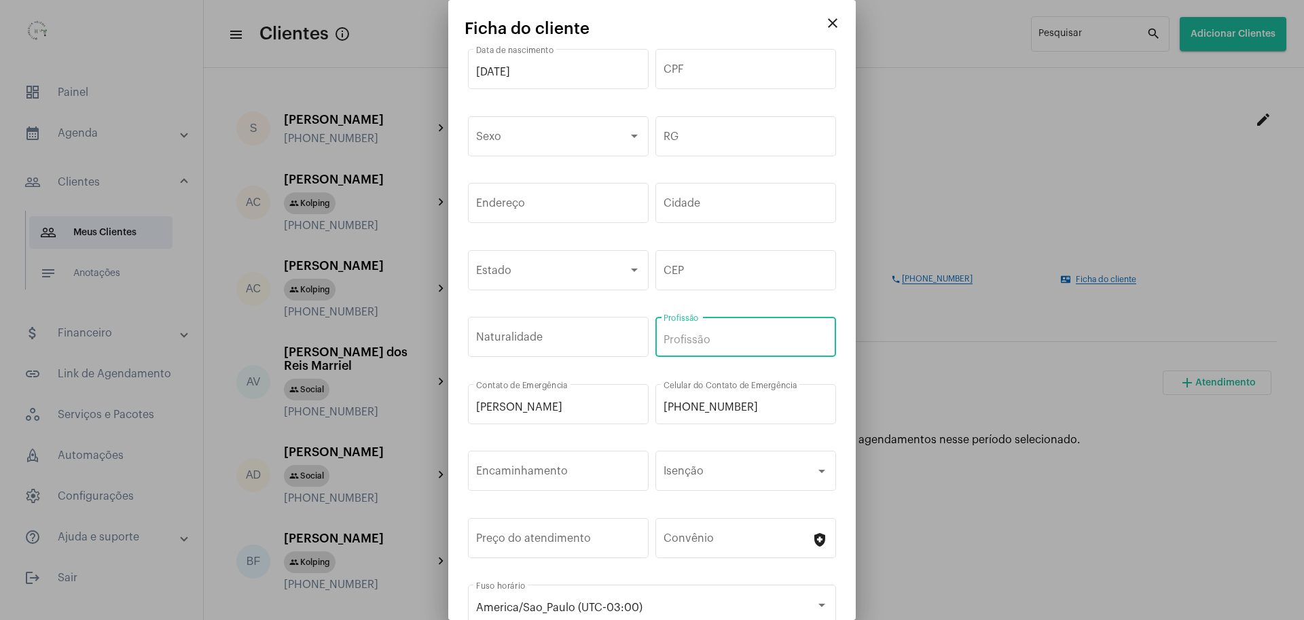
click at [717, 343] on input "Profissão" at bounding box center [746, 340] width 164 height 12
click at [730, 267] on input "CEP" at bounding box center [746, 273] width 164 height 12
paste input "32.115-190"
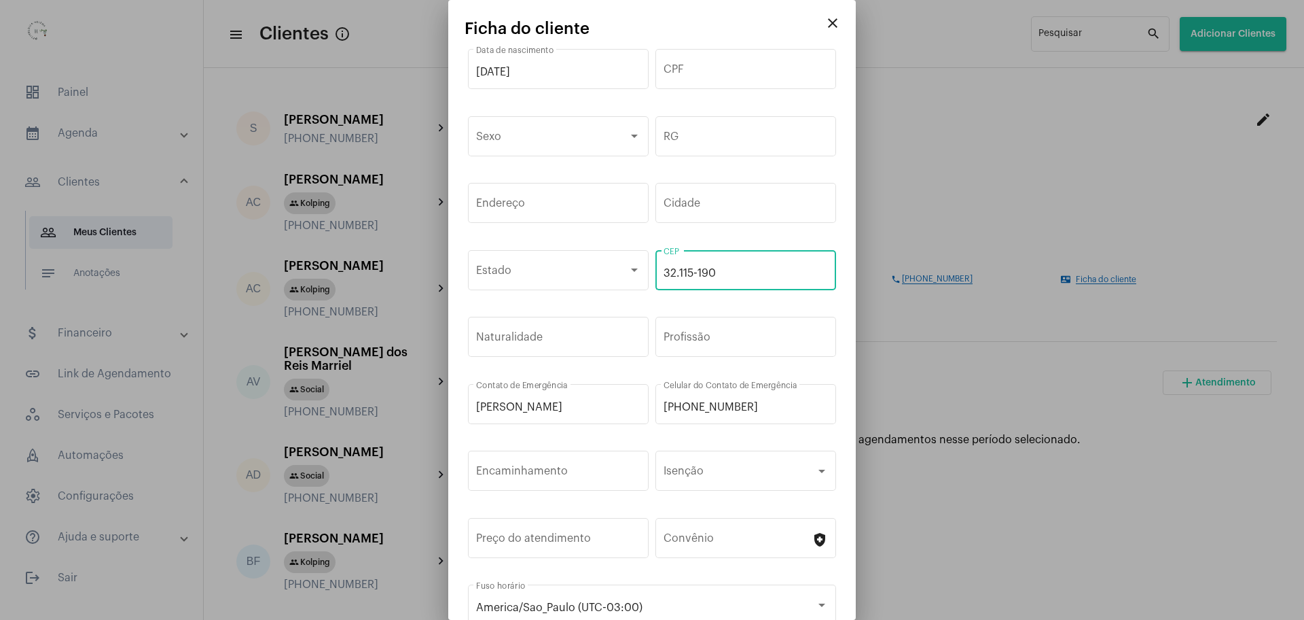
type input "32.115-190"
click at [717, 211] on input "Cidade" at bounding box center [746, 206] width 164 height 12
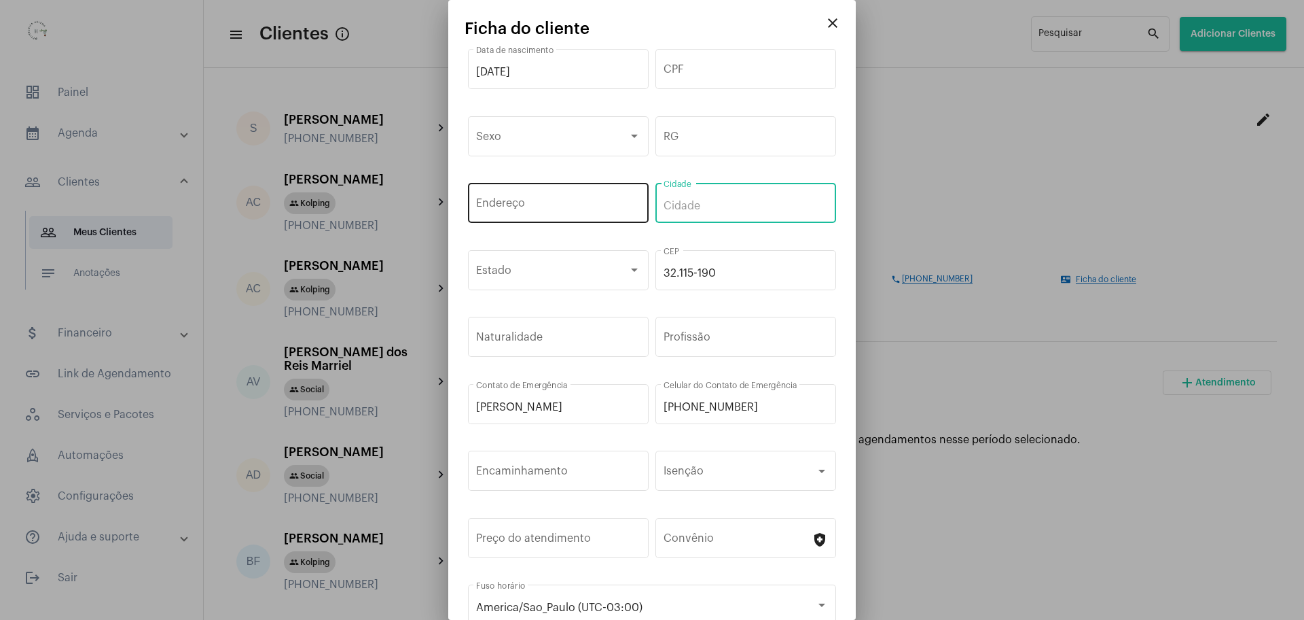
click at [518, 216] on div "Endereço" at bounding box center [558, 201] width 164 height 43
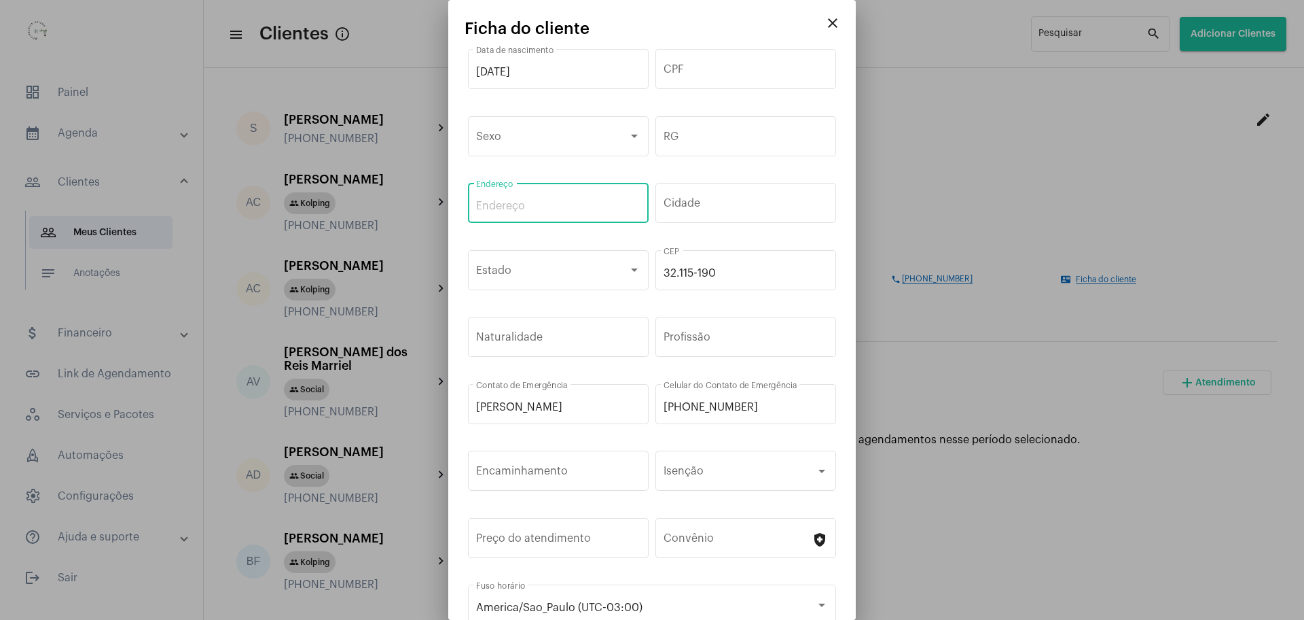
paste input "Novo Progresso"
type input "Novo Progresso;"
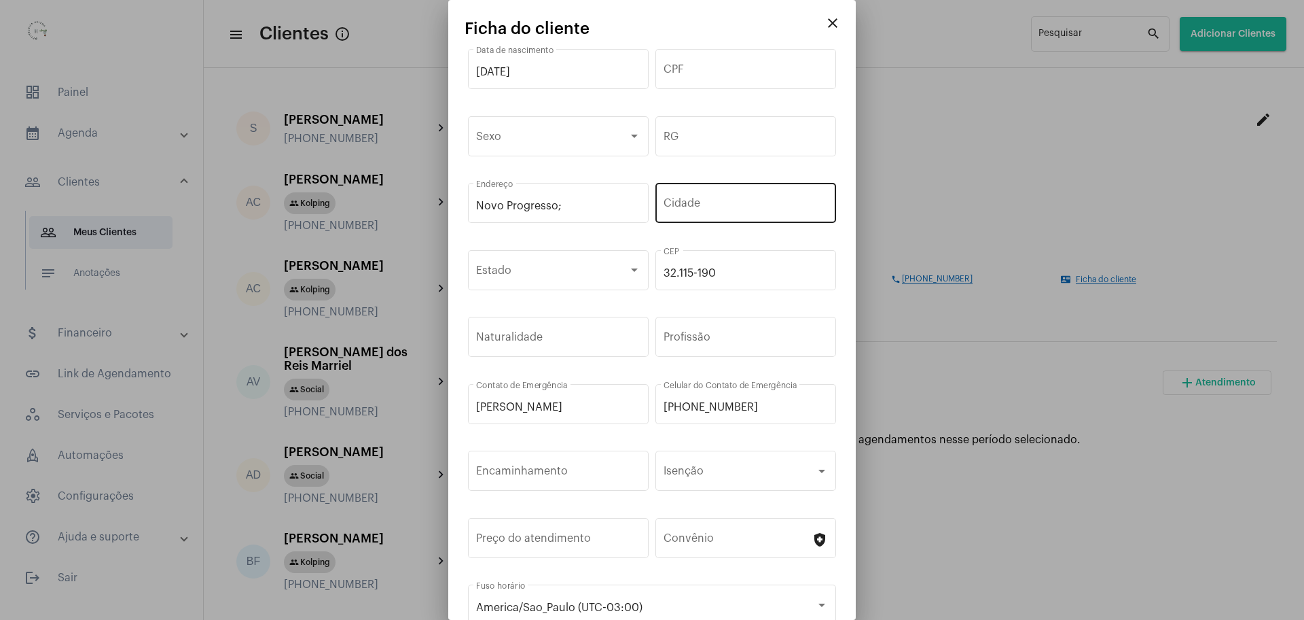
click at [710, 214] on div "Cidade" at bounding box center [746, 201] width 164 height 43
paste input "Contagem"
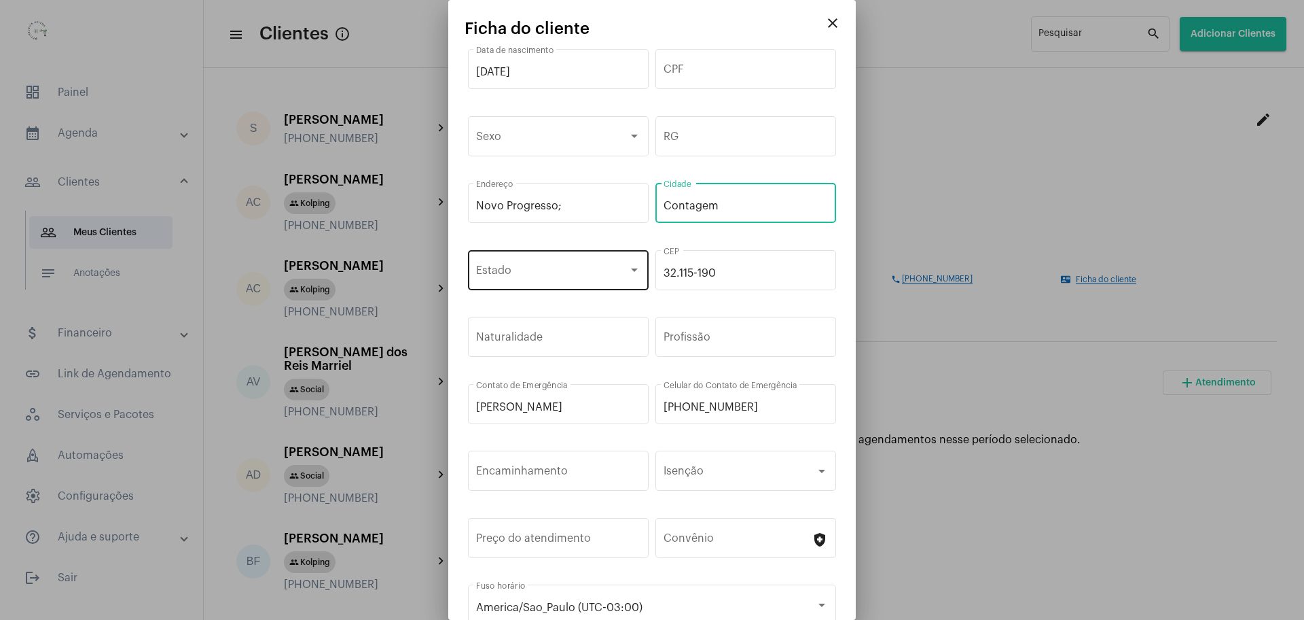
type input "Contagem"
click at [533, 279] on div "Estado" at bounding box center [558, 268] width 164 height 43
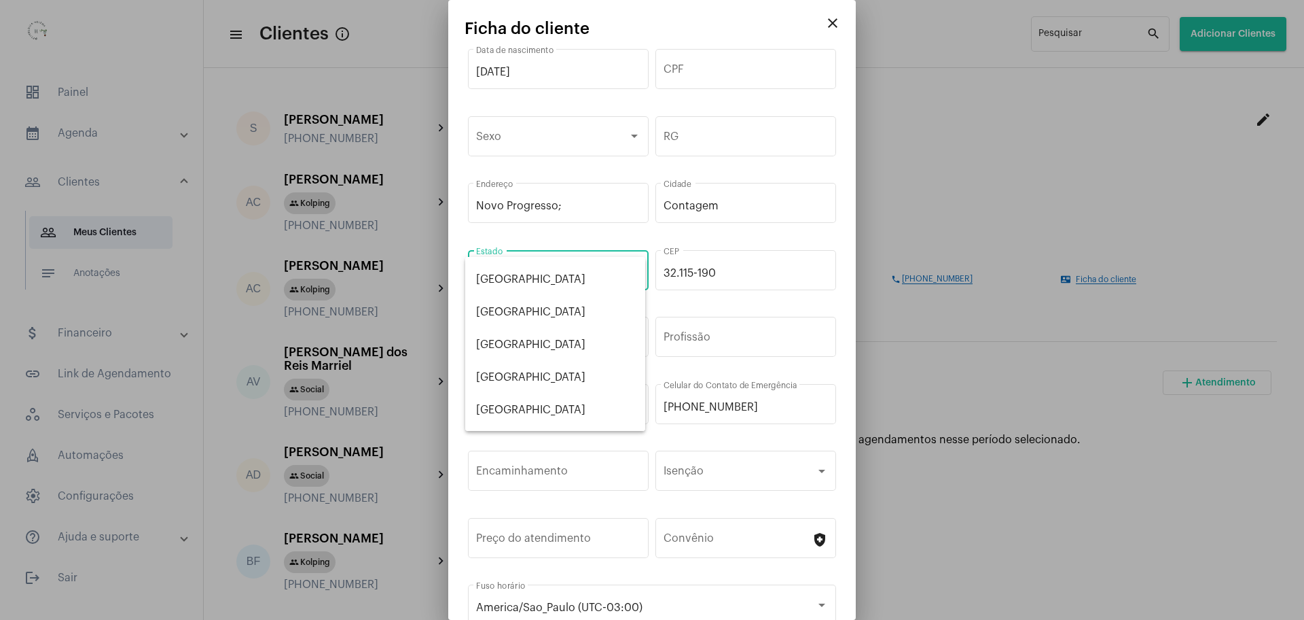
scroll to position [340, 0]
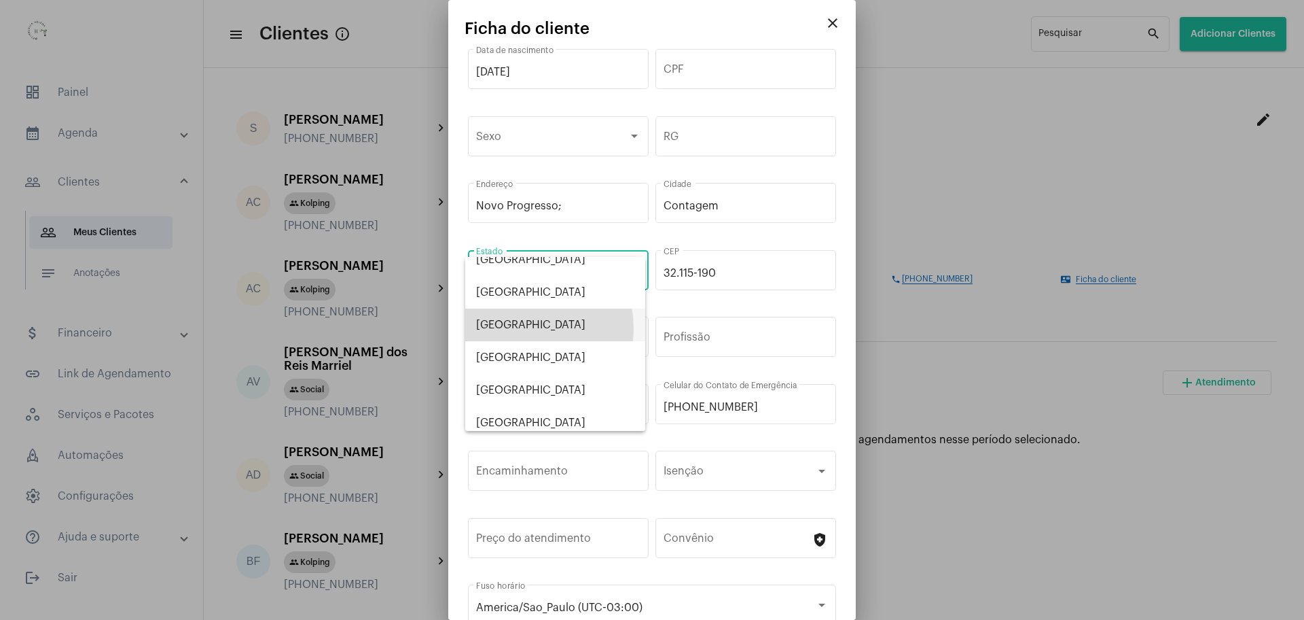
click at [516, 328] on span "Minas Gerais" at bounding box center [555, 324] width 158 height 33
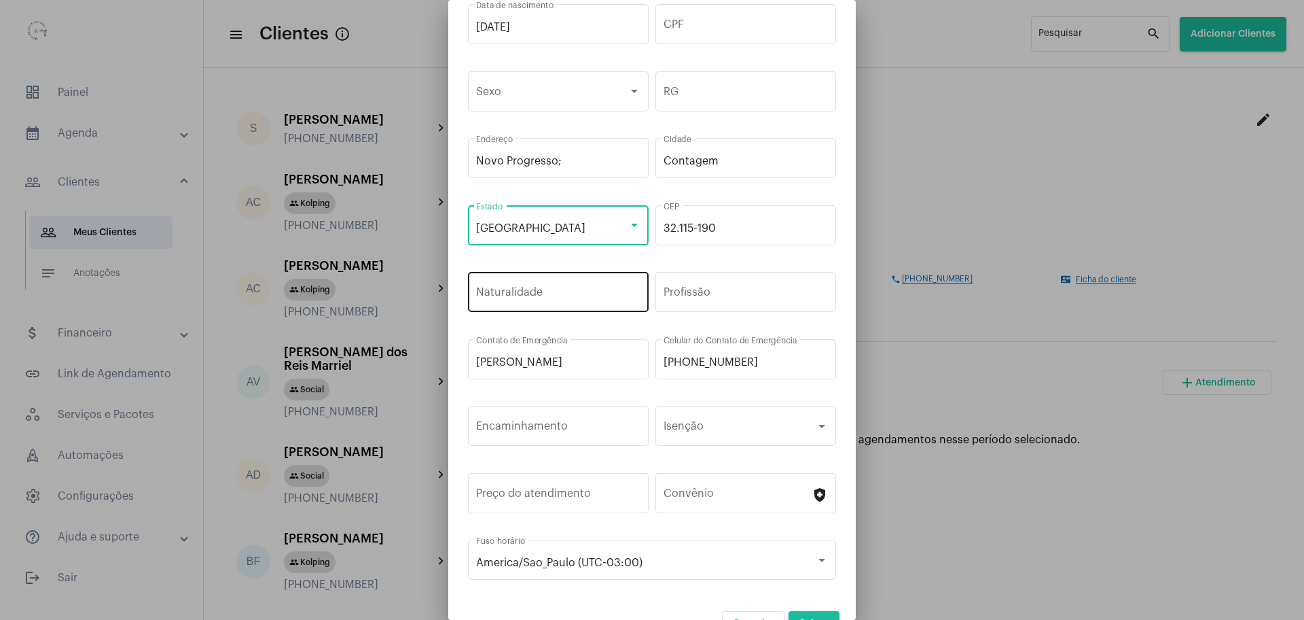
scroll to position [64, 0]
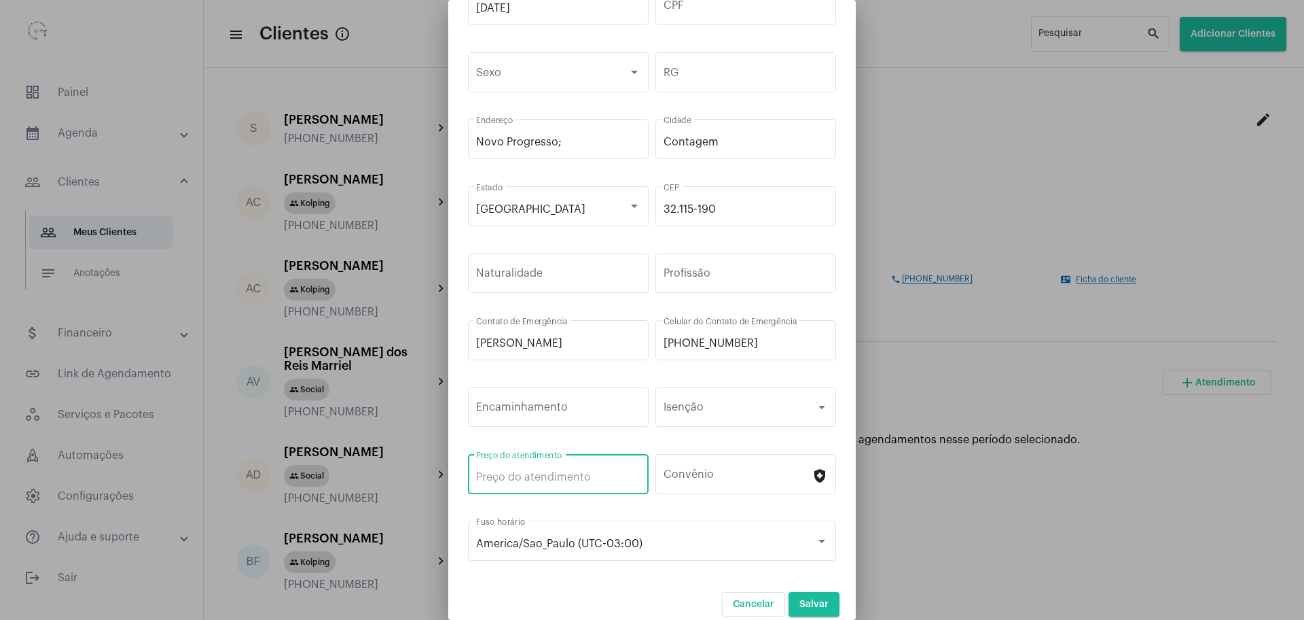
click at [575, 480] on input "Preço do atendimento" at bounding box center [558, 477] width 164 height 12
type input "R$ 40"
click at [541, 580] on div "America/Sao_Paulo (UTC-03:00) Fuso horário" at bounding box center [652, 547] width 375 height 67
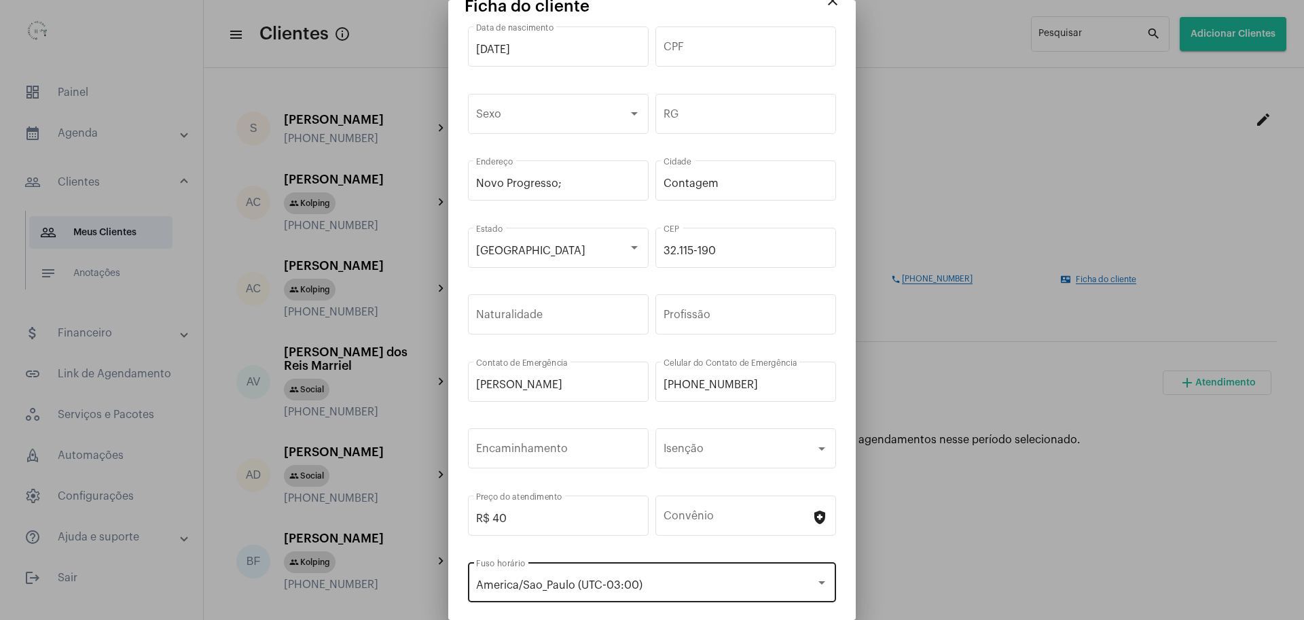
scroll to position [0, 0]
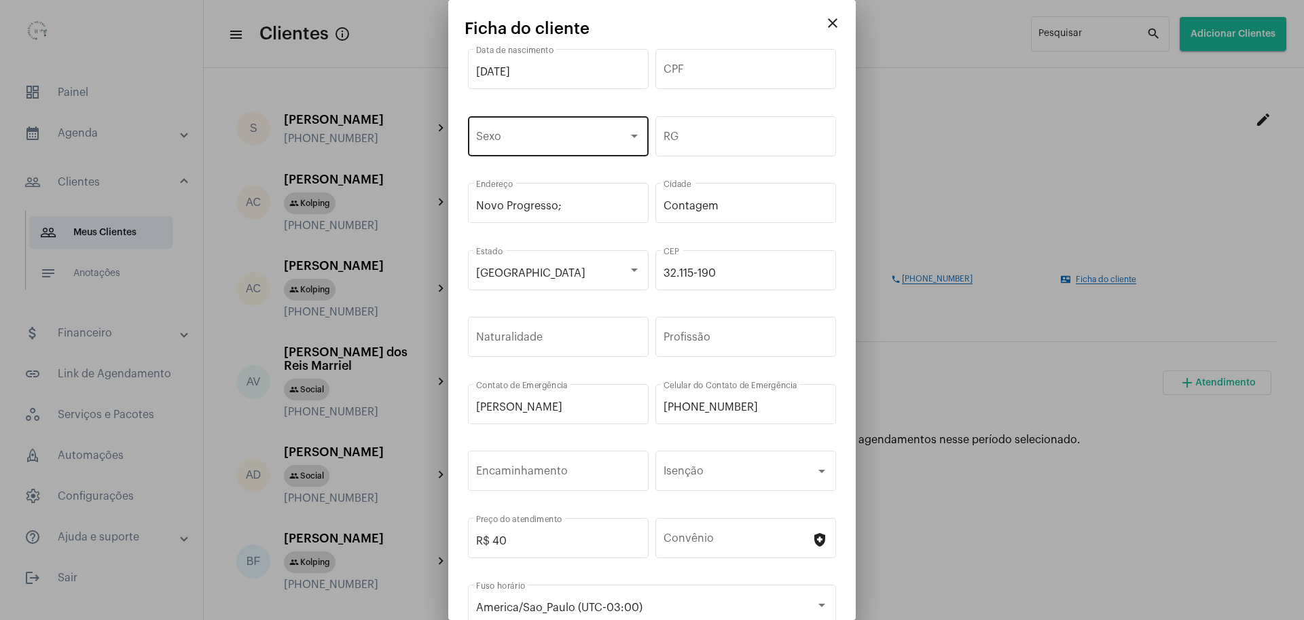
click at [554, 126] on div "Sexo" at bounding box center [558, 134] width 164 height 43
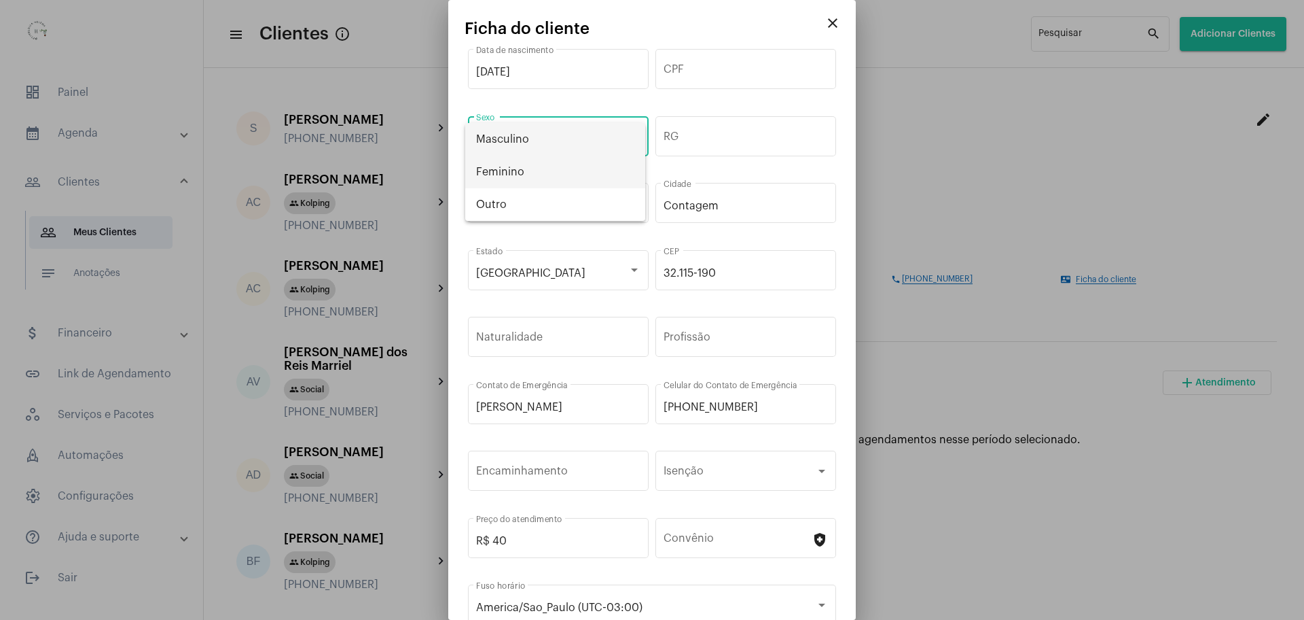
click at [547, 169] on span "Feminino" at bounding box center [555, 172] width 158 height 33
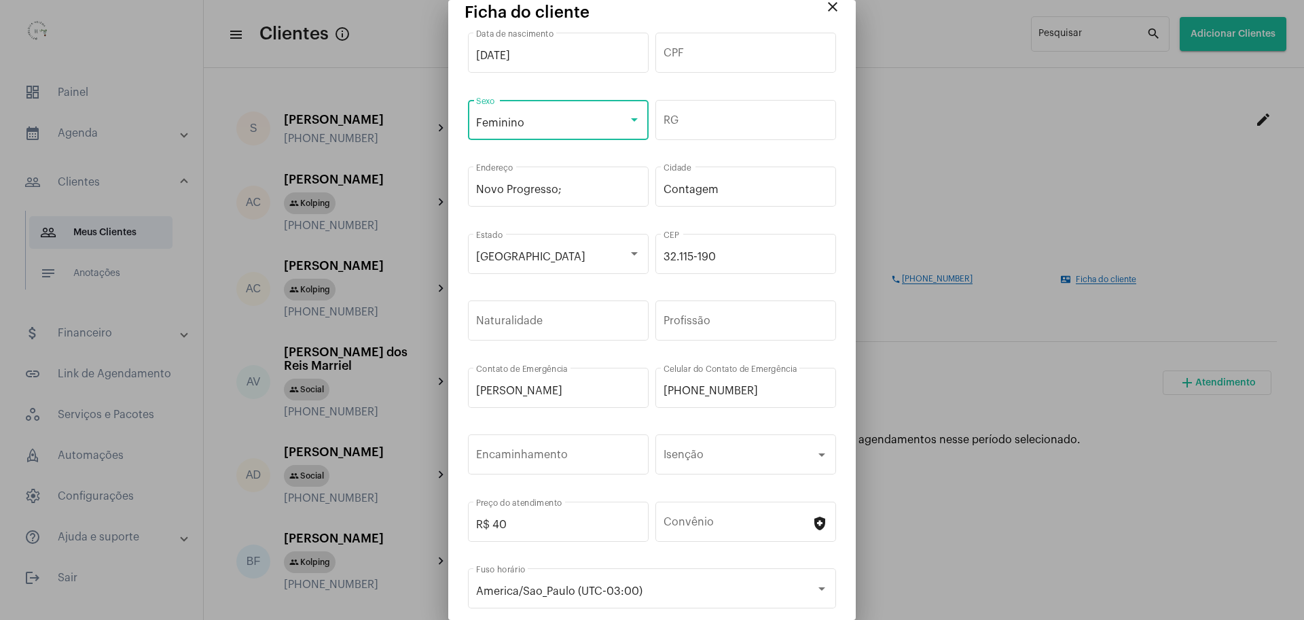
scroll to position [64, 0]
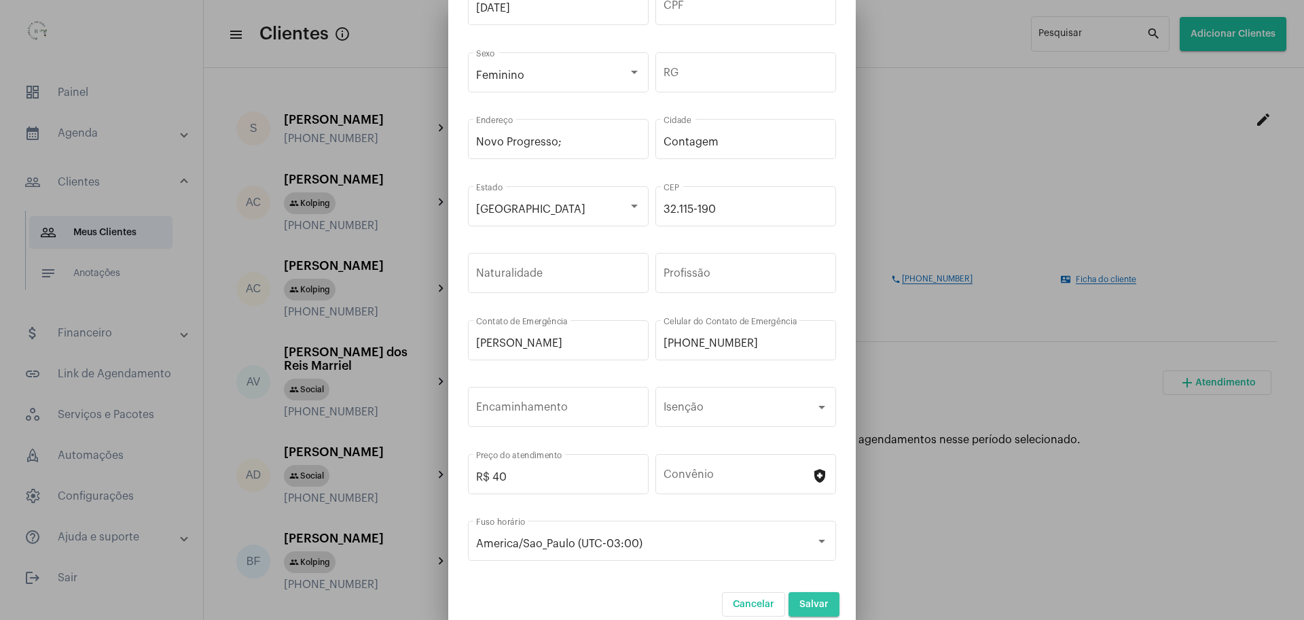
click at [821, 603] on button "Salvar" at bounding box center [814, 604] width 51 height 24
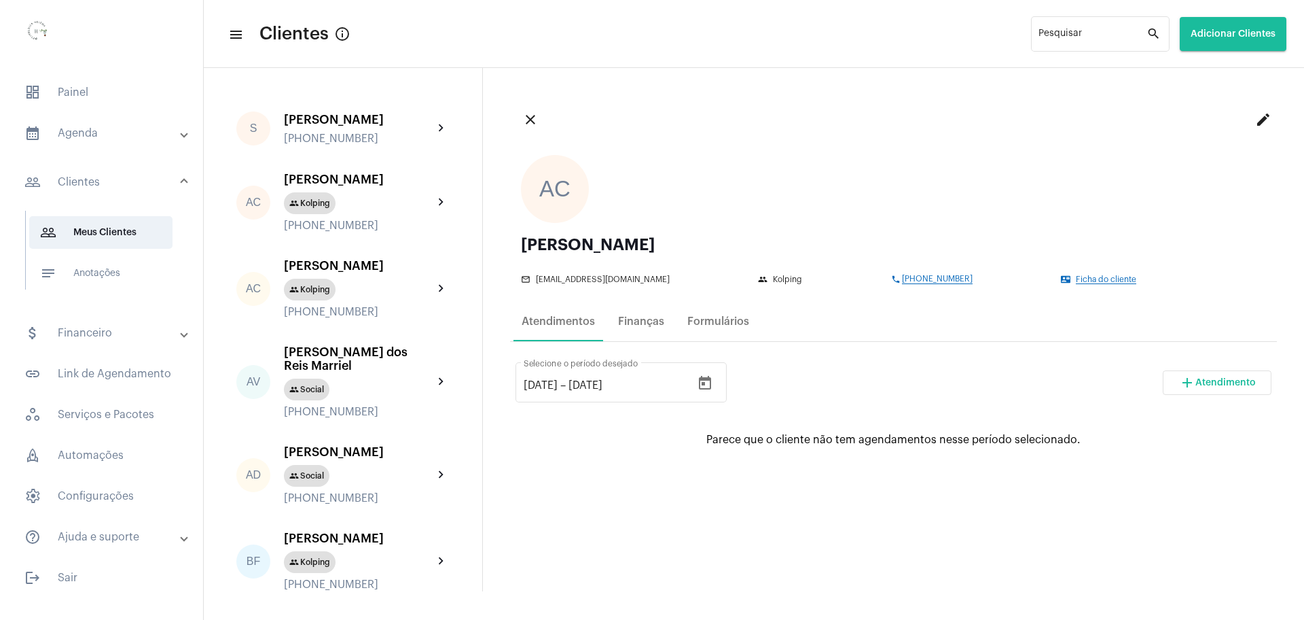
click at [87, 128] on mat-panel-title "calendar_month_outlined Agenda" at bounding box center [102, 133] width 157 height 16
click at [107, 185] on span "calendar_month_outlined Calendário" at bounding box center [100, 189] width 143 height 33
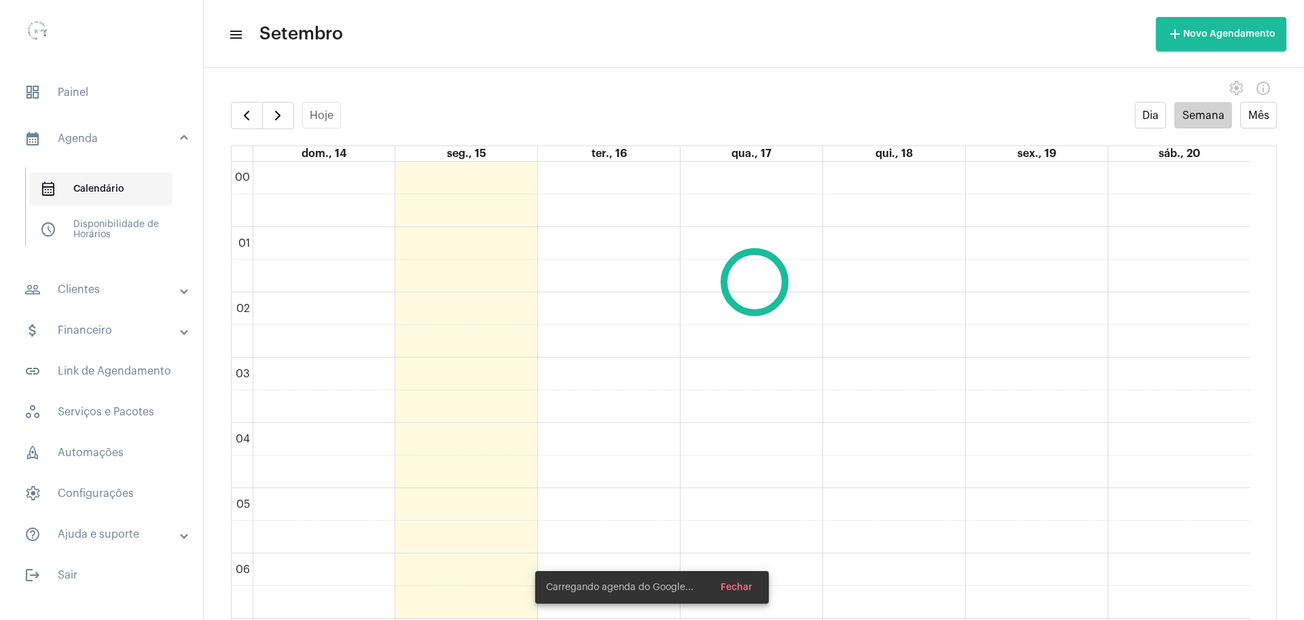
scroll to position [392, 0]
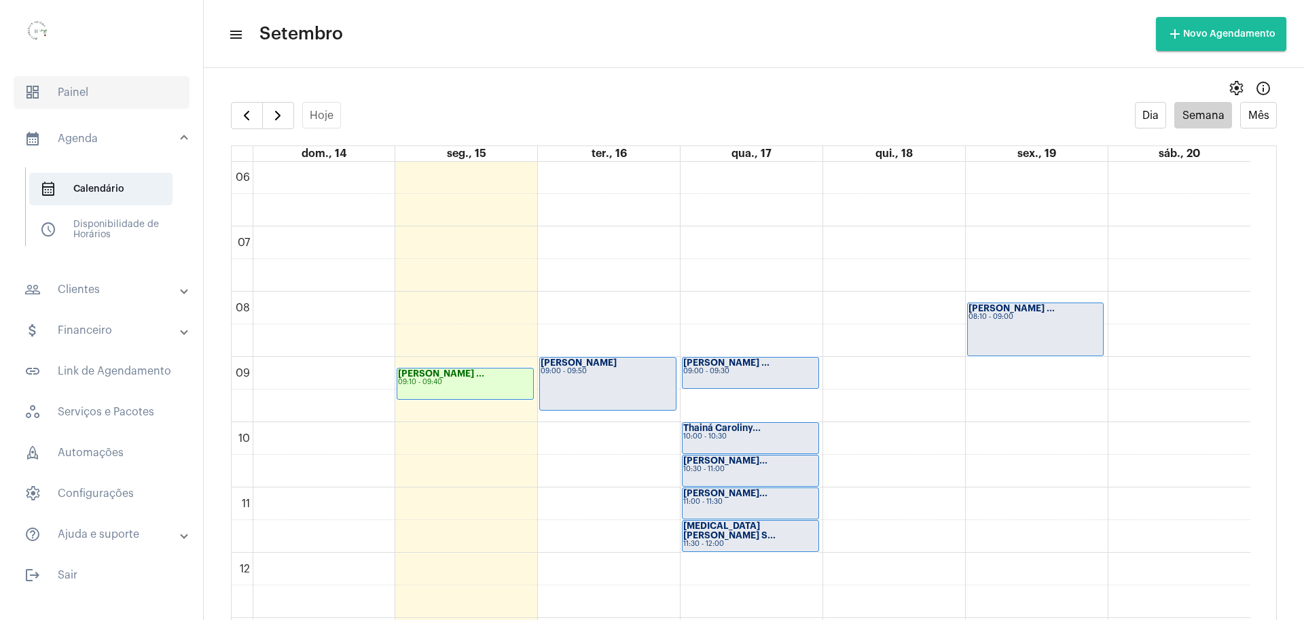
click at [69, 88] on span "dashboard Painel" at bounding box center [102, 92] width 176 height 33
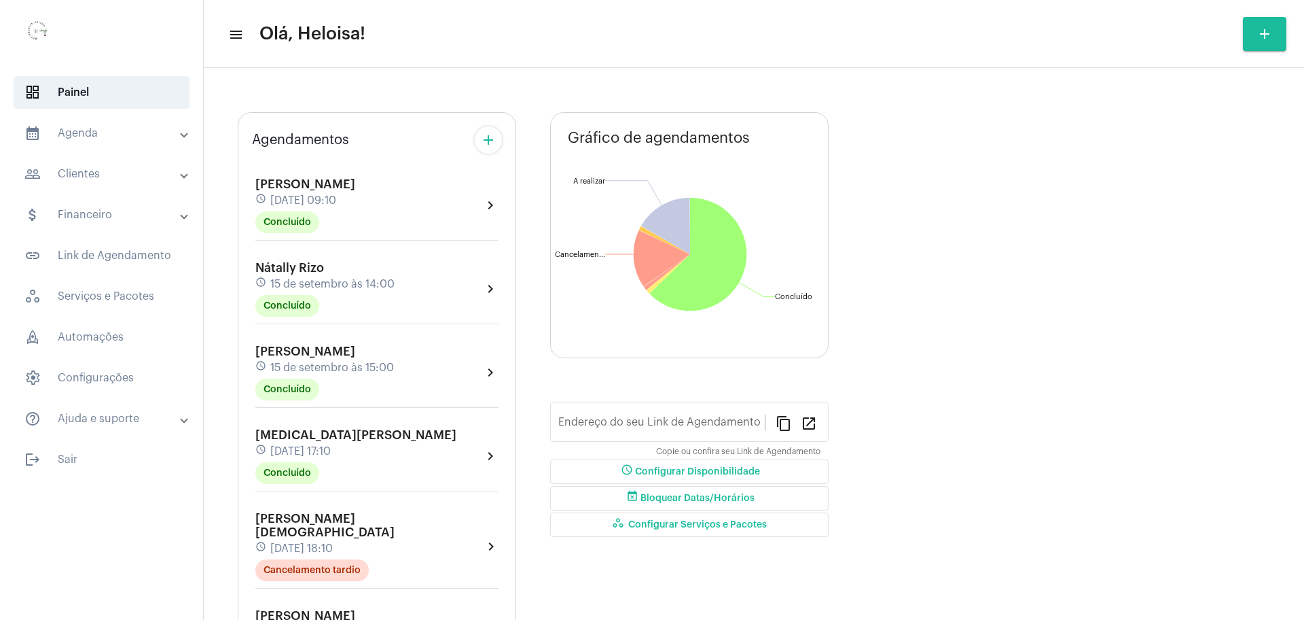
type input "[URL][DOMAIN_NAME]"
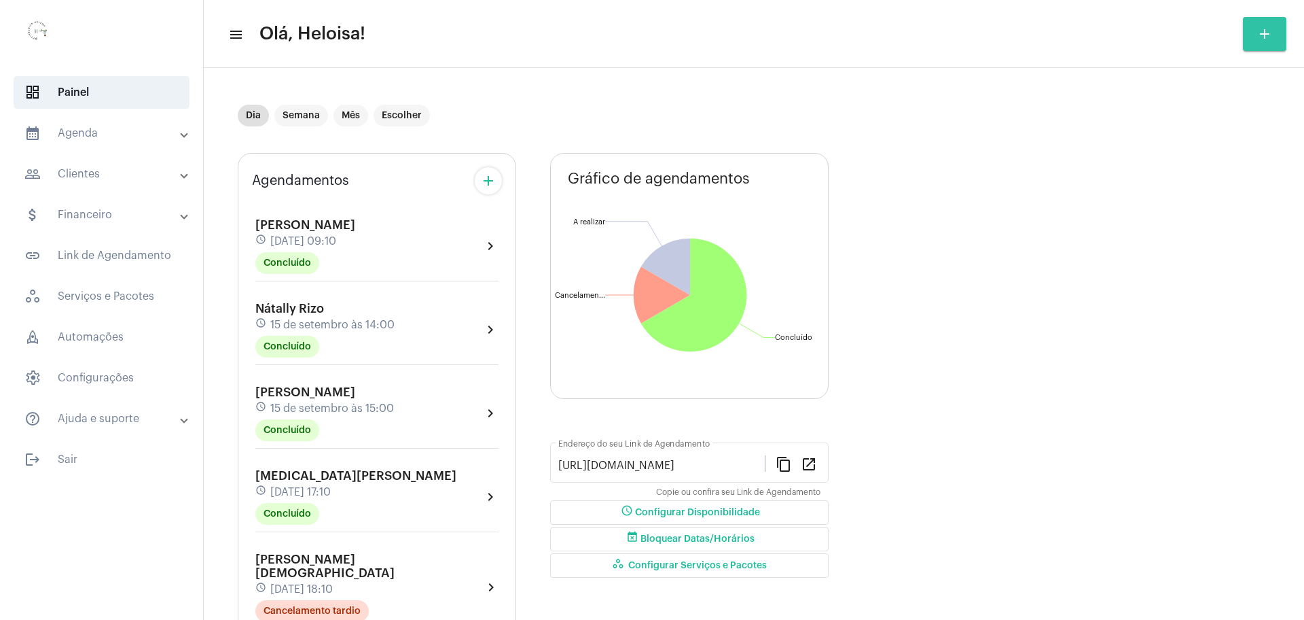
click at [1279, 37] on button "add" at bounding box center [1264, 34] width 43 height 34
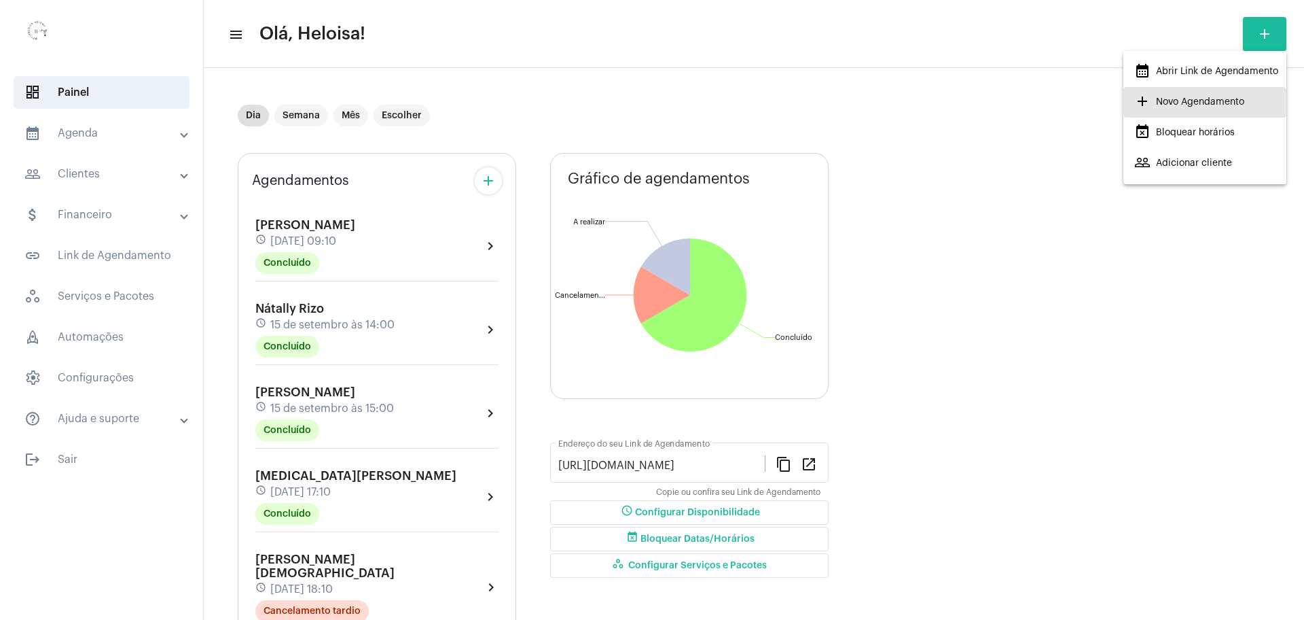
click at [1207, 102] on span "add Novo Agendamento" at bounding box center [1189, 102] width 110 height 24
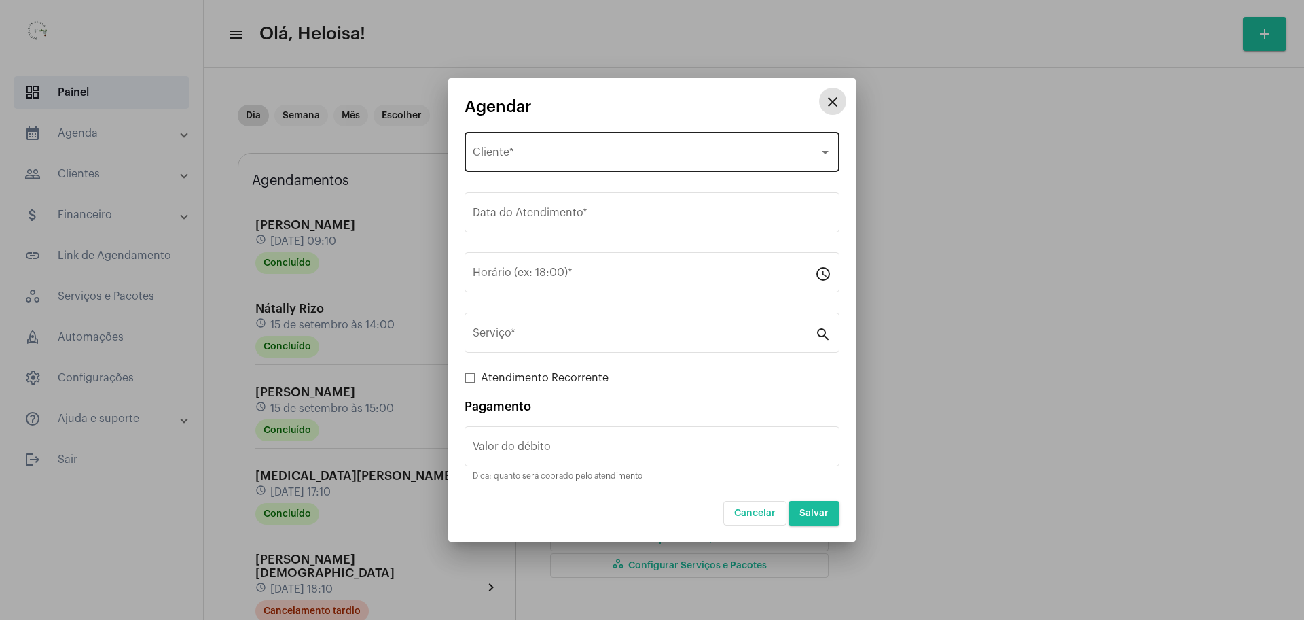
click at [552, 147] on div "Selecione o Cliente Cliente *" at bounding box center [652, 150] width 359 height 43
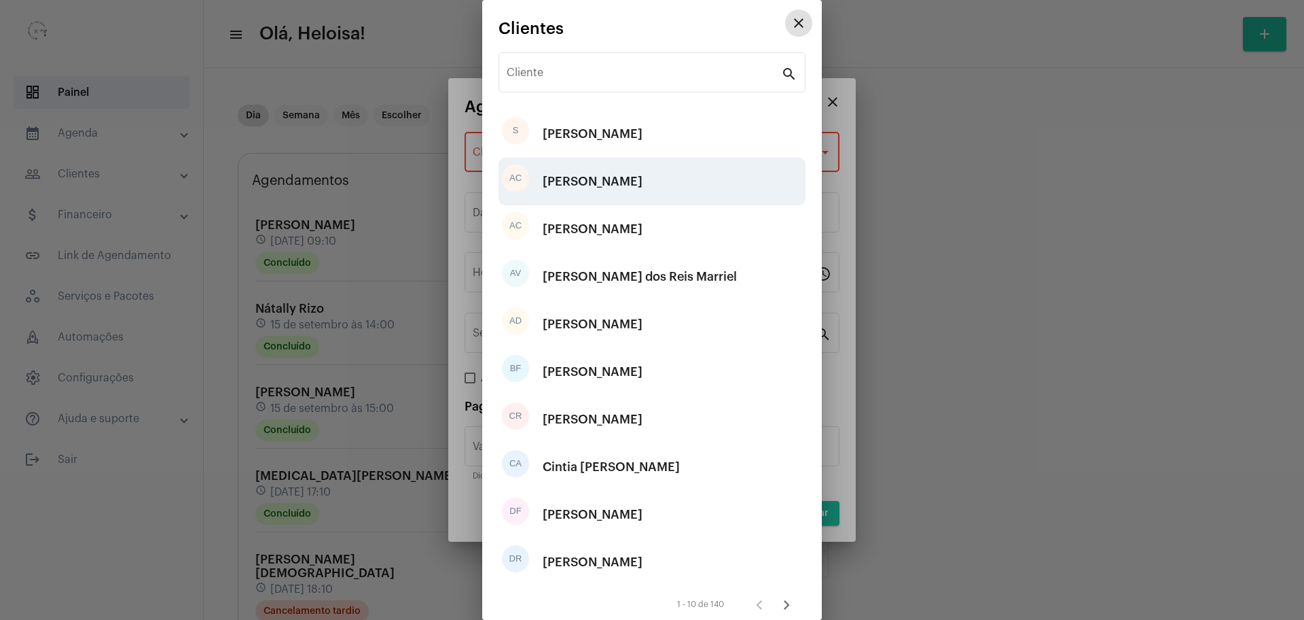
click at [607, 185] on div "Ana Carolina Silva Luz" at bounding box center [593, 181] width 100 height 41
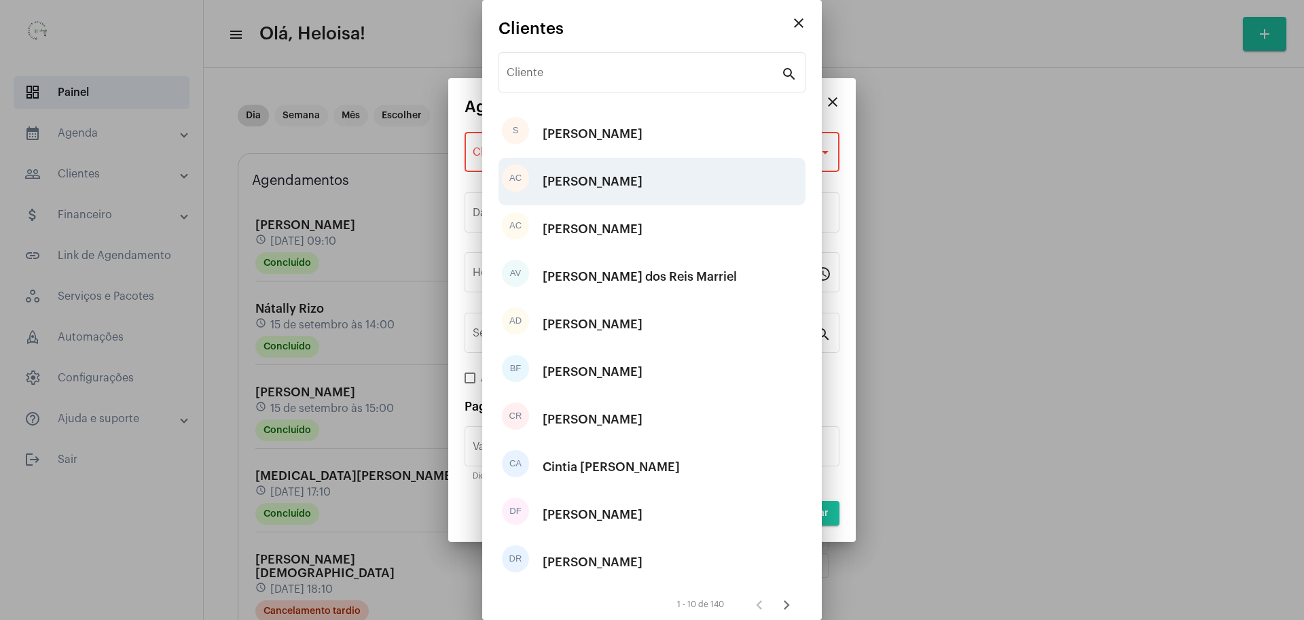
type input "R$ 40"
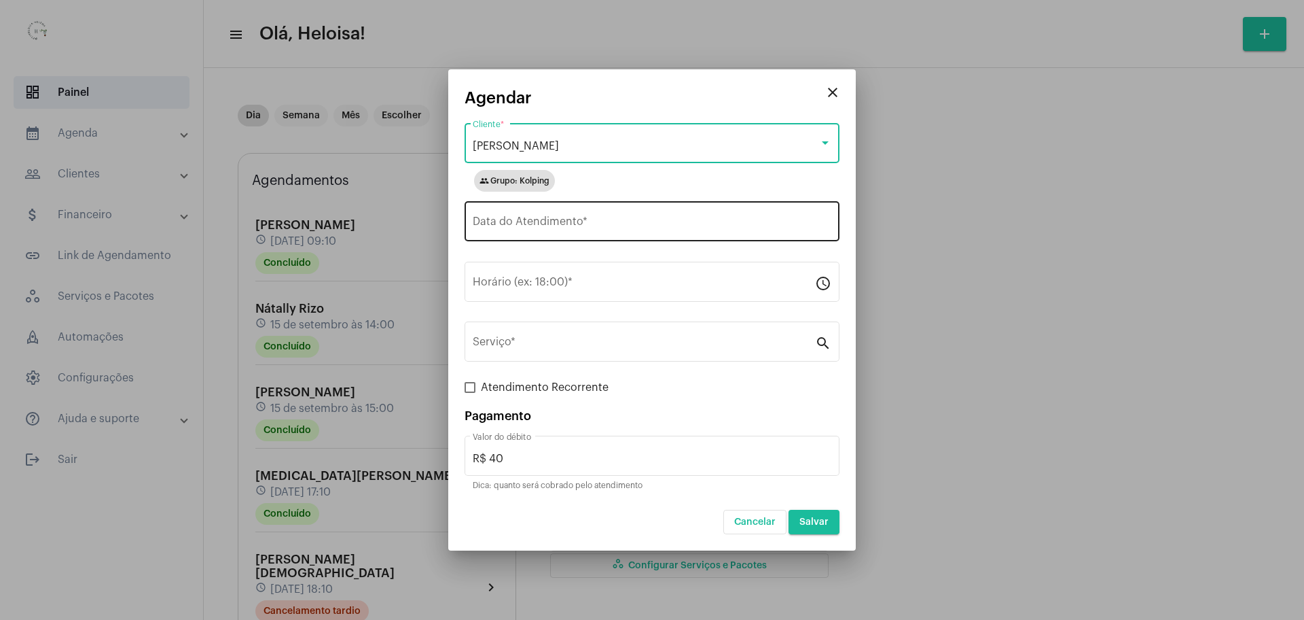
click at [550, 229] on input "Data do Atendimento *" at bounding box center [652, 224] width 359 height 12
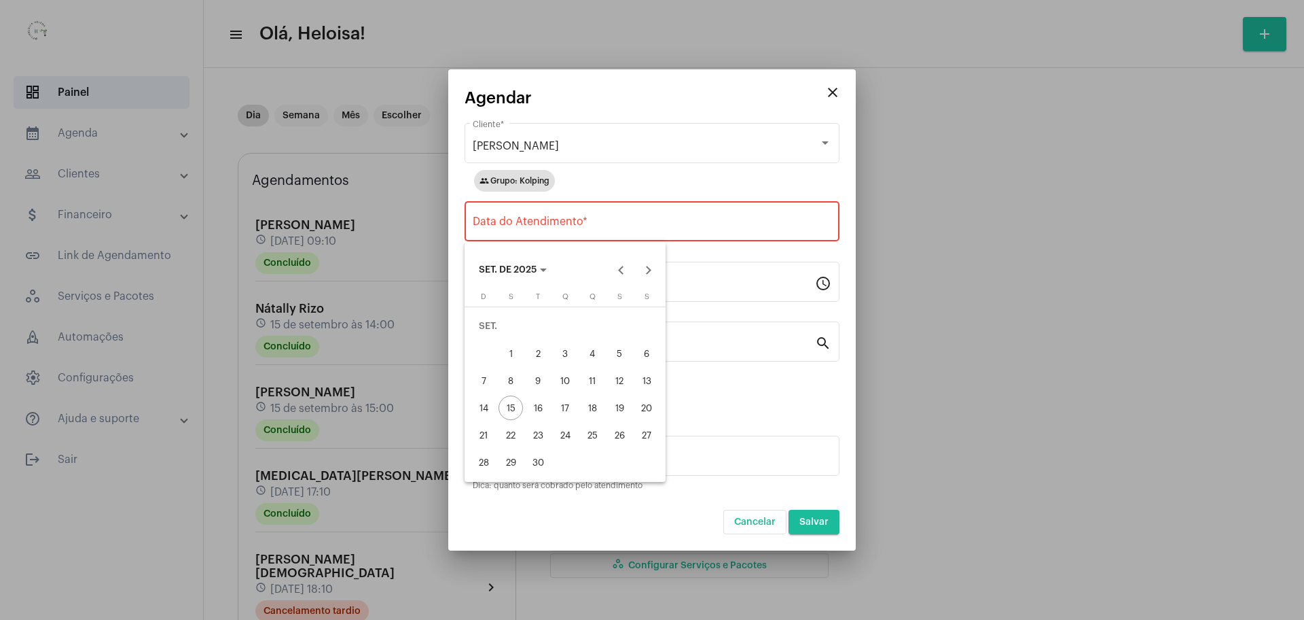
click at [567, 410] on div "17" at bounding box center [565, 407] width 24 height 24
type input "[DATE]"
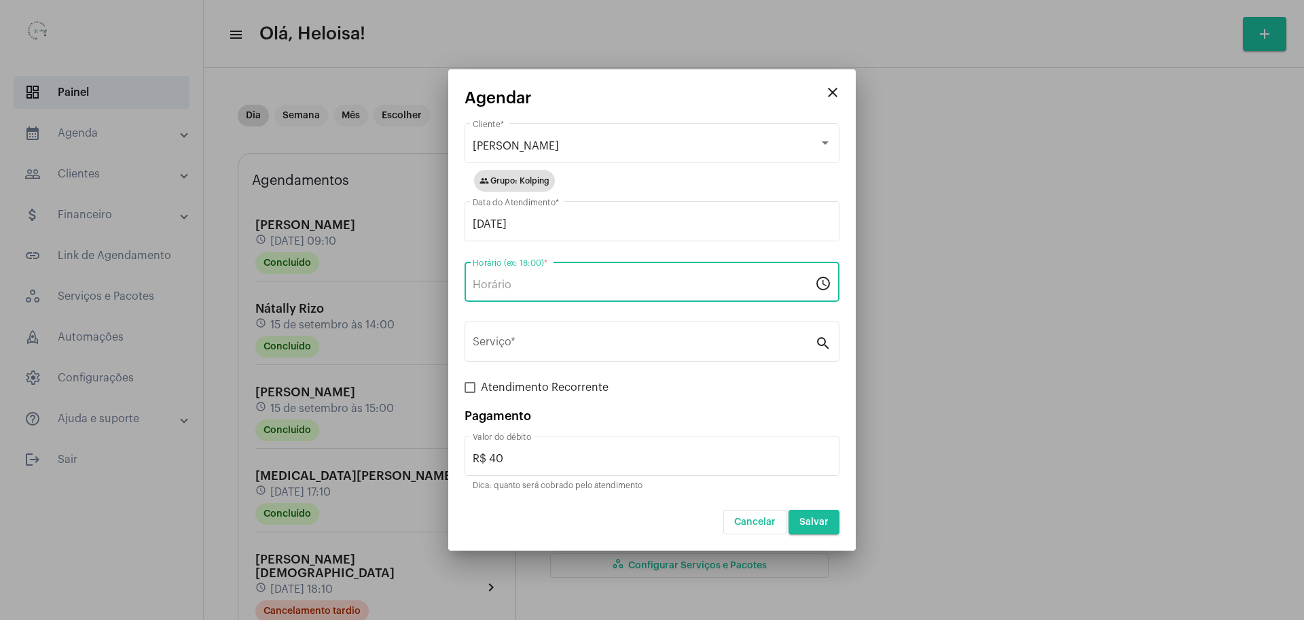
click at [493, 281] on input "Horário (ex: 18:00) *" at bounding box center [644, 285] width 342 height 12
type input "08:30"
click at [601, 336] on div "Serviço *" at bounding box center [644, 340] width 342 height 43
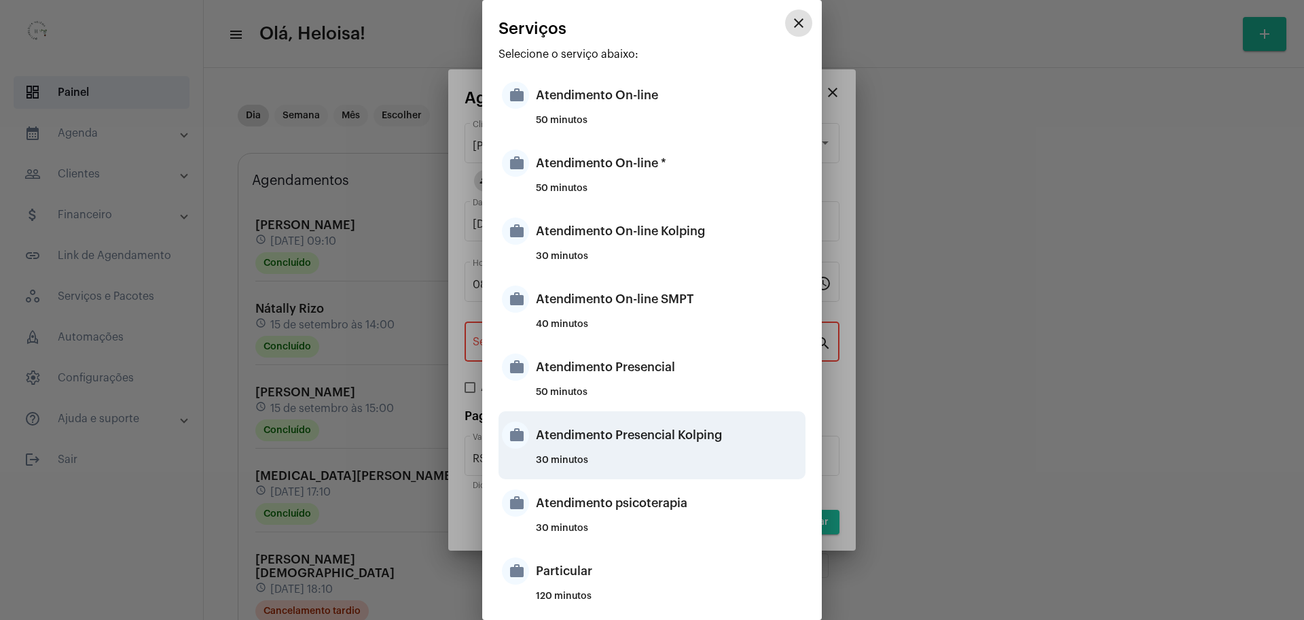
click at [636, 442] on div "Atendimento Presencial Kolping" at bounding box center [669, 434] width 266 height 41
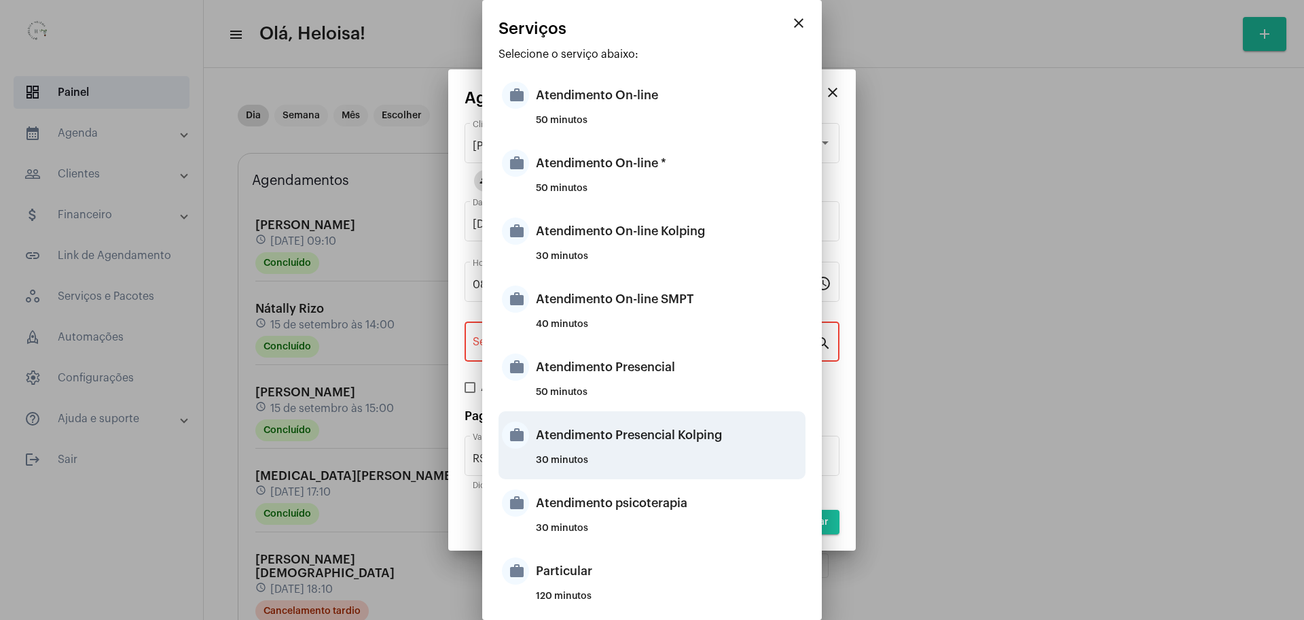
type input "Atendimento Presencial Kolping"
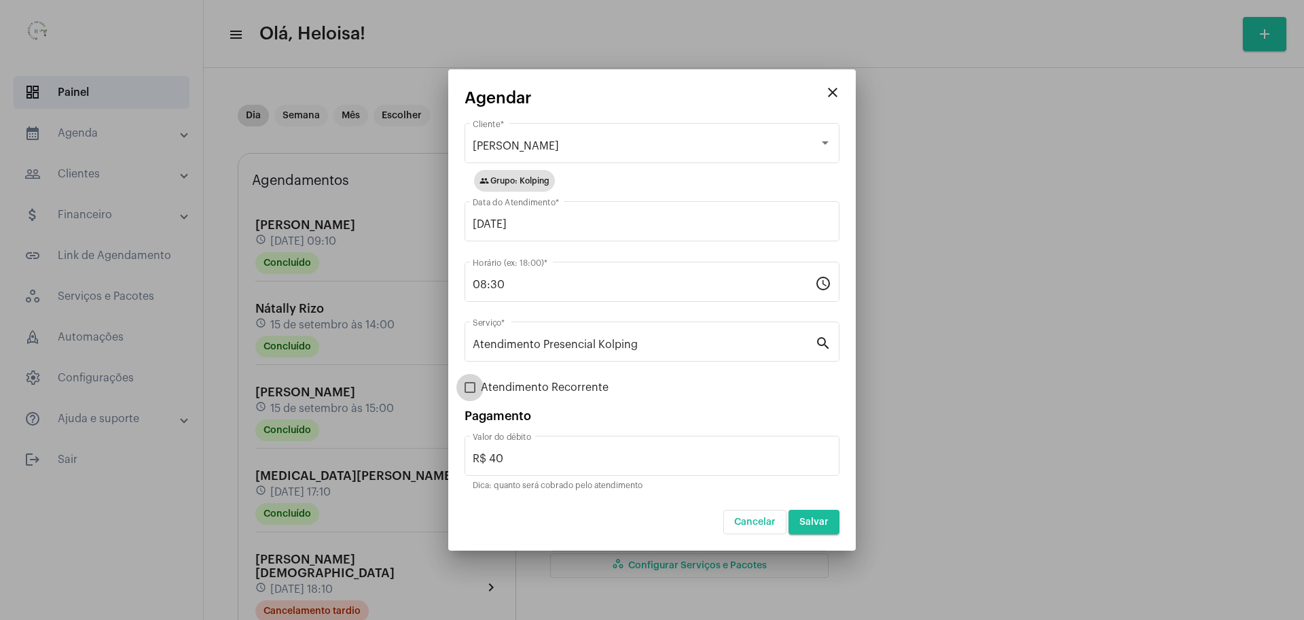
click at [469, 392] on span at bounding box center [470, 387] width 11 height 11
click at [469, 393] on input "Atendimento Recorrente" at bounding box center [469, 393] width 1 height 1
checkbox input "true"
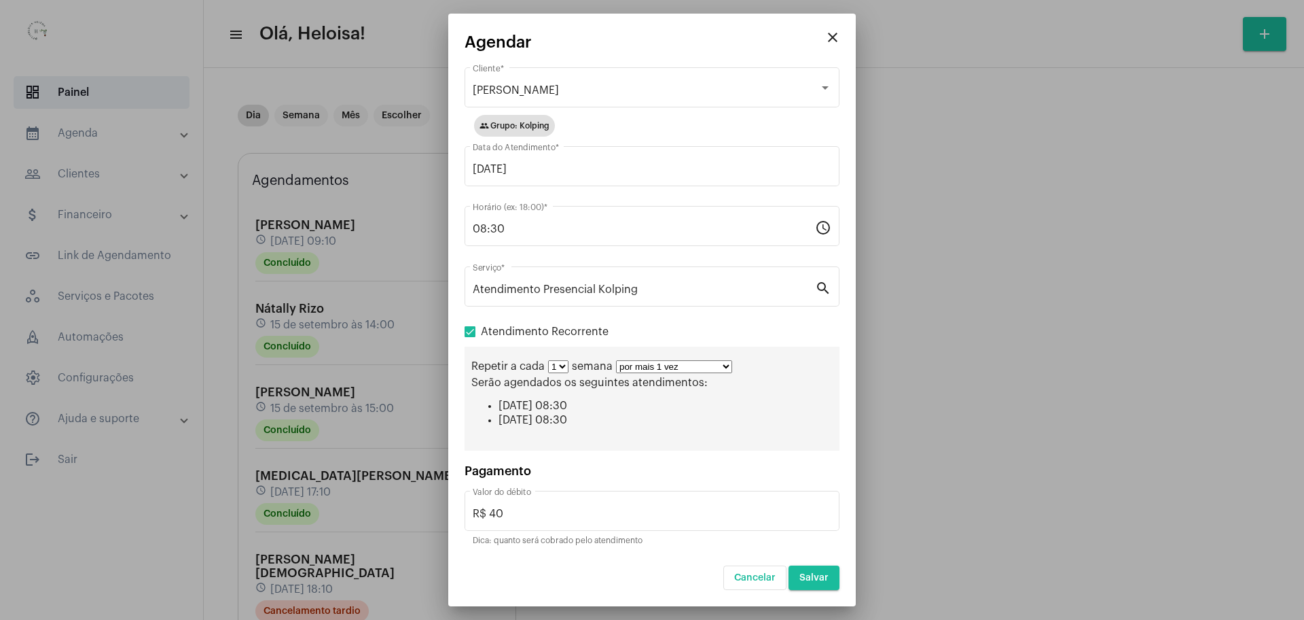
click at [718, 370] on select "por mais 1 vez por mais 2 vezes por mais 3 vezes por mais 4 vezes por mais 5 ve…" at bounding box center [674, 366] width 116 height 13
select select "9: 10"
click at [616, 360] on select "por mais 1 vez por mais 2 vezes por mais 3 vezes por mais 4 vezes por mais 5 ve…" at bounding box center [674, 366] width 116 height 13
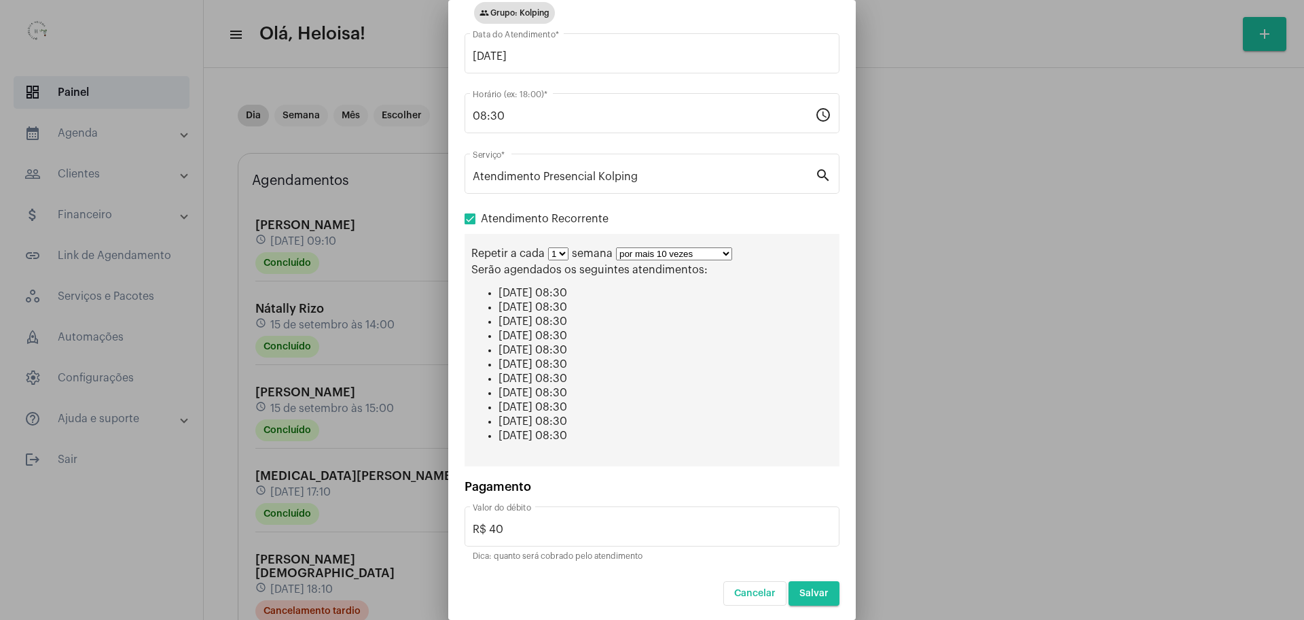
scroll to position [101, 0]
click at [808, 591] on span "Salvar" at bounding box center [814, 591] width 29 height 10
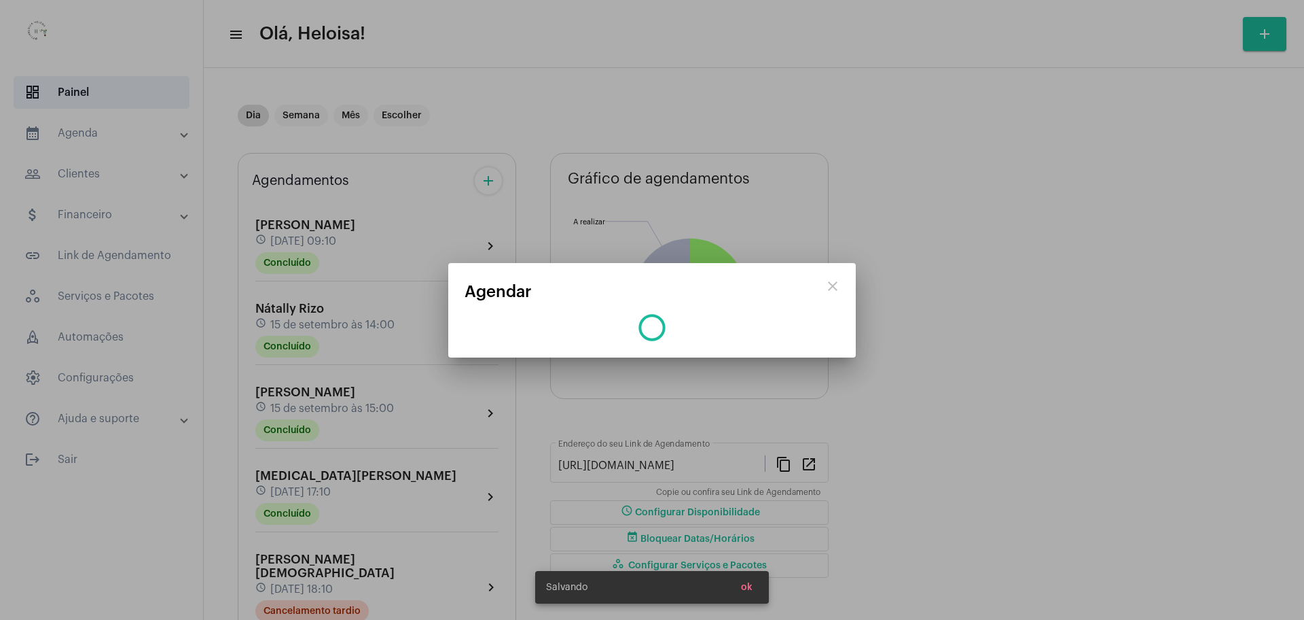
scroll to position [0, 0]
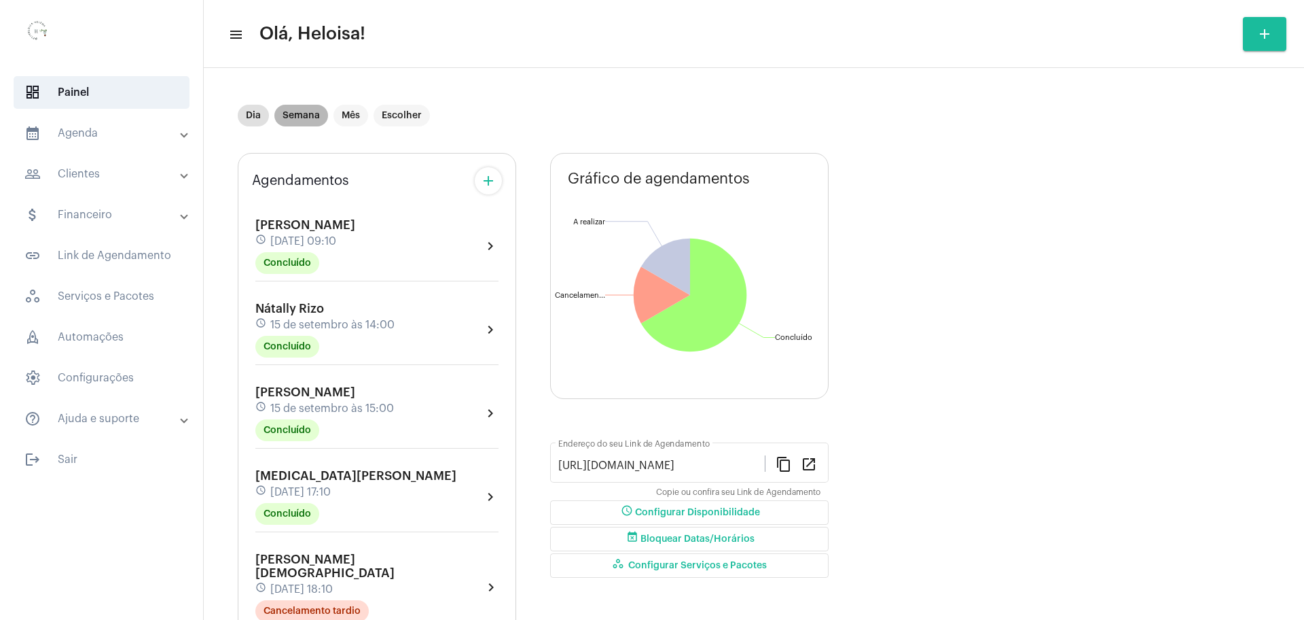
click at [296, 118] on mat-chip "Semana" at bounding box center [301, 116] width 54 height 22
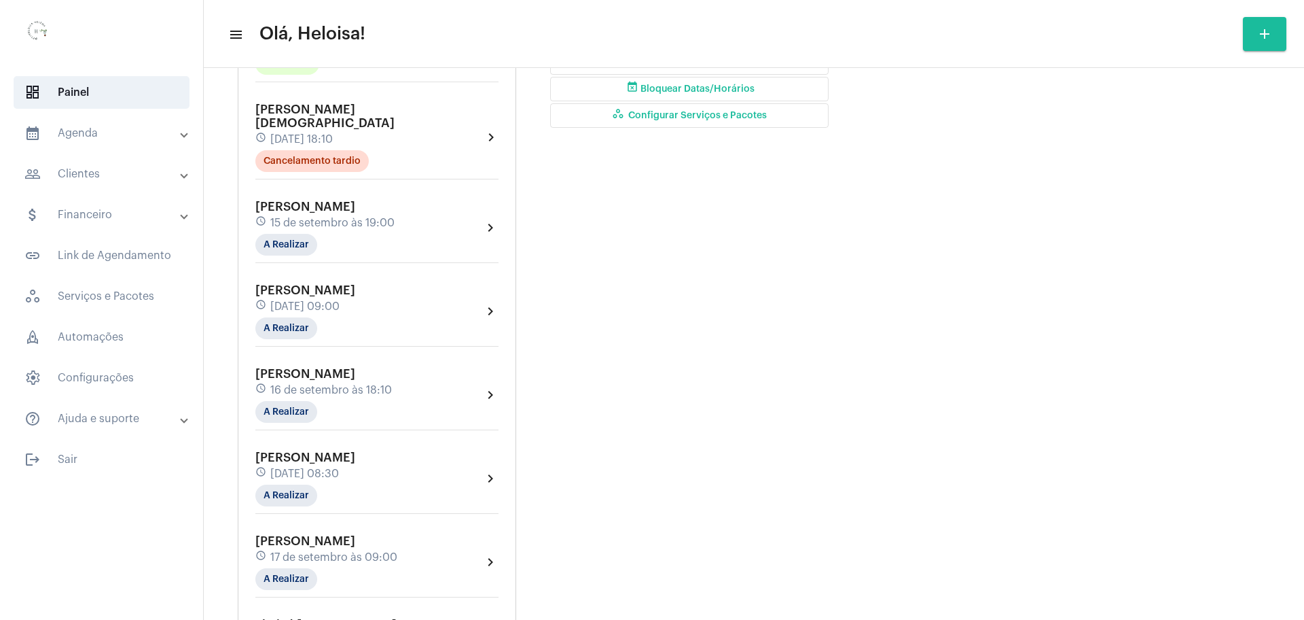
scroll to position [425, 0]
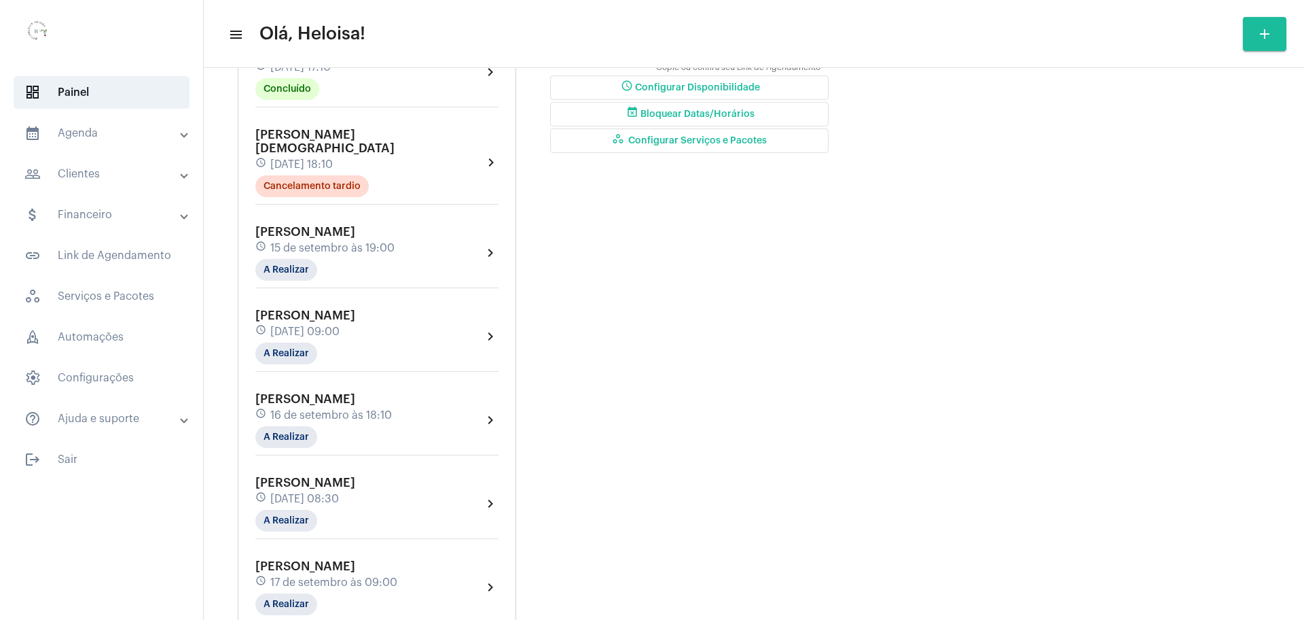
click at [316, 225] on div "Lia Marçal schedule 15 de setembro às 19:00 A Realizar" at bounding box center [324, 253] width 139 height 56
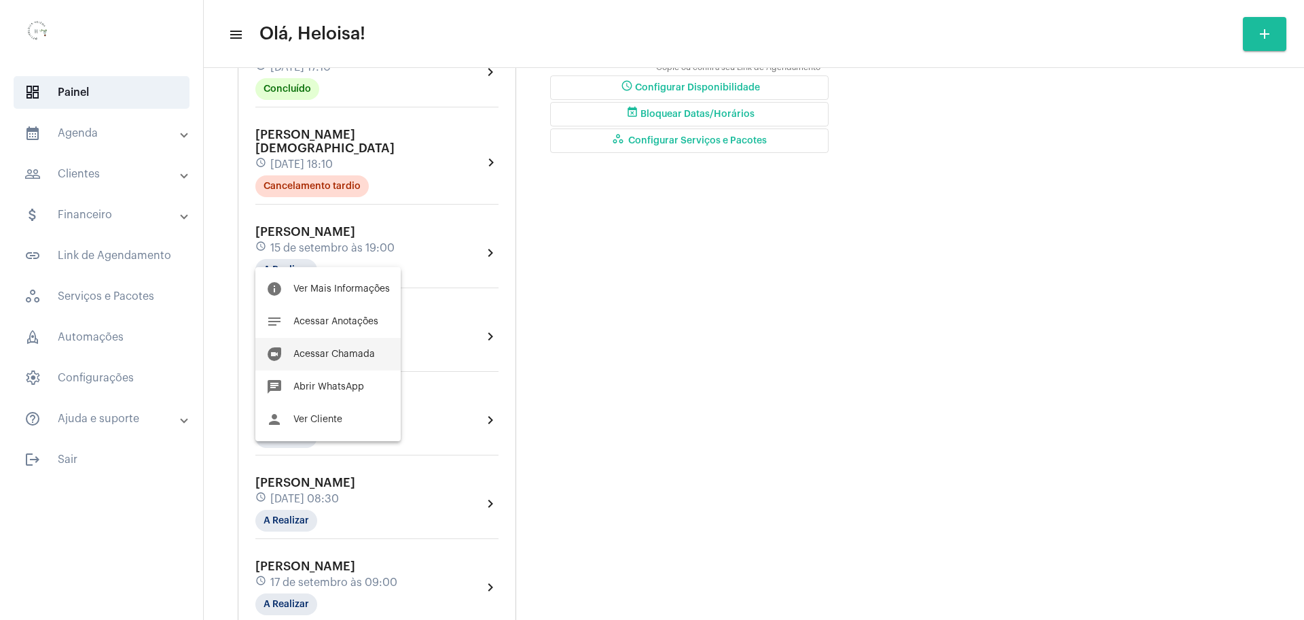
click at [326, 351] on span "Acessar Chamada" at bounding box center [334, 354] width 82 height 10
